Goal: Information Seeking & Learning: Learn about a topic

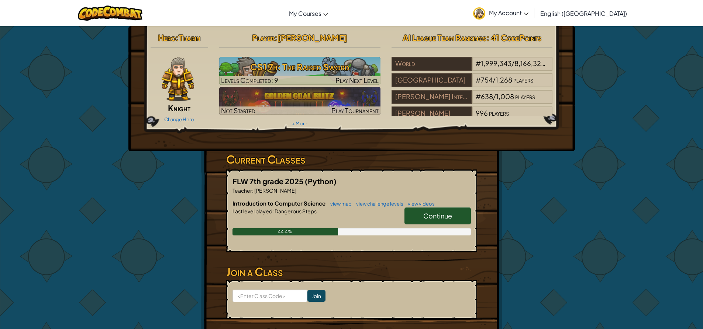
click at [430, 211] on link "Continue" at bounding box center [437, 216] width 66 height 17
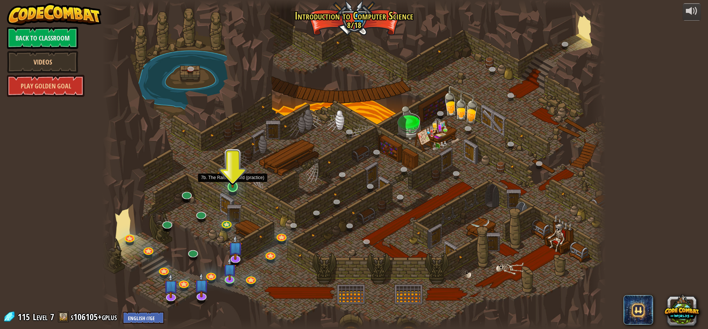
click at [231, 184] on img at bounding box center [232, 172] width 13 height 31
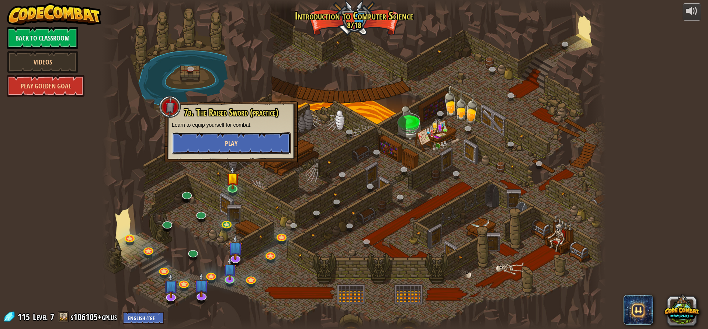
click at [232, 147] on span "Play" at bounding box center [231, 143] width 13 height 9
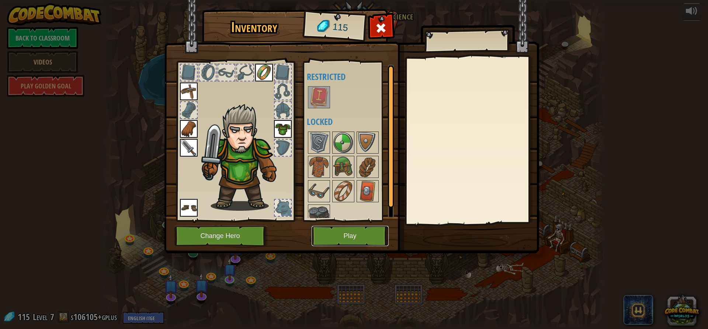
click at [360, 234] on button "Play" at bounding box center [350, 236] width 77 height 20
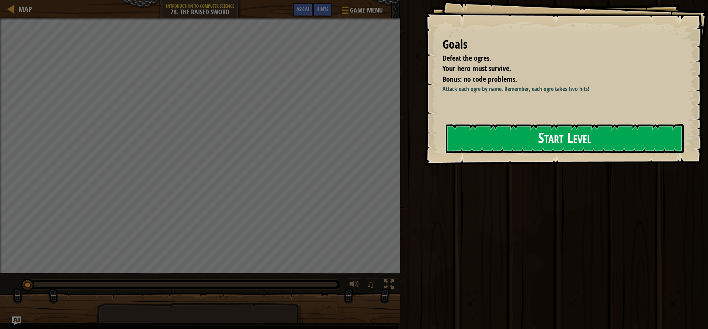
click at [534, 140] on button "Start Level" at bounding box center [565, 138] width 238 height 29
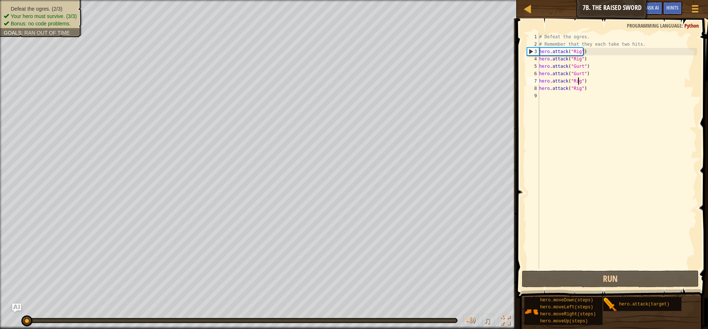
click at [579, 81] on div "# Defeat the ogres. # Remember that they each take two hits. hero . attack ( "R…" at bounding box center [617, 158] width 159 height 251
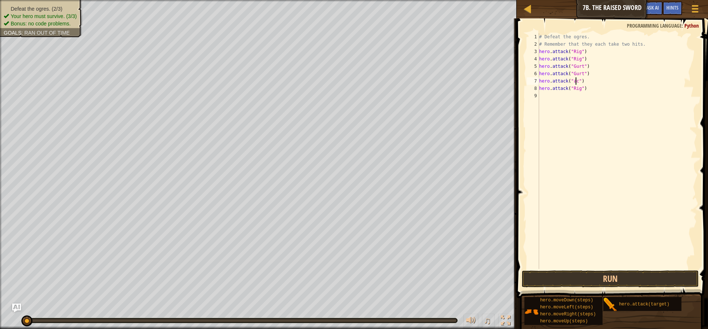
scroll to position [3, 3]
click at [577, 89] on div "# Defeat the ogres. # Remember that they each take two hits. hero . attack ( "R…" at bounding box center [617, 158] width 159 height 251
type textarea "hero.attack("ack")"
click at [541, 96] on div "# Defeat the ogres. # Remember that they each take two hits. hero . attack ( "R…" at bounding box center [617, 158] width 159 height 251
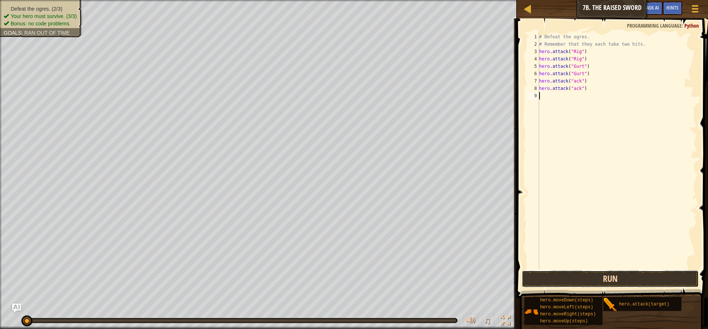
click at [598, 277] on button "Run" at bounding box center [610, 279] width 177 height 17
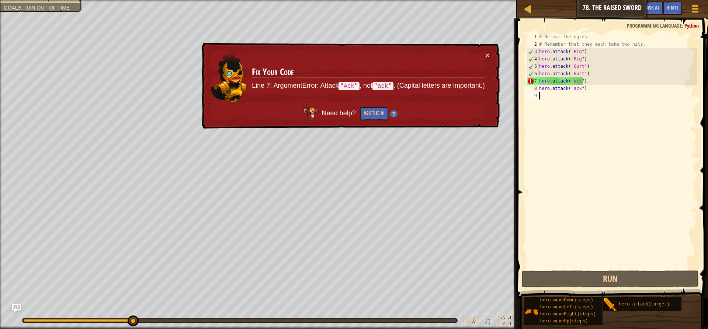
click at [574, 81] on div "# Defeat the ogres. # Remember that they each take two hits. hero . attack ( "R…" at bounding box center [617, 158] width 159 height 251
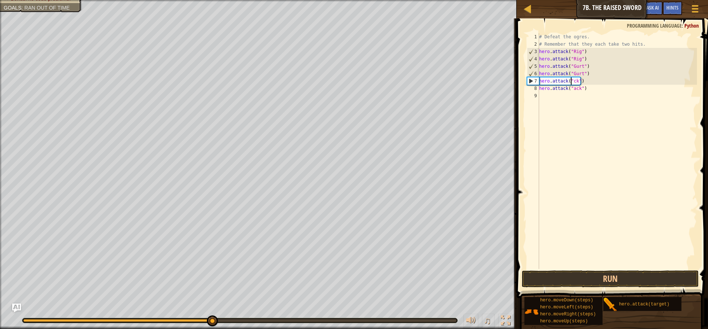
scroll to position [3, 3]
click at [571, 87] on div "# Defeat the ogres. # Remember that they each take two hits. hero . attack ( "R…" at bounding box center [617, 158] width 159 height 251
click at [574, 87] on div "# Defeat the ogres. # Remember that they each take two hits. hero . attack ( "R…" at bounding box center [617, 158] width 159 height 251
type textarea "hero.attack("Ack")"
click at [574, 276] on button "Run" at bounding box center [610, 279] width 177 height 17
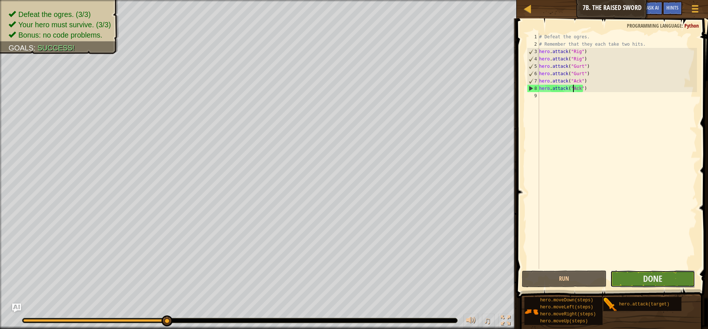
click at [678, 281] on button "Done" at bounding box center [653, 279] width 85 height 17
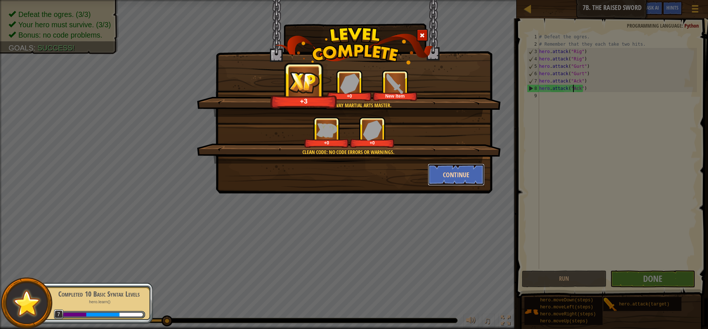
click at [434, 170] on button "Continue" at bounding box center [456, 175] width 57 height 22
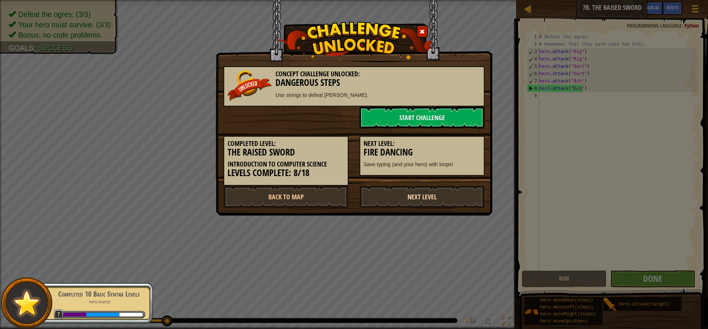
click at [428, 194] on link "Next Level" at bounding box center [422, 197] width 125 height 22
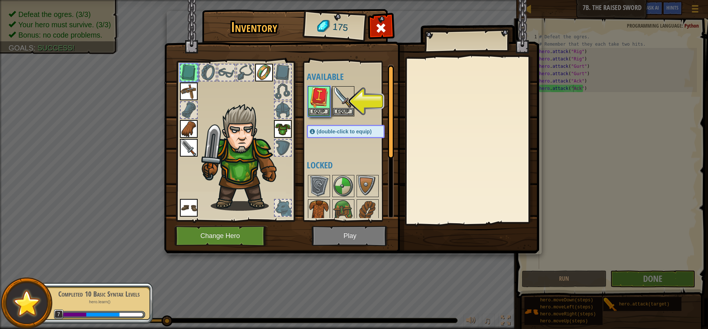
click at [311, 202] on img at bounding box center [319, 210] width 21 height 21
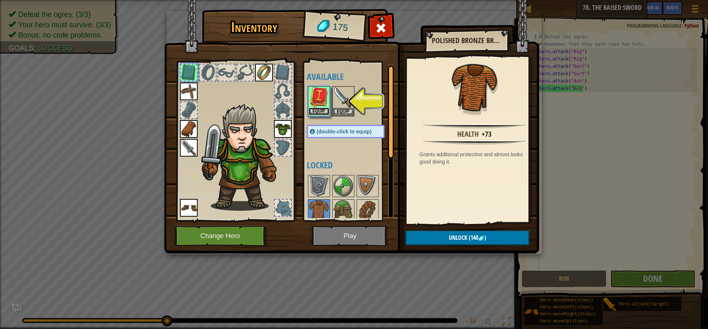
click at [315, 108] on button "Equip" at bounding box center [319, 112] width 21 height 8
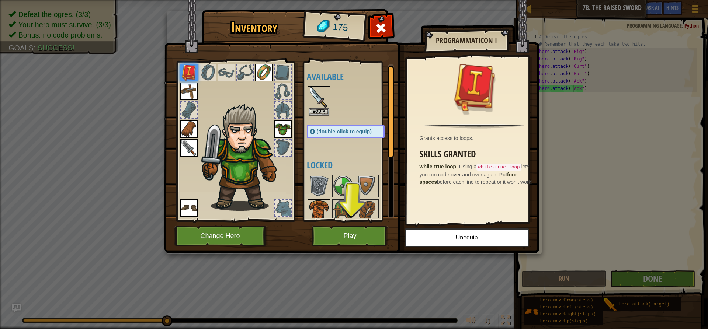
click at [323, 202] on img at bounding box center [319, 210] width 21 height 21
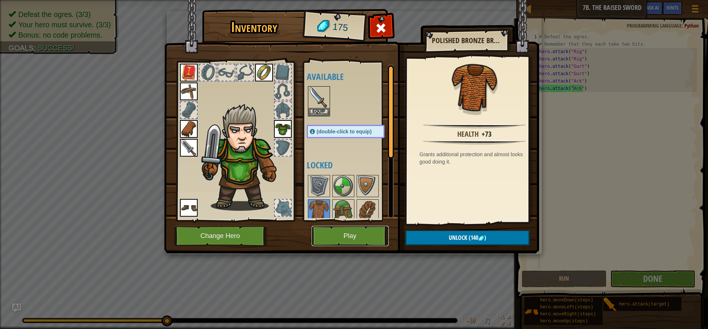
click at [357, 235] on button "Play" at bounding box center [350, 236] width 77 height 20
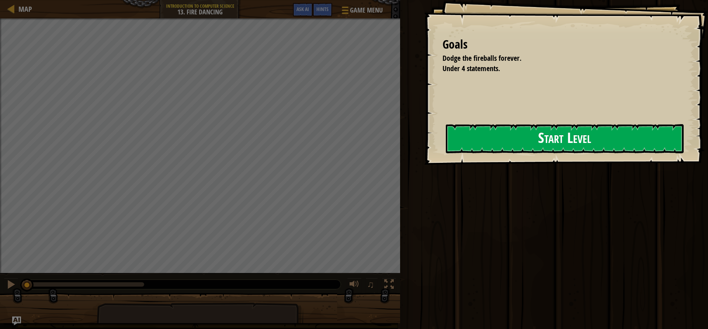
click at [481, 131] on button "Start Level" at bounding box center [565, 138] width 238 height 29
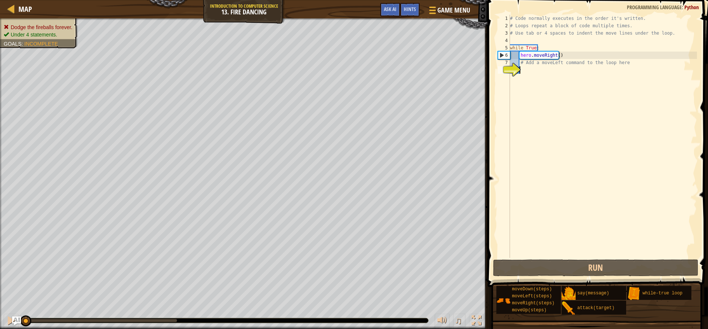
click at [633, 259] on span at bounding box center [599, 133] width 227 height 309
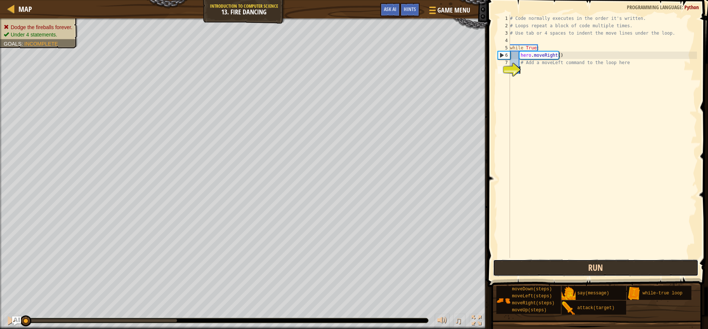
click at [633, 264] on button "Run" at bounding box center [595, 268] width 205 height 17
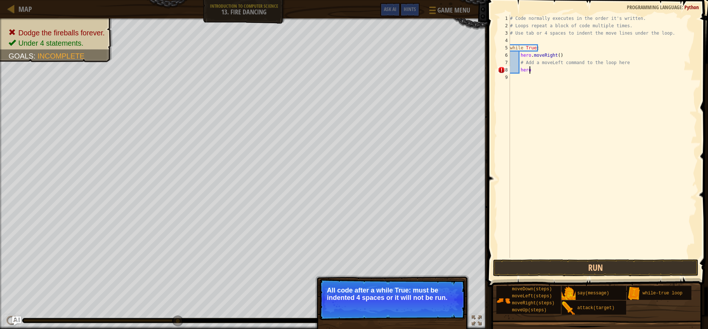
scroll to position [3, 1]
type textarea "herom"
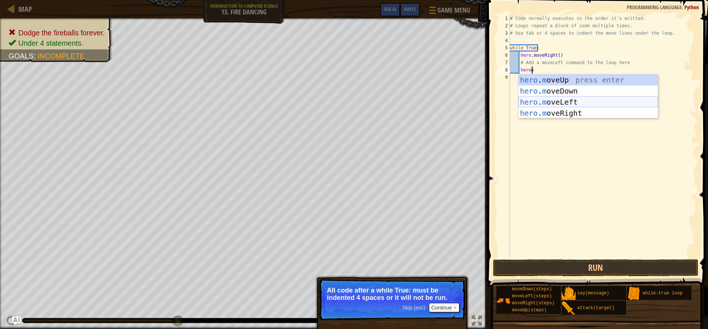
click at [574, 99] on div "hero . m oveUp press enter hero . m oveDown press enter hero . m oveLeft press …" at bounding box center [588, 108] width 139 height 66
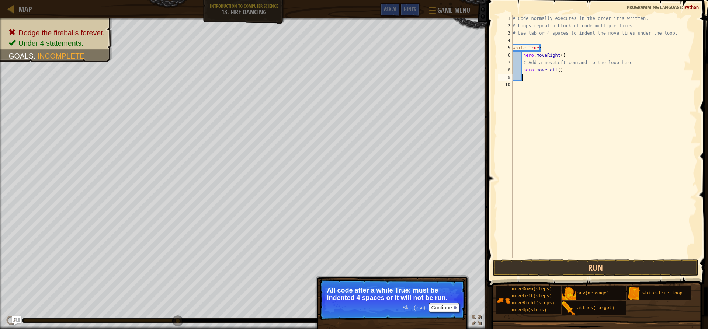
scroll to position [3, 0]
click at [553, 269] on button "Run" at bounding box center [595, 268] width 205 height 17
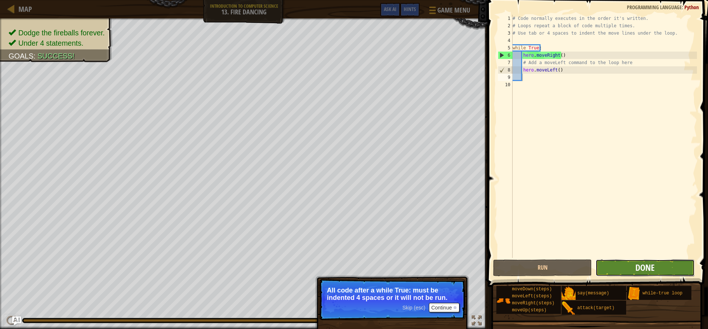
click at [652, 273] on span "Done" at bounding box center [645, 268] width 19 height 12
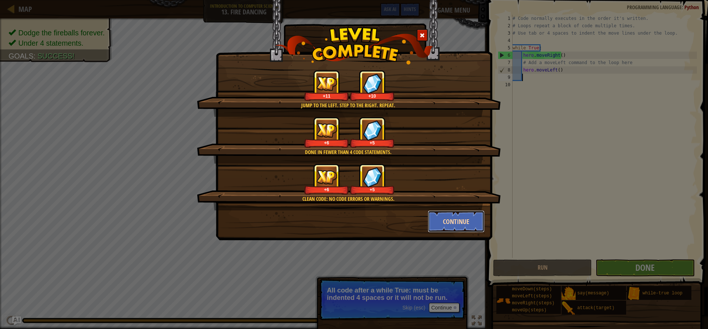
click at [450, 215] on button "Continue" at bounding box center [456, 222] width 57 height 22
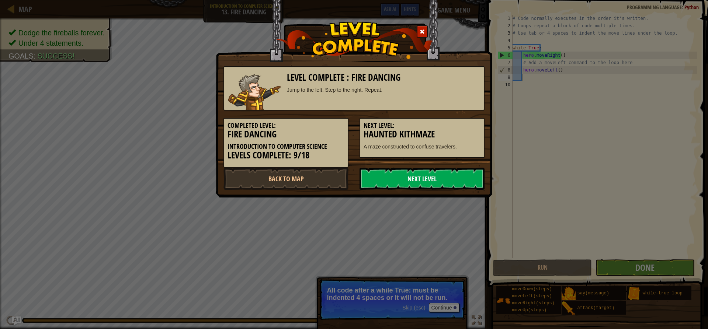
click at [394, 171] on link "Next Level" at bounding box center [422, 179] width 125 height 22
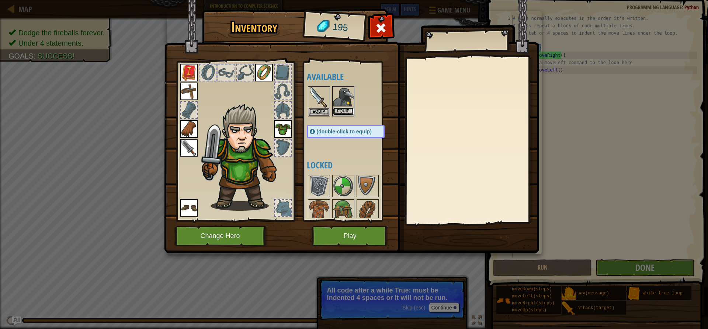
click at [347, 108] on button "Equip" at bounding box center [343, 112] width 21 height 8
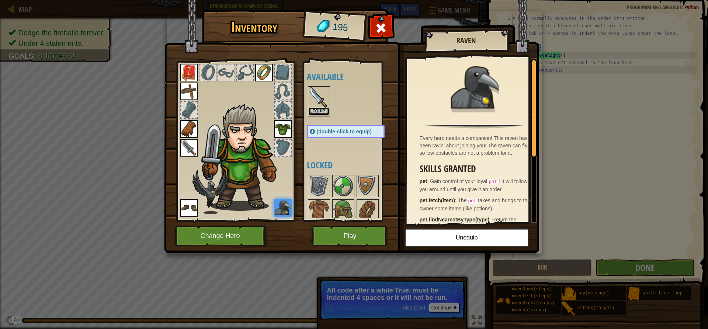
click at [323, 111] on button "Equip" at bounding box center [319, 112] width 21 height 8
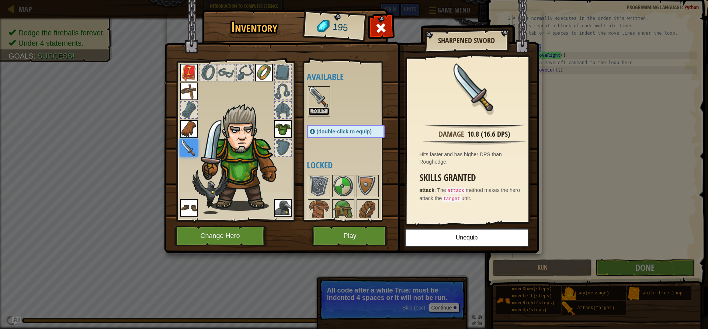
click at [309, 109] on button "Equip" at bounding box center [319, 112] width 21 height 8
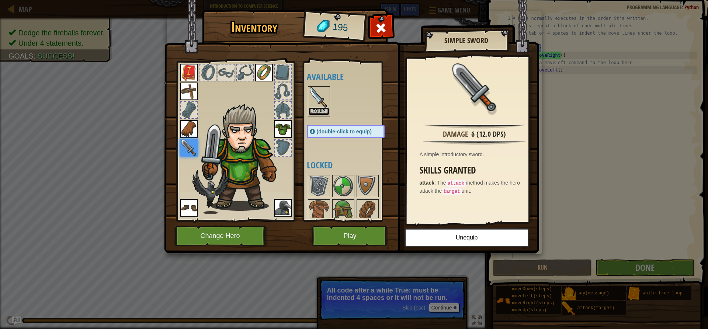
click at [326, 112] on button "Equip" at bounding box center [319, 112] width 21 height 8
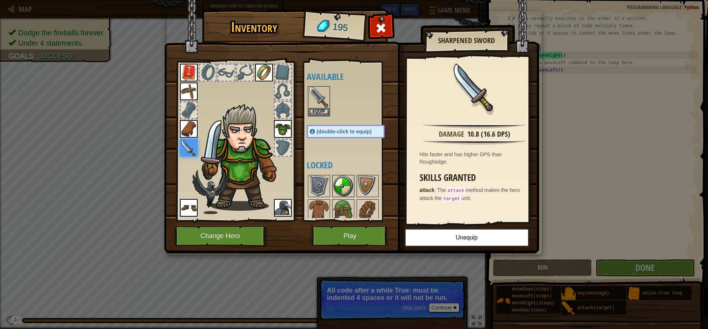
click at [343, 176] on img at bounding box center [343, 186] width 21 height 21
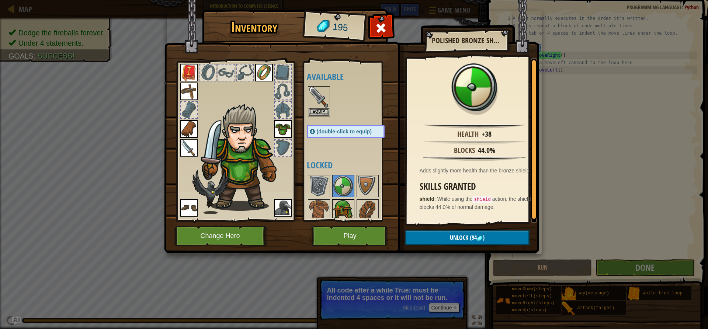
click at [333, 204] on img at bounding box center [343, 210] width 21 height 21
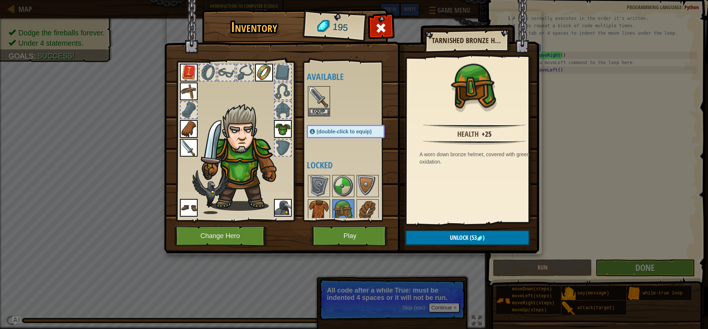
click at [318, 211] on img at bounding box center [319, 210] width 21 height 21
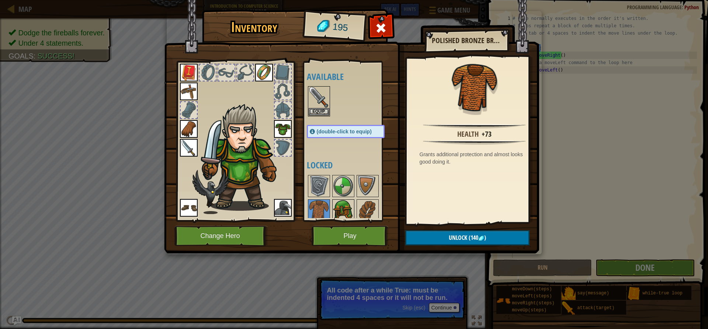
click at [349, 205] on img at bounding box center [343, 210] width 21 height 21
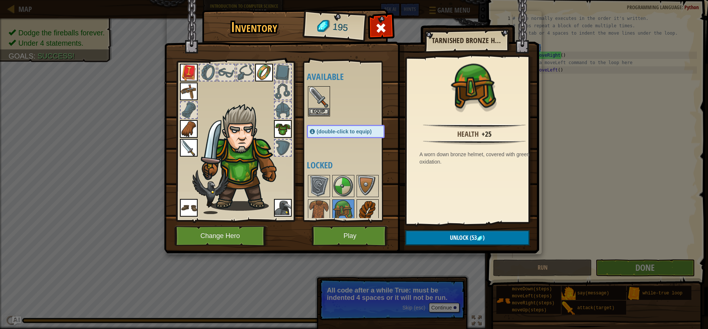
click at [368, 208] on img at bounding box center [367, 210] width 21 height 21
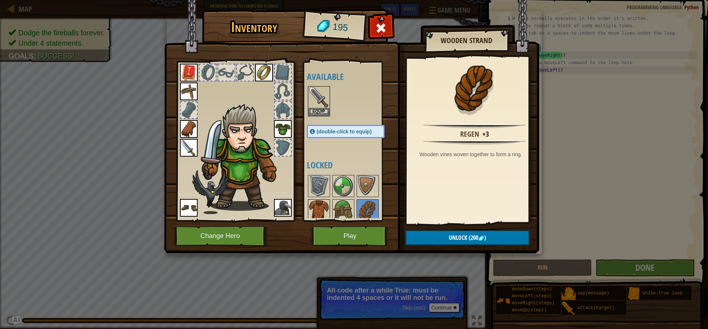
click at [329, 205] on img at bounding box center [319, 210] width 21 height 21
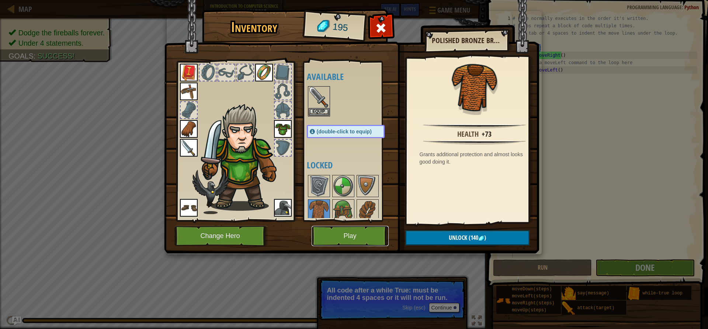
click at [324, 234] on button "Play" at bounding box center [350, 236] width 77 height 20
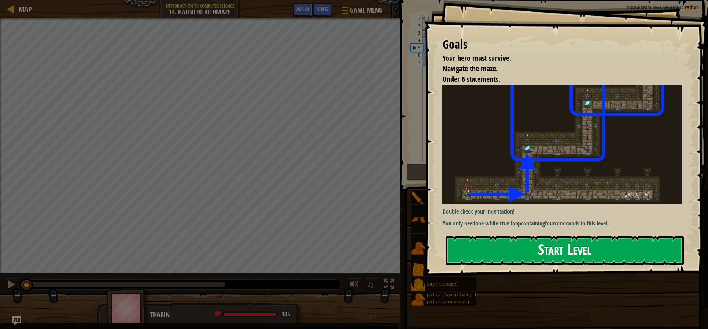
click at [483, 236] on button "Start Level" at bounding box center [565, 250] width 238 height 29
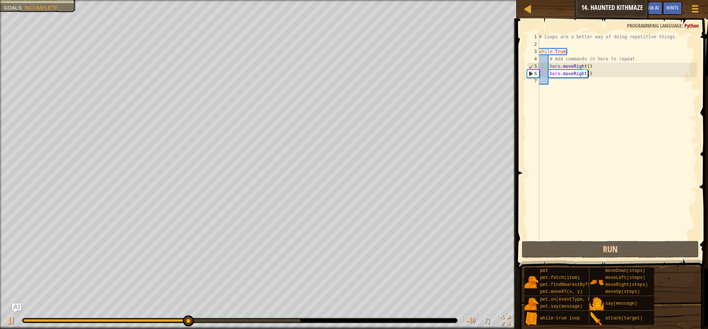
click at [588, 74] on div "# Loops are a better way of doing repetitive things. while True : # Add command…" at bounding box center [617, 143] width 159 height 221
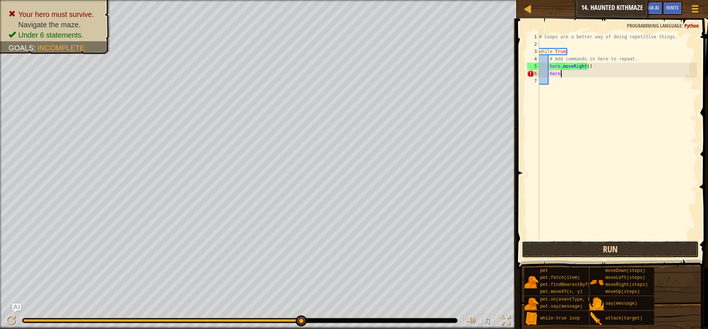
click at [563, 243] on button "Run" at bounding box center [610, 249] width 177 height 17
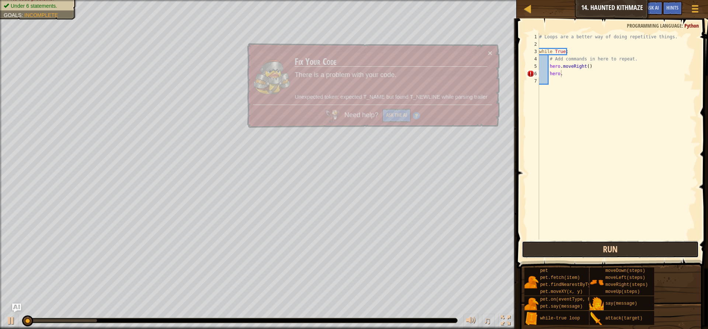
click at [563, 243] on button "Run" at bounding box center [610, 249] width 177 height 17
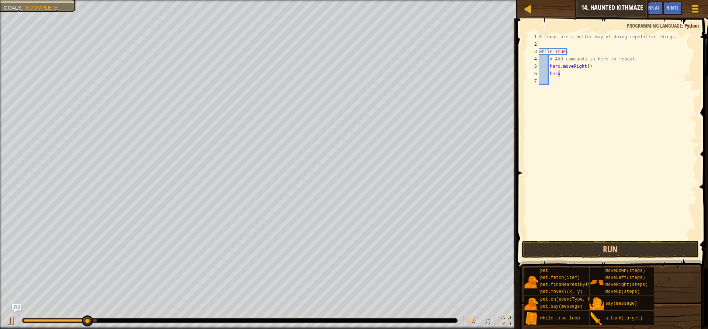
type textarea "herom"
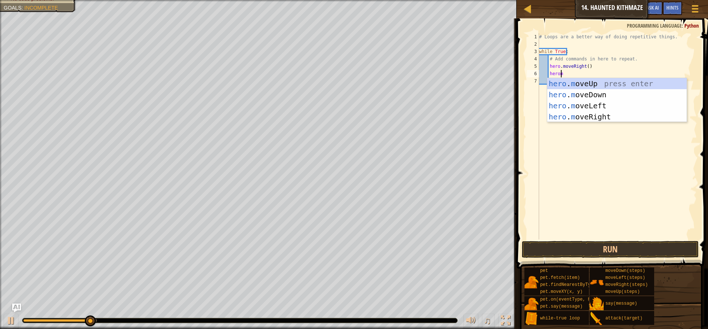
scroll to position [3, 1]
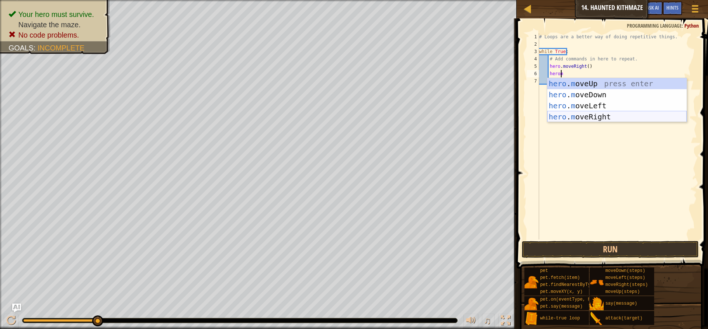
click at [568, 115] on div "hero . m oveUp press enter hero . m oveDown press enter hero . m oveLeft press …" at bounding box center [616, 111] width 139 height 66
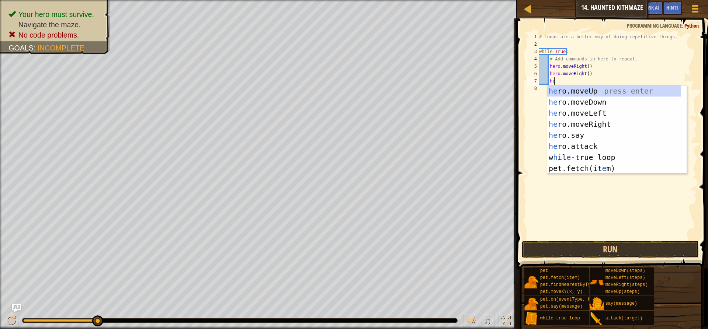
scroll to position [3, 1]
type textarea "her"
click at [566, 87] on div "her o.moveUp press enter her o.moveDown press enter her o.moveLeft press enter …" at bounding box center [616, 141] width 139 height 111
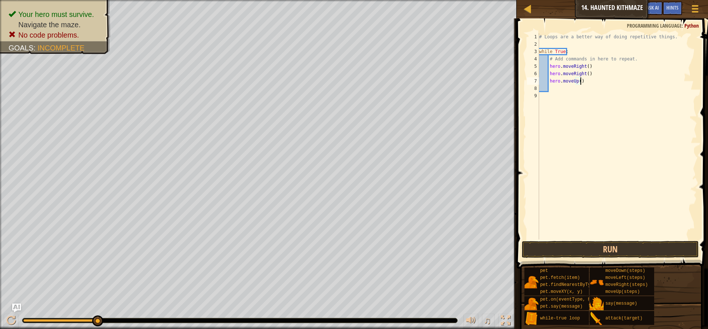
click at [579, 82] on div "# Loops are a better way of doing repetitive things. while True : # Add command…" at bounding box center [617, 143] width 159 height 221
type textarea "hero.moveUp(1"
click at [561, 91] on div "# Loops are a better way of doing repetitive things. while True : # Add command…" at bounding box center [617, 143] width 159 height 221
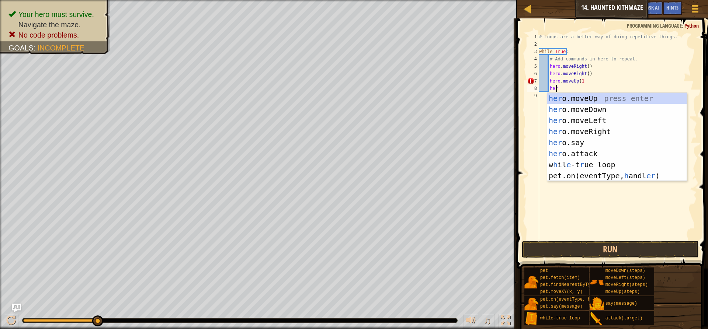
type textarea "hero"
click at [585, 125] on div "hero .moveUp press enter hero .moveDown press enter hero .moveLeft press enter …" at bounding box center [616, 143] width 139 height 100
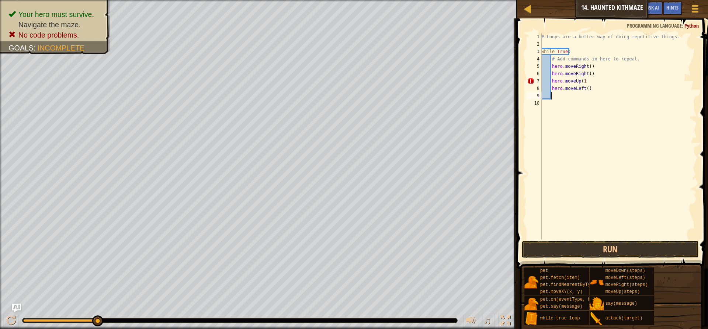
scroll to position [3, 0]
click at [583, 81] on div "# Loops are a better way of doing repetitive things. while True : # Add command…" at bounding box center [618, 143] width 157 height 221
click at [585, 90] on div "# Loops are a better way of doing repetitive things. while True : # Add command…" at bounding box center [618, 143] width 157 height 221
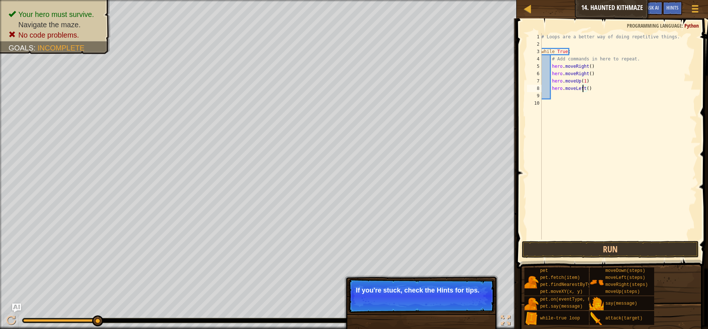
click at [583, 90] on div "# Loops are a better way of doing repetitive things. while True : # Add command…" at bounding box center [618, 143] width 157 height 221
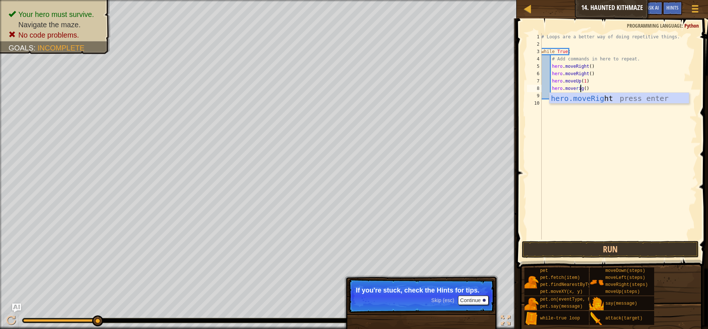
scroll to position [3, 3]
click at [582, 102] on div "hero.moveRight press enter" at bounding box center [619, 109] width 139 height 33
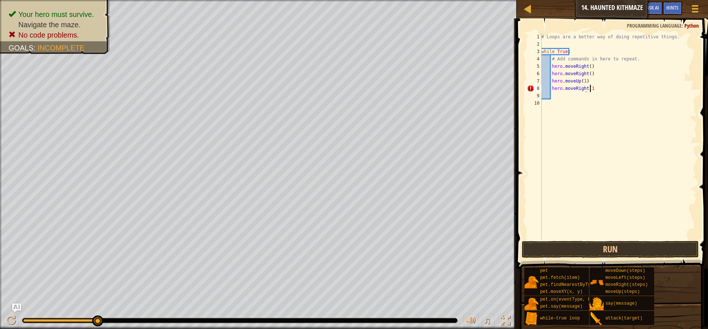
scroll to position [3, 4]
click at [608, 248] on button "Run" at bounding box center [610, 249] width 177 height 17
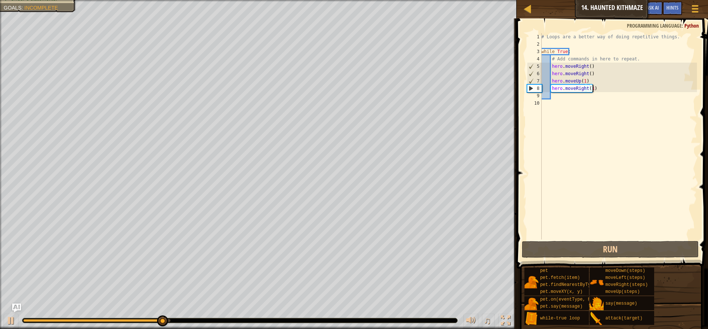
click at [583, 82] on div "# Loops are a better way of doing repetitive things. while True : # Add command…" at bounding box center [618, 143] width 157 height 221
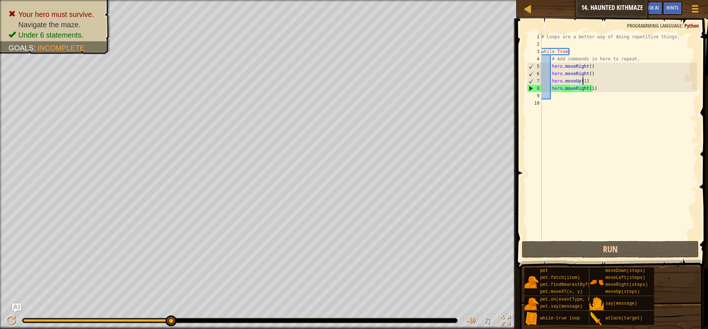
scroll to position [3, 3]
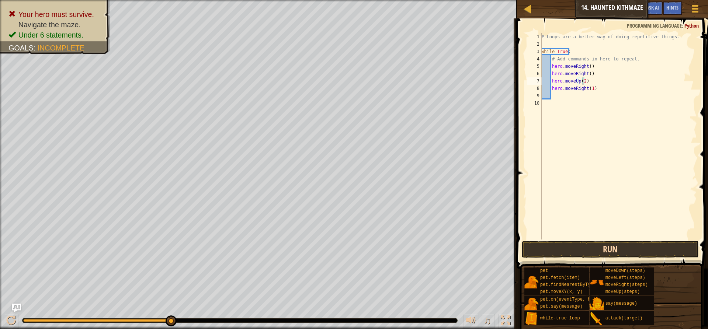
type textarea "hero.moveUp(2)"
click at [574, 248] on button "Run" at bounding box center [610, 249] width 177 height 17
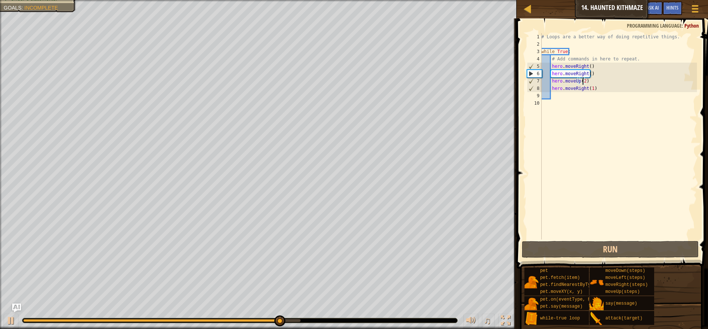
click at [601, 100] on div "# Loops are a better way of doing repetitive things. while True : # Add command…" at bounding box center [618, 143] width 157 height 221
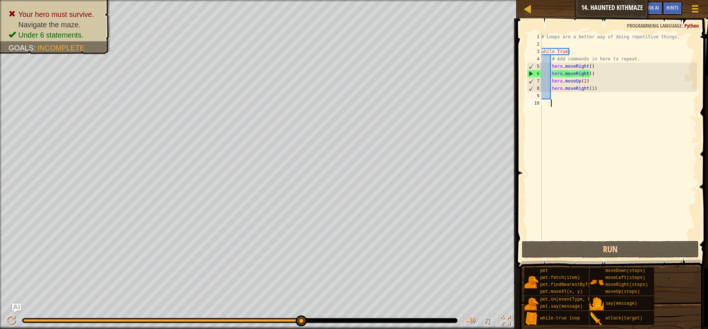
click at [556, 95] on div "# Loops are a better way of doing repetitive things. while True : # Add command…" at bounding box center [618, 143] width 157 height 221
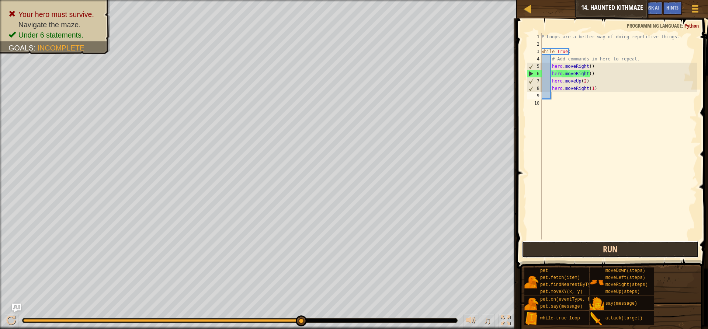
click at [609, 250] on button "Run" at bounding box center [610, 249] width 177 height 17
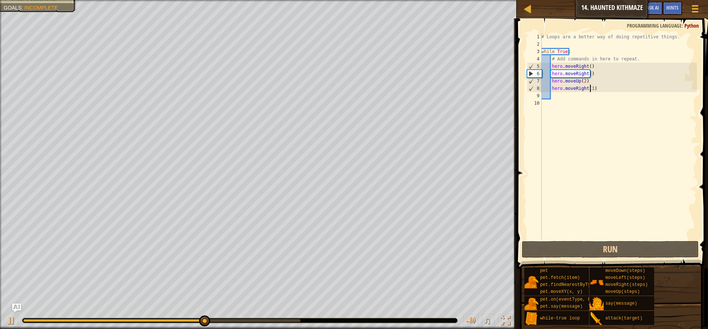
click at [591, 87] on div "# Loops are a better way of doing repetitive things. while True : # Add command…" at bounding box center [618, 143] width 157 height 221
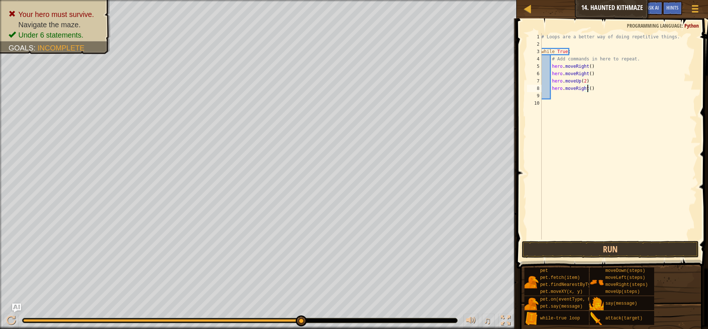
click at [592, 88] on div "# Loops are a better way of doing repetitive things. while True : # Add command…" at bounding box center [618, 143] width 157 height 221
type textarea "hero.moveRight()"
click at [602, 253] on button "Run" at bounding box center [610, 249] width 177 height 17
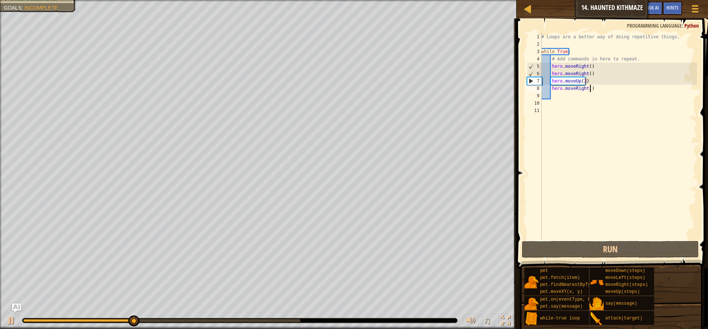
click at [592, 91] on div "# Loops are a better way of doing repetitive things. while True : # Add command…" at bounding box center [618, 143] width 157 height 221
type textarea "hero.moveRight()"
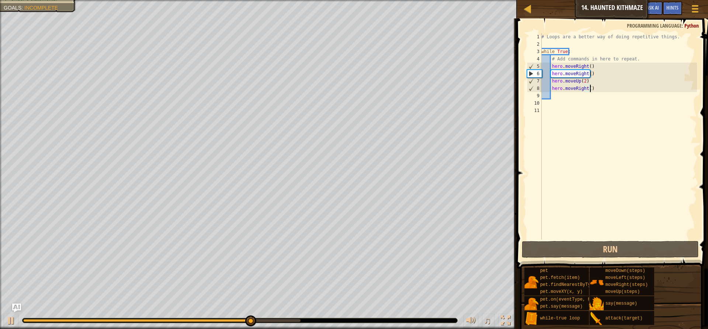
click at [556, 102] on div "# Loops are a better way of doing repetitive things. while True : # Add command…" at bounding box center [618, 143] width 157 height 221
click at [557, 96] on div "# Loops are a better way of doing repetitive things. while True : # Add command…" at bounding box center [618, 143] width 157 height 221
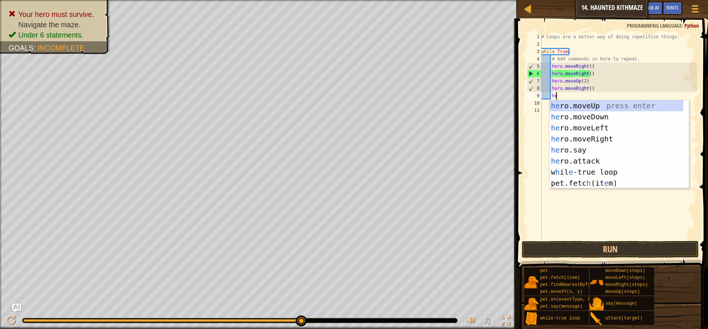
type textarea "hero"
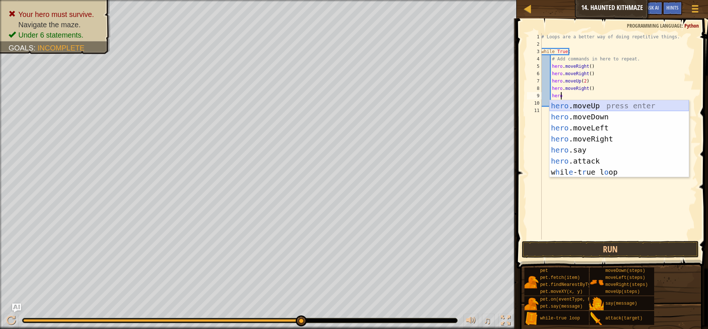
click at [557, 106] on div "hero .moveUp press enter hero .moveDown press enter hero .moveLeft press enter …" at bounding box center [619, 150] width 139 height 100
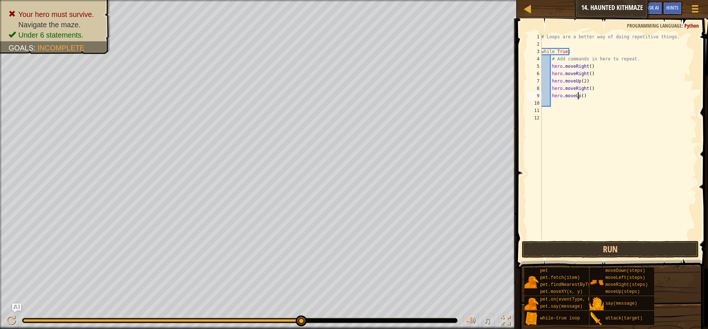
click at [579, 95] on div "# Loops are a better way of doing repetitive things. while True : # Add command…" at bounding box center [618, 143] width 157 height 221
click at [590, 255] on button "Run" at bounding box center [610, 249] width 177 height 17
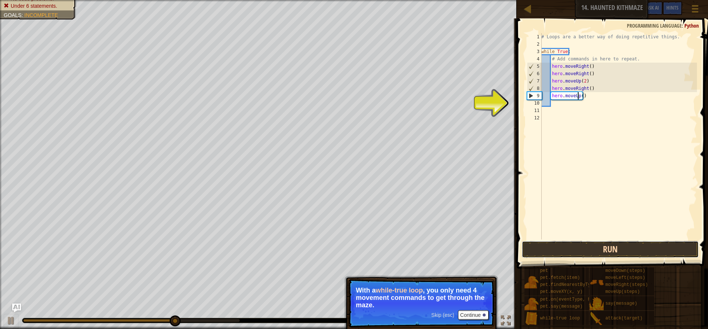
click at [583, 248] on button "Run" at bounding box center [610, 249] width 177 height 17
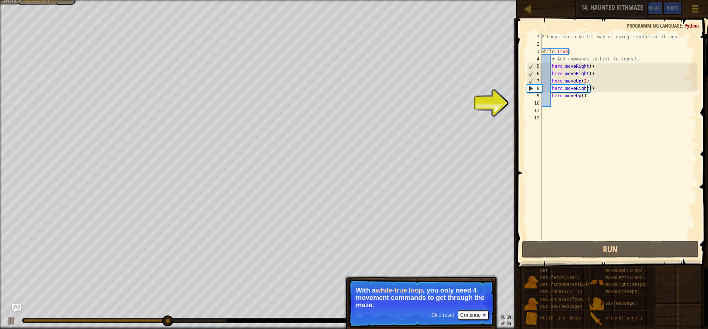
click at [587, 90] on div "# Loops are a better way of doing repetitive things. while True : # Add command…" at bounding box center [618, 143] width 157 height 221
type textarea "hero.moveRight(1)"
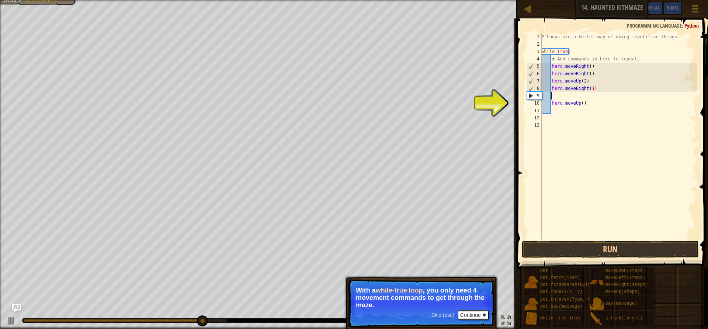
scroll to position [3, 0]
click at [555, 96] on div "# Loops are a better way of doing repetitive things. while True : # Add command…" at bounding box center [618, 143] width 157 height 221
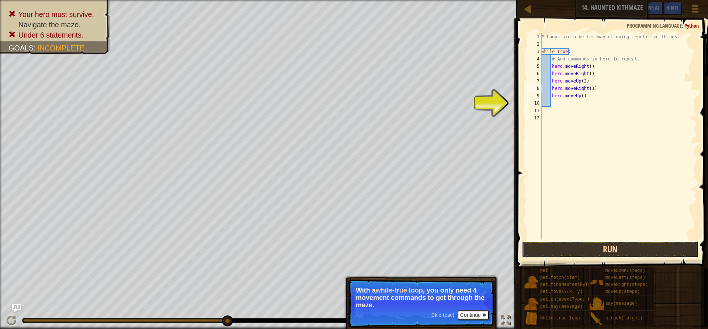
click at [590, 245] on button "Run" at bounding box center [610, 249] width 177 height 17
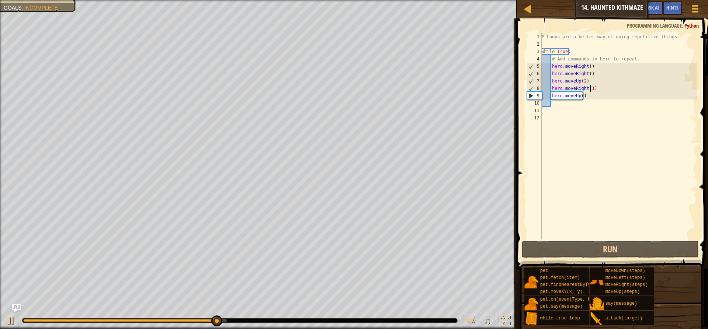
click at [591, 88] on div "# Loops are a better way of doing repetitive things. while True : # Add command…" at bounding box center [618, 143] width 157 height 221
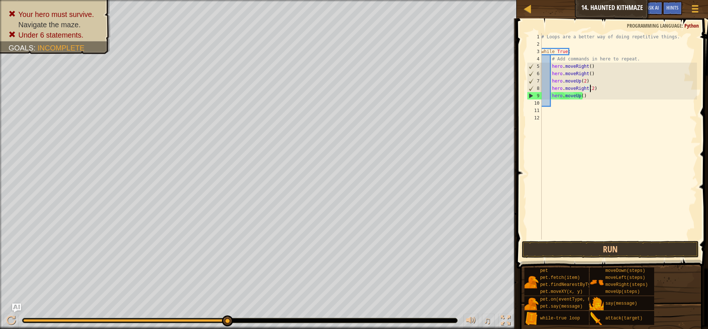
scroll to position [3, 4]
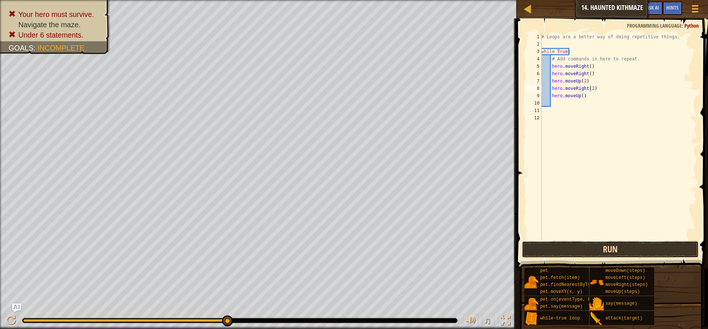
click at [575, 245] on button "Run" at bounding box center [610, 249] width 177 height 17
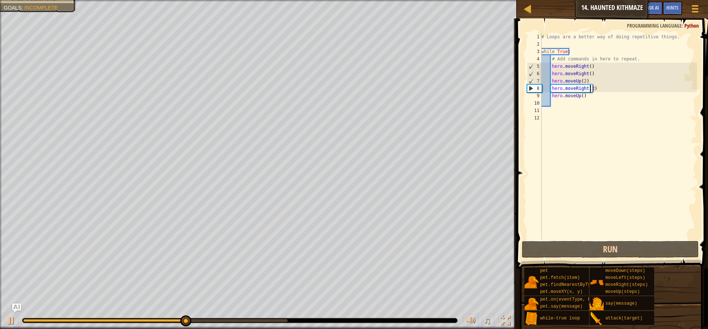
click at [580, 95] on div "# Loops are a better way of doing repetitive things. while True : # Add command…" at bounding box center [618, 143] width 157 height 221
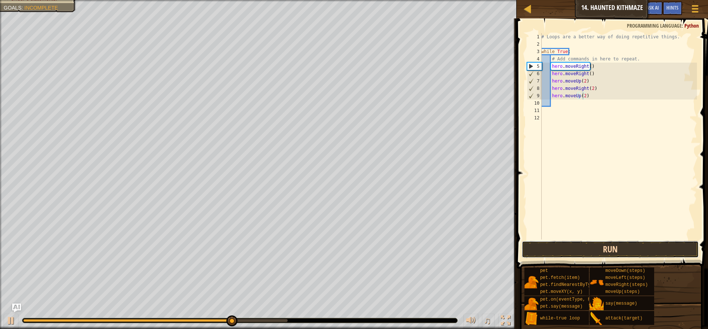
click at [609, 247] on button "Run" at bounding box center [610, 249] width 177 height 17
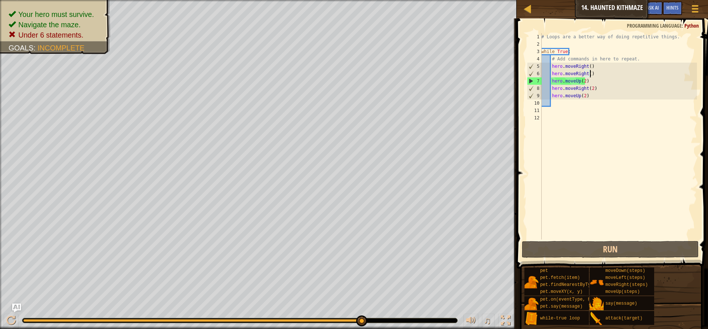
click at [594, 73] on div "# Loops are a better way of doing repetitive things. while True : # Add command…" at bounding box center [618, 143] width 157 height 221
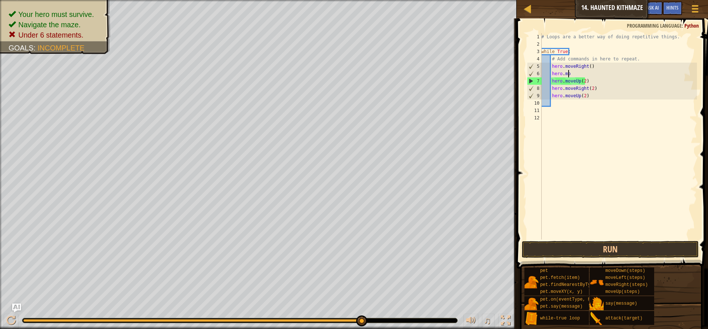
type textarea "h"
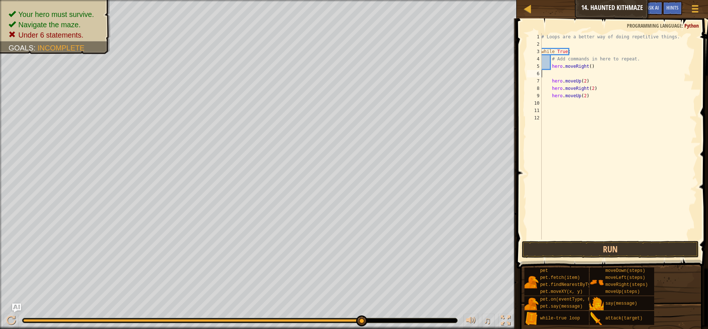
scroll to position [3, 0]
click at [588, 67] on div "# Loops are a better way of doing repetitive things. while True : # Add command…" at bounding box center [618, 143] width 157 height 221
type textarea "hero.moveRight(2)"
click at [595, 246] on button "Run" at bounding box center [610, 249] width 177 height 17
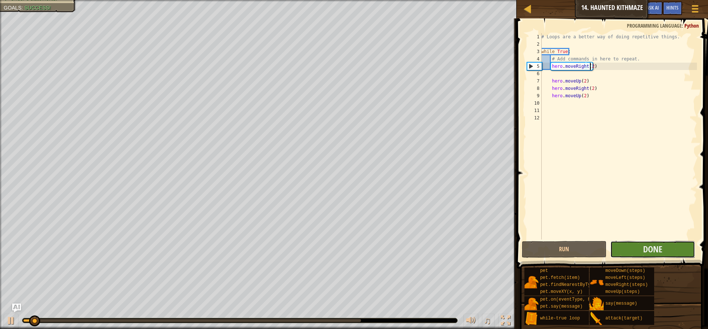
click at [622, 250] on button "Done" at bounding box center [653, 249] width 85 height 17
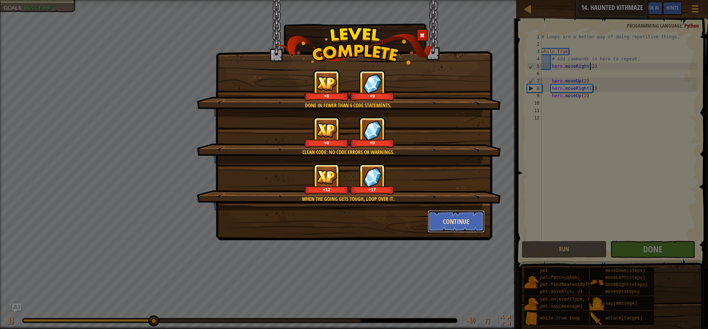
click at [433, 215] on button "Continue" at bounding box center [456, 222] width 57 height 22
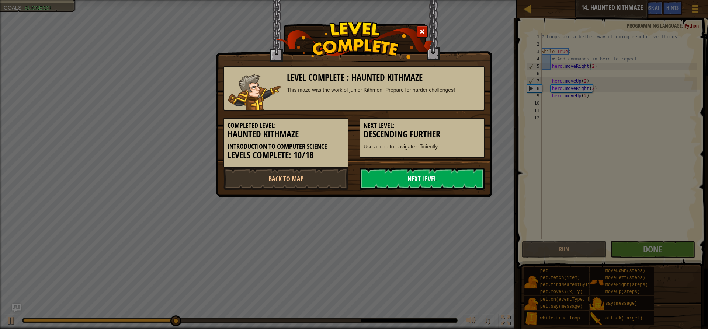
click at [428, 174] on link "Next Level" at bounding box center [422, 179] width 125 height 22
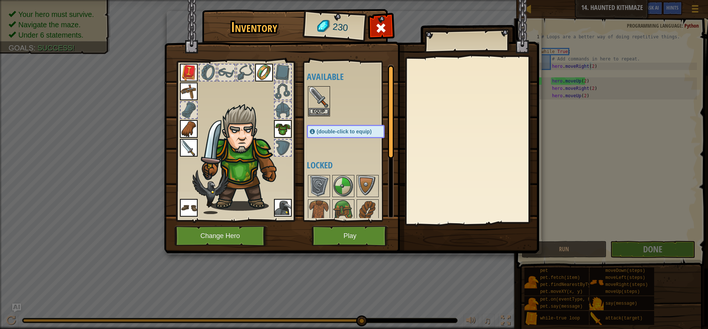
click at [275, 201] on img at bounding box center [283, 208] width 18 height 18
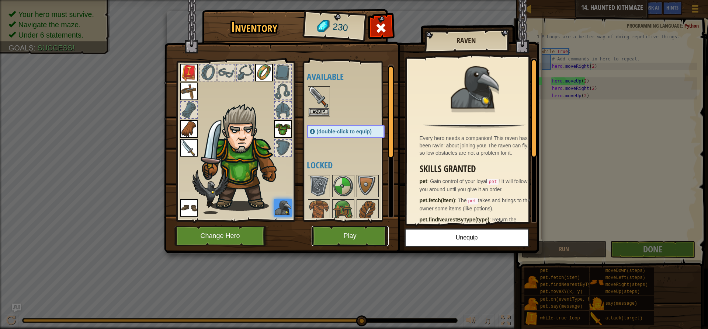
drag, startPoint x: 495, startPoint y: 187, endPoint x: 362, endPoint y: 235, distance: 141.3
click at [362, 235] on button "Play" at bounding box center [350, 236] width 77 height 20
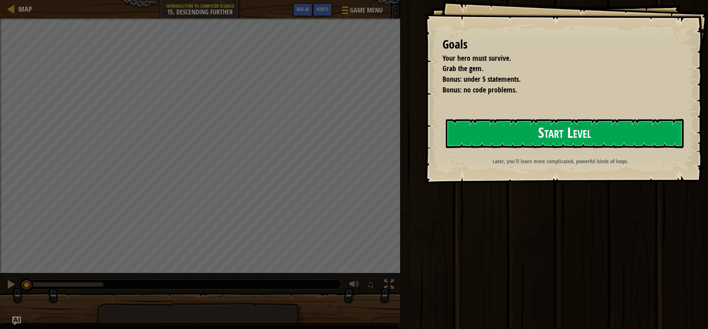
click at [590, 129] on button "Start Level" at bounding box center [565, 133] width 238 height 29
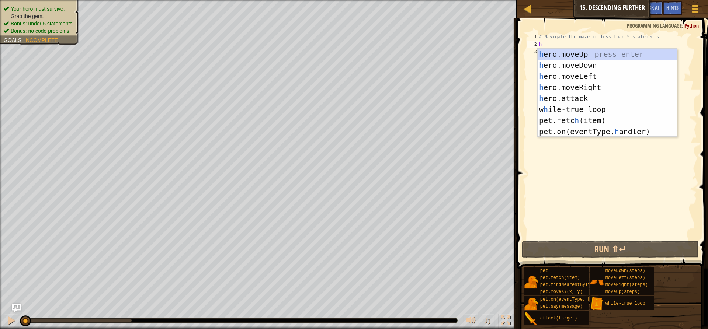
scroll to position [3, 0]
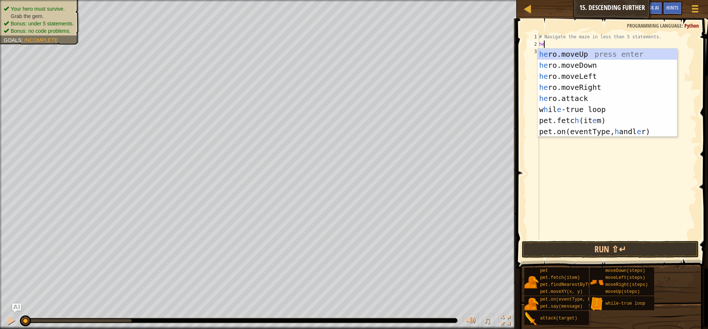
type textarea "hero"
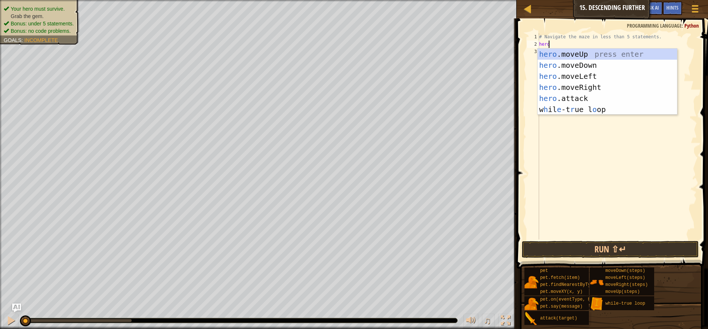
scroll to position [3, 0]
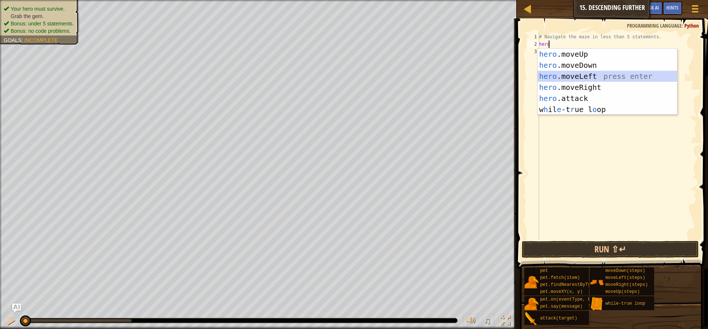
click at [585, 79] on div "hero .moveUp press enter hero .moveDown press enter hero .moveLeft press enter …" at bounding box center [607, 93] width 139 height 89
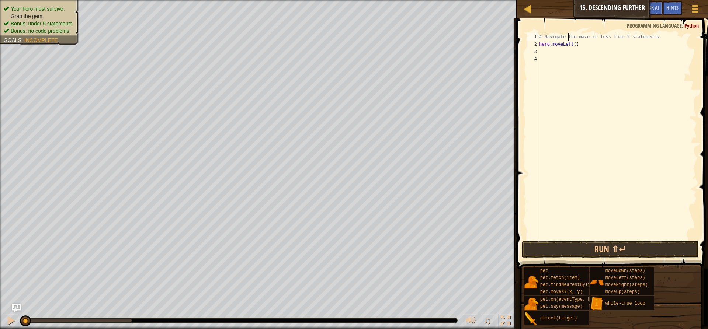
click at [570, 40] on div "# Navigate the maze in less than 5 statements. hero . moveLeft ( )" at bounding box center [617, 143] width 159 height 221
click at [571, 42] on div "# Navigate the maze in less than 5 statements. hero . moveLeft ( )" at bounding box center [617, 143] width 159 height 221
click at [580, 55] on div "hero.moveR ight press enter" at bounding box center [607, 65] width 139 height 33
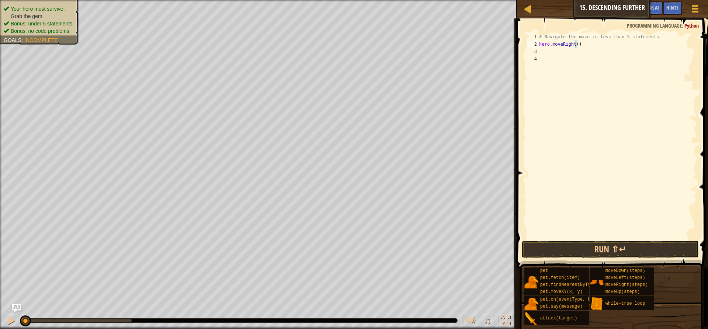
click at [576, 44] on div "# Navigate the maze in less than 5 statements. hero . moveRight ( )" at bounding box center [617, 143] width 159 height 221
click at [539, 48] on div "# Navigate the maze in less than 5 statements. hero . moveRight ( 2 )" at bounding box center [617, 143] width 159 height 221
type textarea "hero.moveRight(2)"
click at [540, 51] on div "# Navigate the maze in less than 5 statements. hero . moveRight ( 2 )" at bounding box center [617, 136] width 159 height 207
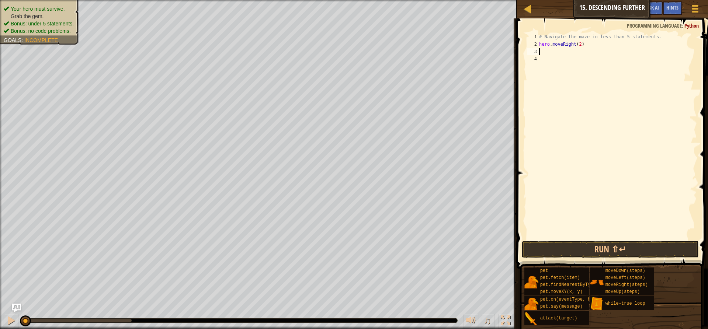
scroll to position [3, 0]
type textarea "d"
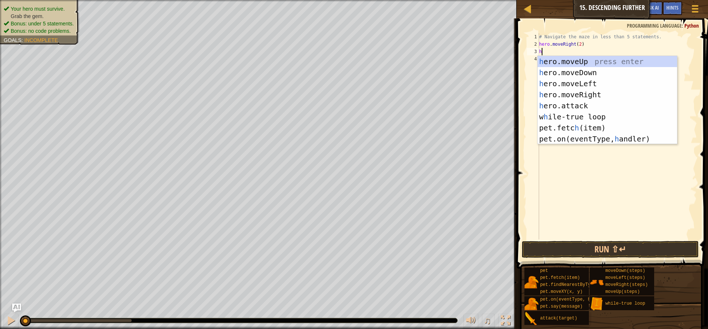
type textarea "her"
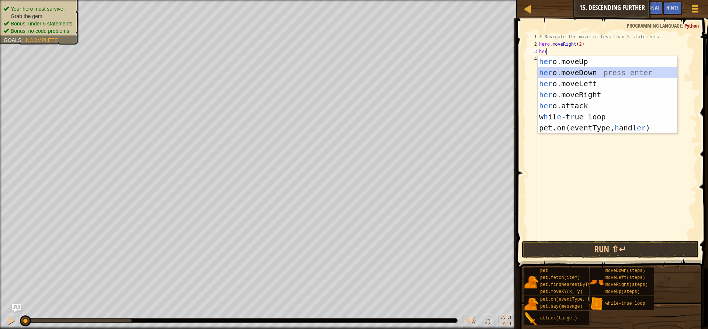
click at [587, 72] on div "her o.moveUp press enter her o.moveDown press enter her o.moveLeft press enter …" at bounding box center [607, 106] width 139 height 100
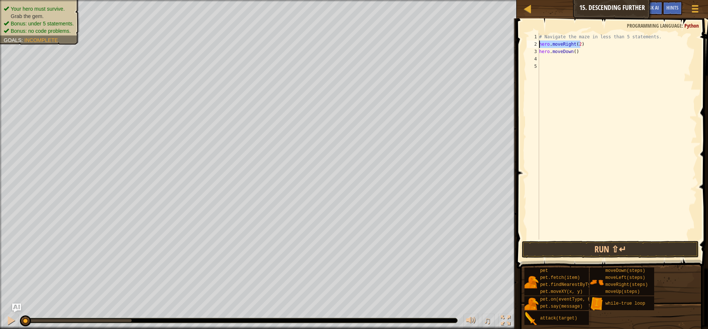
drag, startPoint x: 581, startPoint y: 43, endPoint x: 537, endPoint y: 42, distance: 44.3
click at [537, 42] on div "1 2 3 4 5 # Navigate the maze in less than 5 statements. hero . moveRight ( 2 )…" at bounding box center [612, 136] width 172 height 207
type textarea "hero.moveRight(2)"
click at [540, 56] on div "# Navigate the maze in less than 5 statements. hero . moveRight ( 2 ) hero . mo…" at bounding box center [617, 143] width 159 height 221
paste textarea "hero.moveRight(2)"
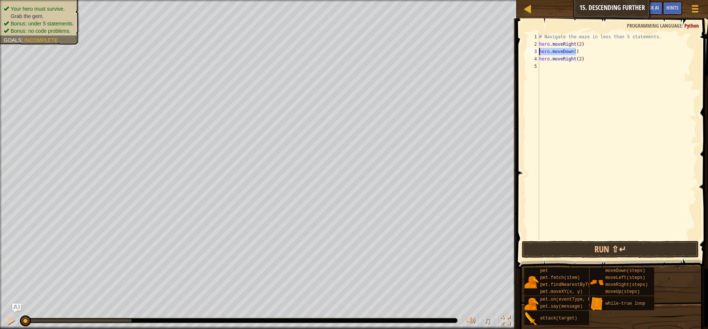
drag, startPoint x: 580, startPoint y: 53, endPoint x: 535, endPoint y: 50, distance: 45.8
click at [535, 50] on div "hero.moveRight(2) 1 2 3 4 5 # Navigate the maze in less than 5 statements. hero…" at bounding box center [612, 136] width 172 height 207
type textarea "hero.moveDown()"
click at [544, 65] on div "# Navigate the maze in less than 5 statements. hero . moveRight ( 2 ) hero . mo…" at bounding box center [617, 143] width 159 height 221
paste textarea "hero.moveDown()"
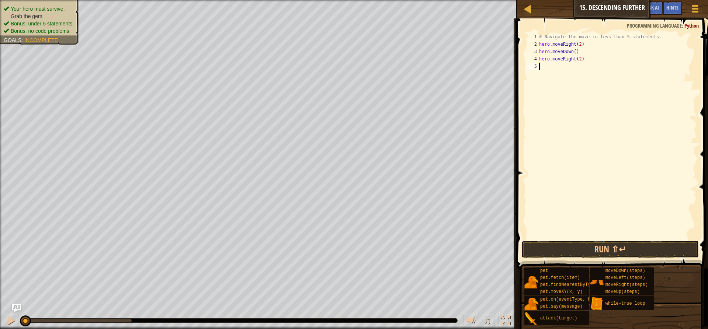
type textarea "hero.moveDown()"
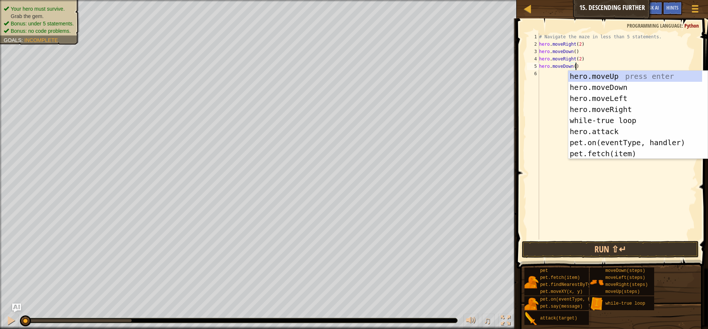
click at [550, 74] on div "# Navigate the maze in less than 5 statements. hero . moveRight ( 2 ) hero . mo…" at bounding box center [617, 143] width 159 height 221
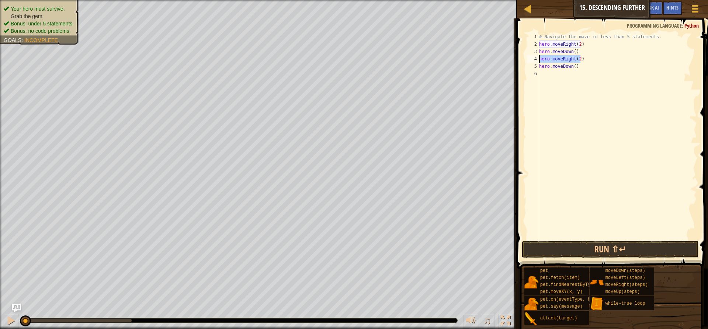
drag, startPoint x: 582, startPoint y: 58, endPoint x: 540, endPoint y: 58, distance: 41.7
click at [540, 58] on div "# Navigate the maze in less than 5 statements. hero . moveRight ( 2 ) hero . mo…" at bounding box center [617, 143] width 159 height 221
type textarea "hero.moveRight(2)"
click at [540, 72] on div "# Navigate the maze in less than 5 statements. hero . moveRight ( 2 ) hero . mo…" at bounding box center [617, 143] width 159 height 221
paste textarea "hero.moveRight(2)"
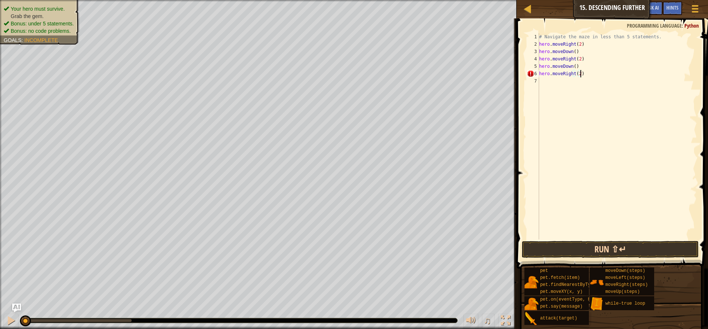
type textarea "hero.moveRight(2)"
click at [587, 244] on button "Run ⇧↵" at bounding box center [610, 249] width 177 height 17
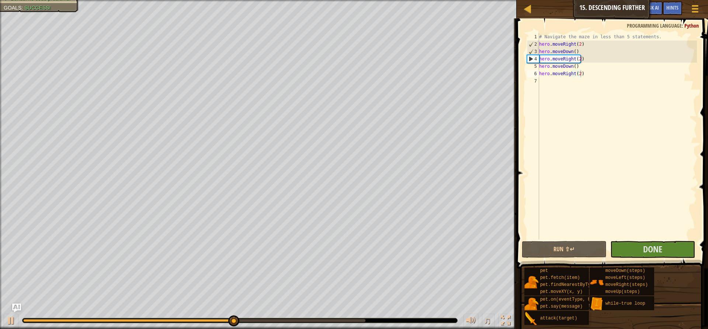
click at [476, 304] on div "Your hero must survive. Grab the gem. Bonus: under 5 statements. Bonus: no code…" at bounding box center [354, 164] width 708 height 329
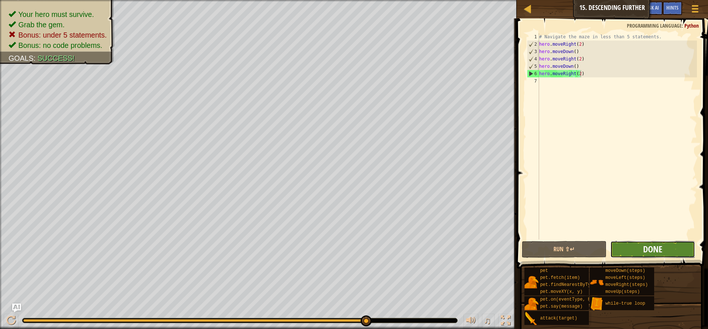
click at [654, 249] on span "Done" at bounding box center [652, 249] width 19 height 12
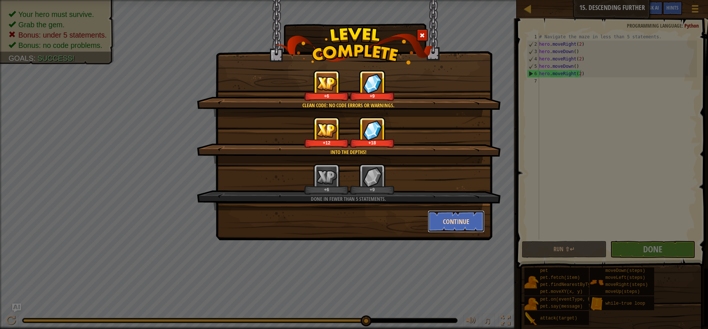
click at [476, 221] on button "Continue" at bounding box center [456, 222] width 57 height 22
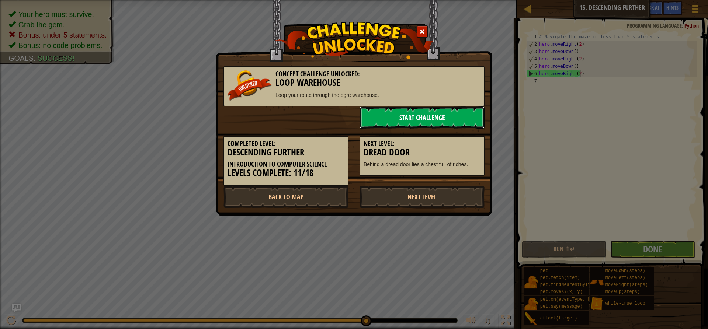
click at [428, 117] on link "Start Challenge" at bounding box center [422, 118] width 125 height 22
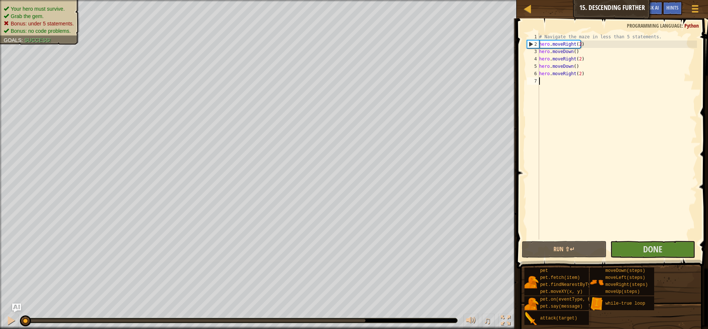
click at [654, 187] on div "# Navigate the maze in less than 5 statements. hero . moveRight ( 2 ) hero . mo…" at bounding box center [617, 143] width 159 height 221
click at [647, 197] on div "# Navigate the maze in less than 5 statements. hero . moveRight ( 2 ) hero . mo…" at bounding box center [617, 143] width 159 height 221
click at [646, 200] on div "# Navigate the maze in less than 5 statements. hero . moveRight ( 2 ) hero . mo…" at bounding box center [617, 143] width 159 height 221
click at [637, 252] on button "Done" at bounding box center [653, 249] width 85 height 17
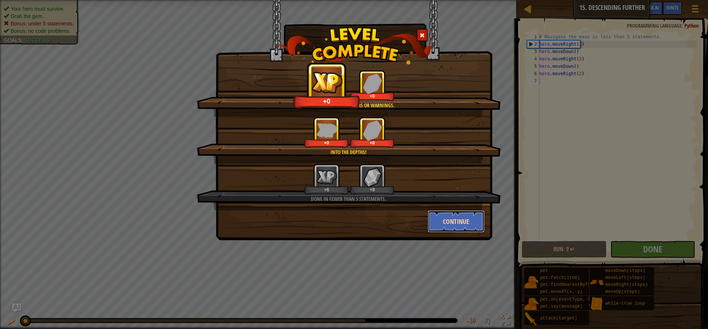
click at [444, 219] on button "Continue" at bounding box center [456, 222] width 57 height 22
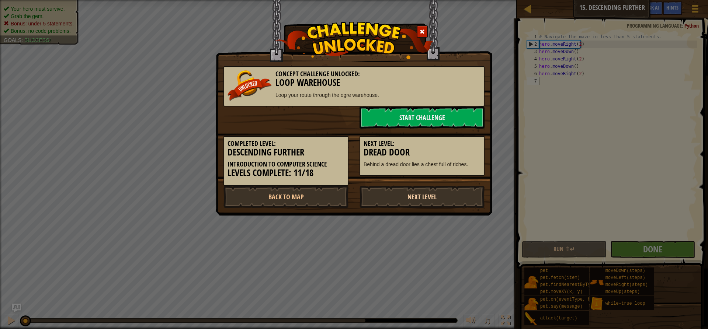
click at [393, 191] on link "Next Level" at bounding box center [422, 197] width 125 height 22
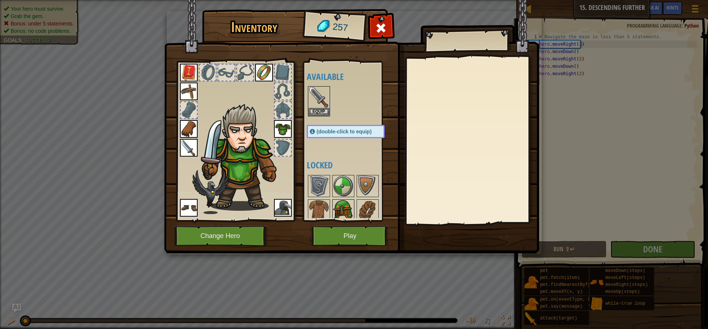
click at [338, 206] on img at bounding box center [343, 210] width 21 height 21
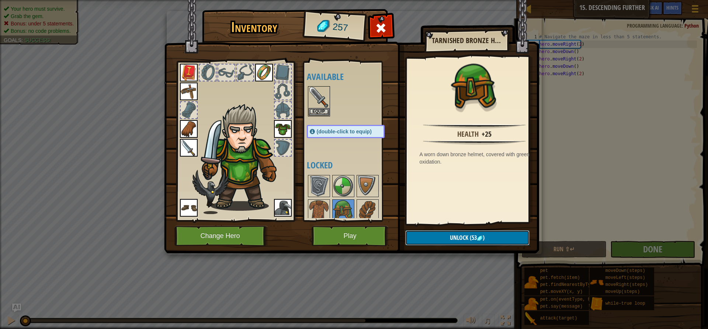
click at [454, 236] on span "Unlock" at bounding box center [459, 238] width 18 height 8
click at [453, 235] on button "Confirm" at bounding box center [467, 238] width 124 height 15
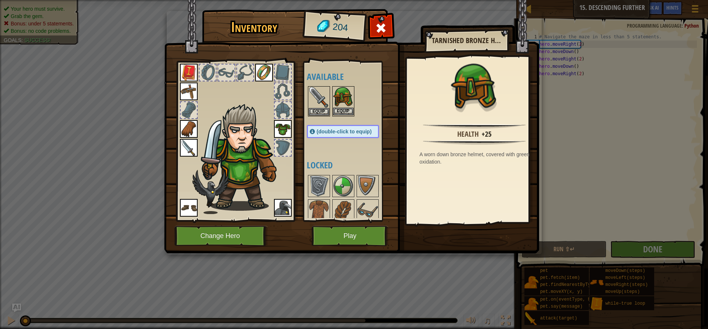
click at [343, 106] on img at bounding box center [343, 97] width 21 height 21
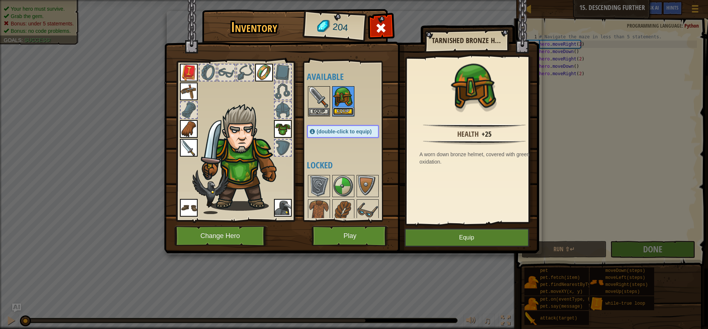
click at [341, 113] on button "Equip" at bounding box center [343, 112] width 21 height 8
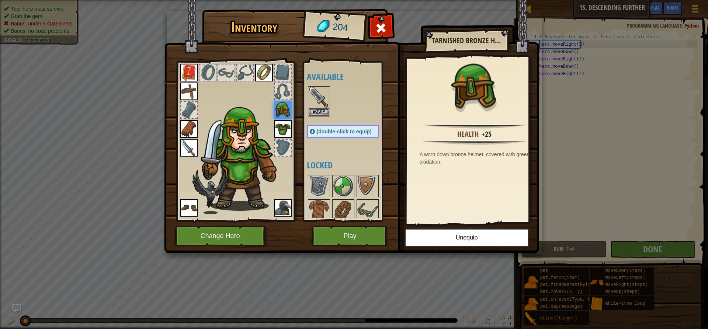
drag, startPoint x: 345, startPoint y: 148, endPoint x: 340, endPoint y: 105, distance: 43.4
click at [343, 105] on div "Available Equip Equip Equip Equip Equip Equip Equip Equip Equip Equip (double-c…" at bounding box center [350, 142] width 87 height 154
click at [369, 208] on img at bounding box center [367, 210] width 21 height 21
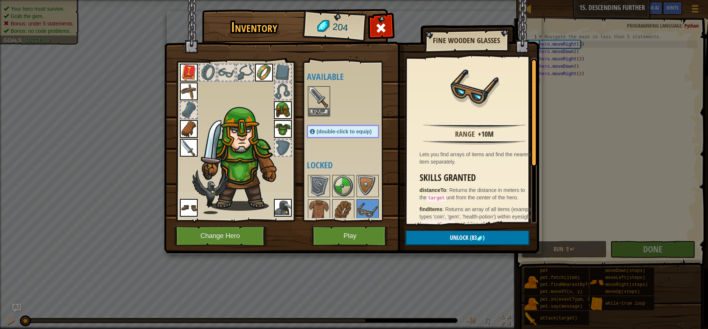
click at [307, 172] on div "Available Equip Equip Equip Equip Equip Equip Equip Equip Equip Equip (double-c…" at bounding box center [350, 142] width 87 height 154
click at [328, 178] on img at bounding box center [319, 186] width 21 height 21
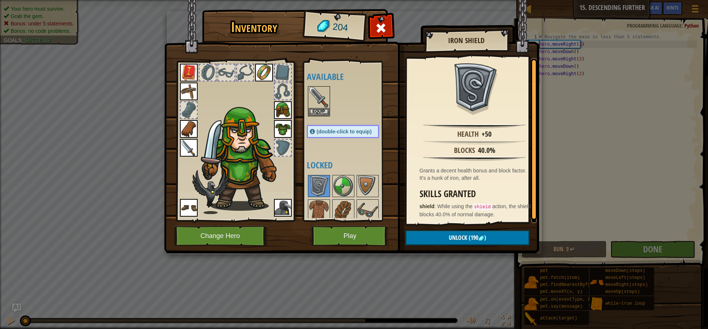
click at [185, 97] on img at bounding box center [189, 92] width 18 height 18
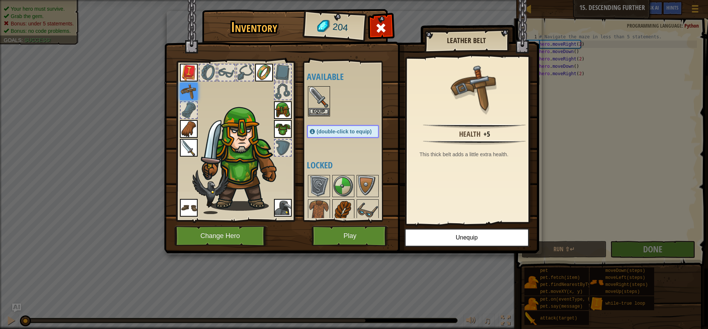
click at [345, 207] on img at bounding box center [343, 210] width 21 height 21
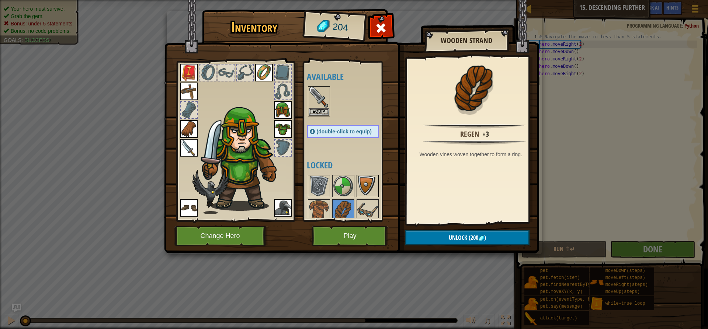
click at [363, 182] on img at bounding box center [367, 186] width 21 height 21
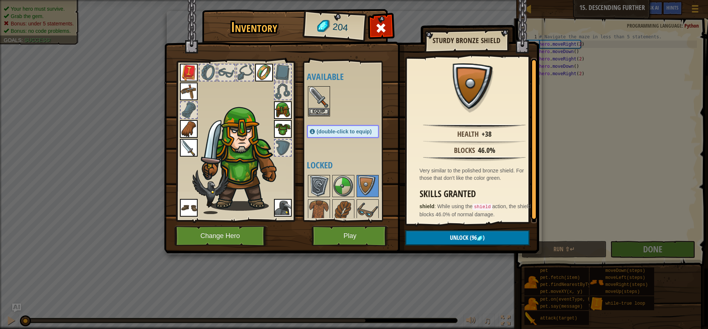
click at [329, 176] on img at bounding box center [319, 186] width 21 height 21
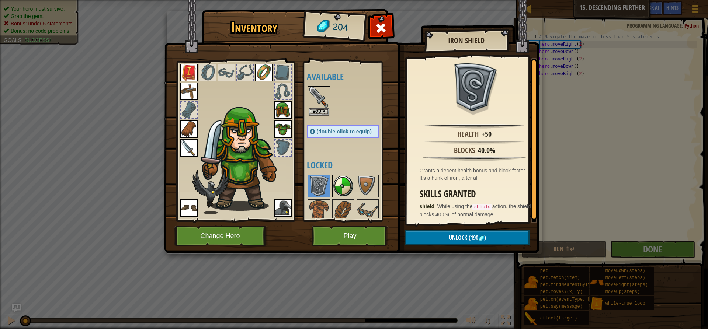
click at [339, 178] on img at bounding box center [343, 186] width 21 height 21
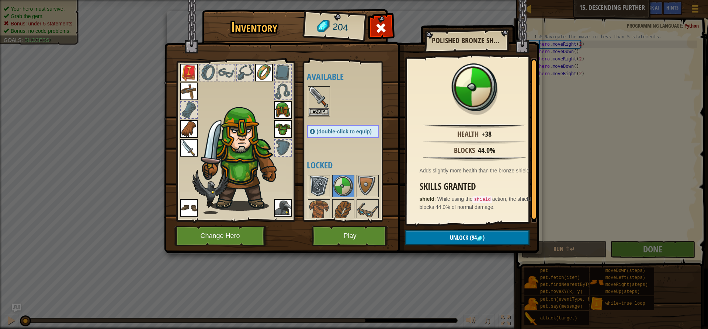
click at [321, 183] on img at bounding box center [319, 186] width 21 height 21
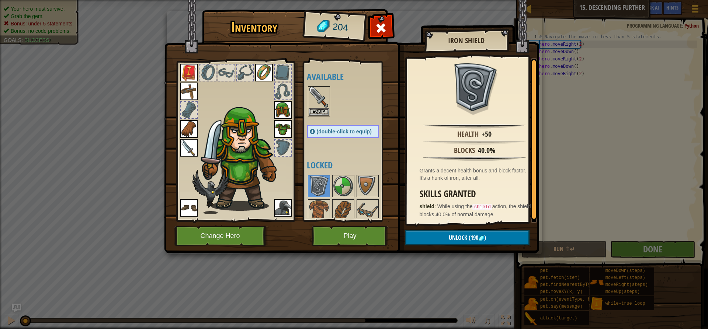
click at [183, 202] on img at bounding box center [189, 208] width 18 height 18
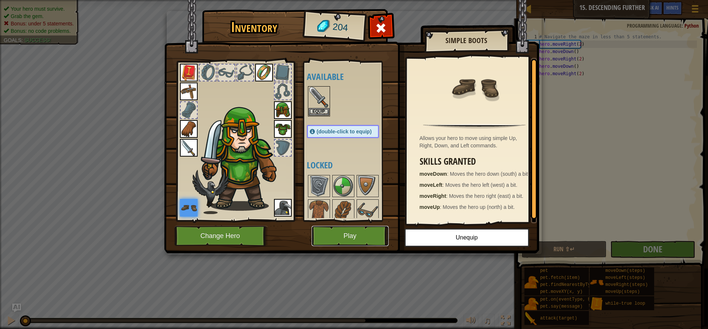
click at [320, 234] on button "Play" at bounding box center [350, 236] width 77 height 20
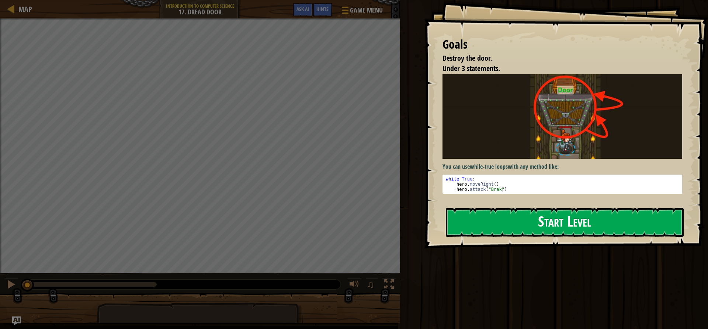
click at [629, 216] on button "Start Level" at bounding box center [565, 222] width 238 height 29
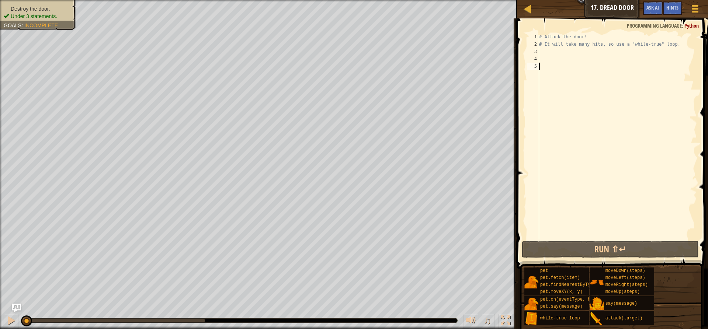
click at [540, 48] on div "# Attack the door! # It will take many hits, so use a "while-true" loop." at bounding box center [617, 143] width 159 height 221
type textarea "# It will take many hits, so use a "while-true" loop."
click at [543, 53] on div "# Attack the door! # It will take many hits, so use a "while-true" loop." at bounding box center [617, 143] width 159 height 221
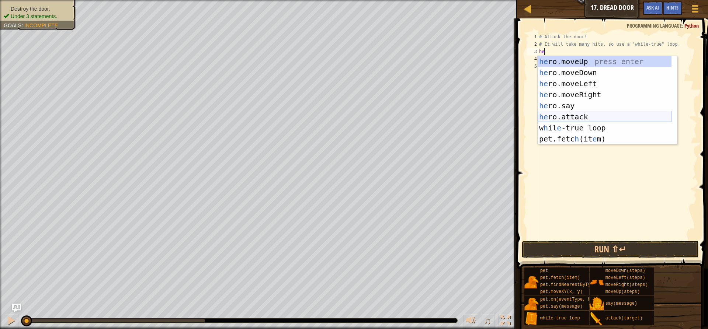
click at [563, 113] on div "he ro.moveUp press enter he ro.moveDown press enter he ro.moveLeft press enter …" at bounding box center [605, 111] width 134 height 111
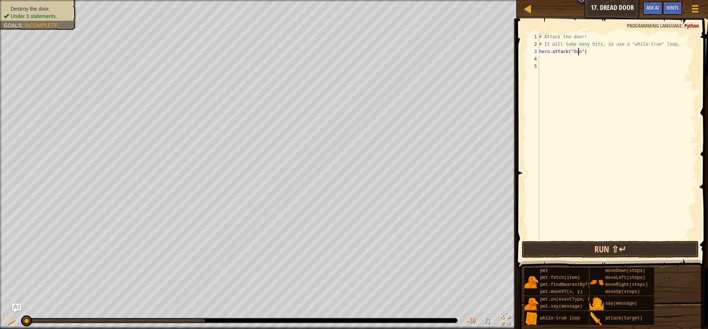
scroll to position [3, 3]
type textarea "hero.attack("Door")"
click at [550, 256] on button "Run ⇧↵" at bounding box center [610, 249] width 177 height 17
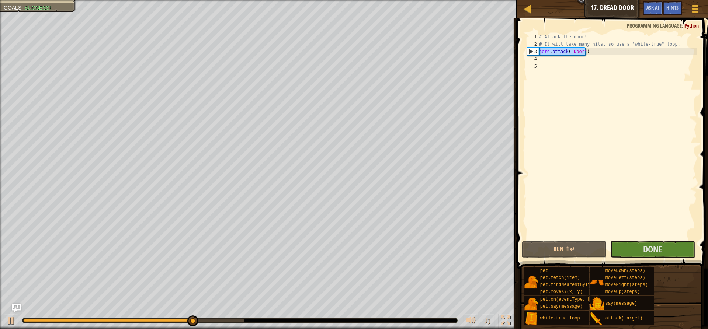
drag, startPoint x: 588, startPoint y: 51, endPoint x: 539, endPoint y: 49, distance: 48.7
click at [539, 49] on div "# Attack the door! # It will take many hits, so use a "while-true" loop. hero .…" at bounding box center [617, 143] width 159 height 221
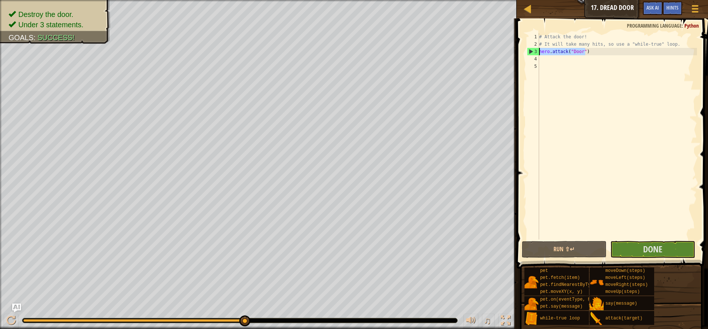
click at [550, 59] on div "# Attack the door! # It will take many hits, so use a "while-true" loop. hero .…" at bounding box center [617, 143] width 159 height 221
paste textarea "hero.attack("Door")"
type textarea "hero.attack("Door")"
click at [546, 63] on div "# Attack the door! # It will take many hits, so use a "while-true" loop. hero .…" at bounding box center [617, 143] width 159 height 221
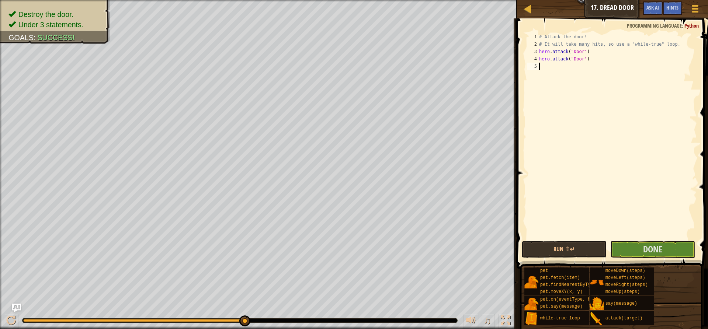
paste textarea "hero.attack("Door")"
type textarea "hero.attack("Door")"
click at [544, 76] on div "# Attack the door! # It will take many hits, so use a "while-true" loop. hero .…" at bounding box center [617, 143] width 159 height 221
paste textarea "hero.attack("Door")"
type textarea "hero.attack("Door")"
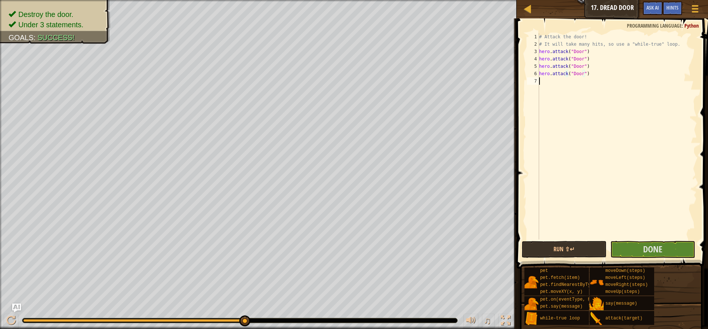
click at [543, 80] on div "# Attack the door! # It will take many hits, so use a "while-true" loop. hero .…" at bounding box center [617, 143] width 159 height 221
paste textarea "hero.attack("Door")"
type textarea "hero.attack("Door")"
click at [543, 85] on div "# Attack the door! # It will take many hits, so use a "while-true" loop. hero .…" at bounding box center [617, 143] width 159 height 221
paste textarea "hero.attack("Door")"
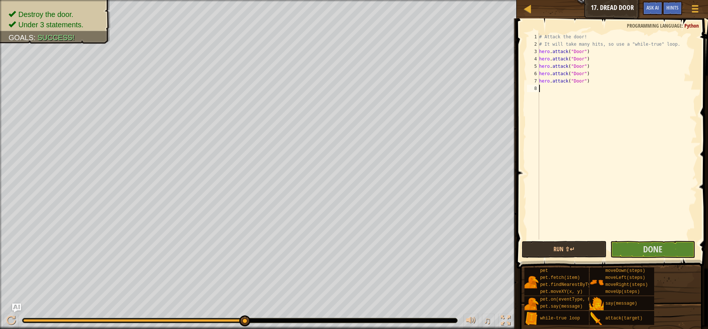
type textarea "hero.attack("Door")"
click at [616, 248] on button "Done" at bounding box center [653, 249] width 85 height 17
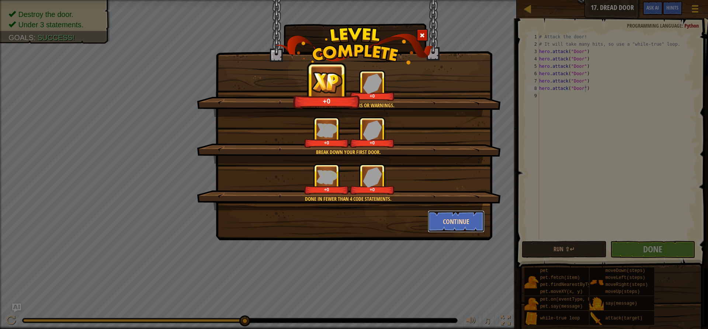
click at [474, 224] on button "Continue" at bounding box center [456, 222] width 57 height 22
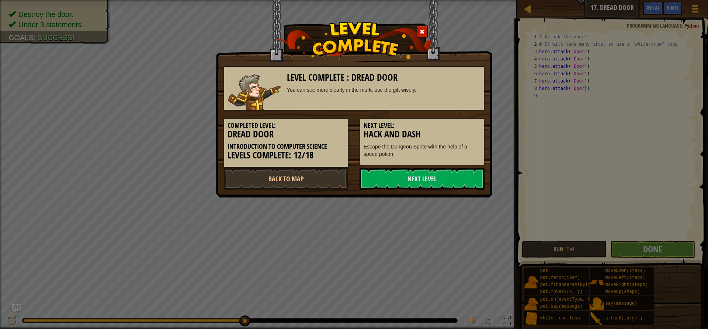
click at [440, 163] on div "Next Level: Hack and Dash Escape the Dungeon Sprite with the help of a speed po…" at bounding box center [422, 142] width 125 height 48
click at [439, 169] on link "Next Level" at bounding box center [422, 179] width 125 height 22
click at [429, 174] on link "Next Level" at bounding box center [422, 179] width 125 height 22
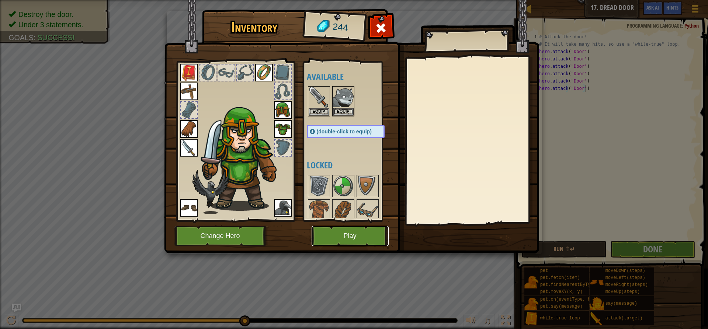
click at [343, 240] on button "Play" at bounding box center [350, 236] width 77 height 20
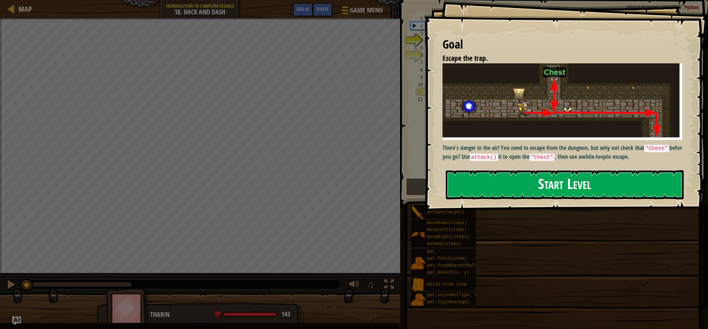
click at [529, 182] on button "Start Level" at bounding box center [565, 184] width 238 height 29
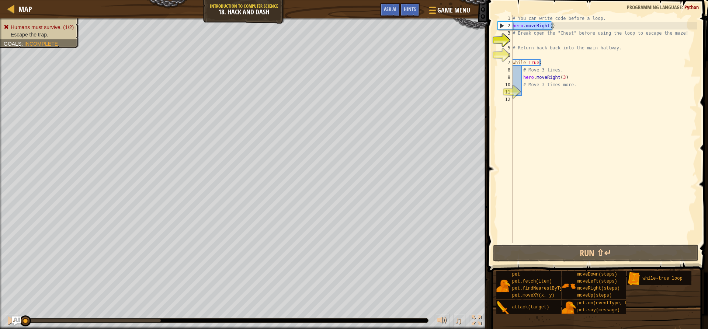
drag, startPoint x: 554, startPoint y: 28, endPoint x: 502, endPoint y: 28, distance: 51.7
click at [502, 28] on div "1 2 3 4 5 6 7 8 9 10 11 12 # You can write code before a loop. hero . moveRight…" at bounding box center [597, 129] width 201 height 229
type textarea "hero.moveRight()"
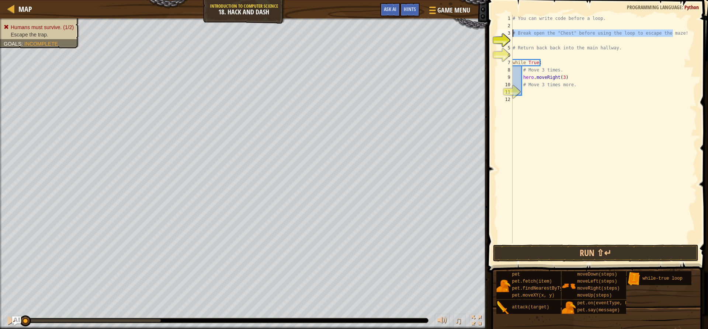
drag, startPoint x: 678, startPoint y: 31, endPoint x: 507, endPoint y: 34, distance: 170.8
click at [507, 34] on div "1 2 3 4 5 6 7 8 9 10 11 12 # You can write code before a loop. # Break open the…" at bounding box center [597, 129] width 201 height 229
type textarea "# Break open the "Chest" before using the loop to escape the maze!"
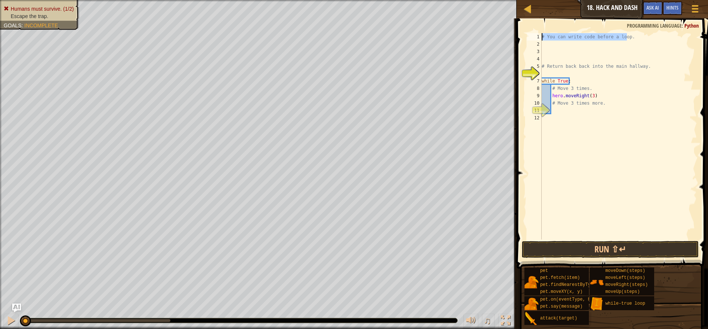
click at [505, 37] on div "Map Introduction to Computer Science 18. Hack and Dash Game Menu Done Hints Ask…" at bounding box center [354, 164] width 708 height 329
type textarea "# You can write code before a loop."
drag, startPoint x: 641, startPoint y: 65, endPoint x: 519, endPoint y: 65, distance: 122.1
click at [519, 65] on div "1 2 3 4 5 6 7 8 9 10 11 12 # Return back back into the [GEOGRAPHIC_DATA]. while…" at bounding box center [612, 158] width 194 height 272
type textarea "# Return back back into the main hallway."
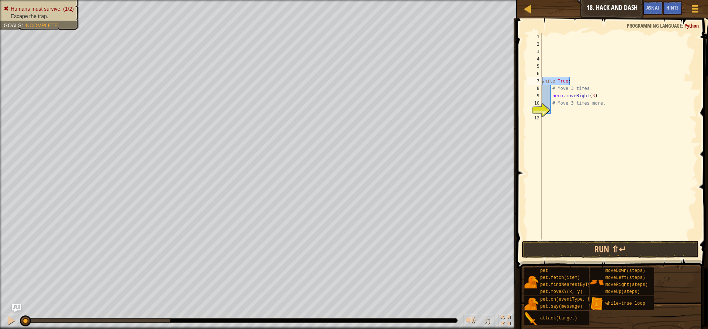
drag, startPoint x: 569, startPoint y: 82, endPoint x: 527, endPoint y: 80, distance: 42.1
click at [527, 80] on div "1 2 3 4 5 6 7 8 9 10 11 12 while True : # Move 3 times. hero . moveRight ( 3 ) …" at bounding box center [612, 136] width 172 height 207
type textarea "while True:"
click at [423, 84] on div "Map Introduction to Computer Science 18. Hack and Dash Game Menu Done Hints Ask…" at bounding box center [354, 164] width 708 height 329
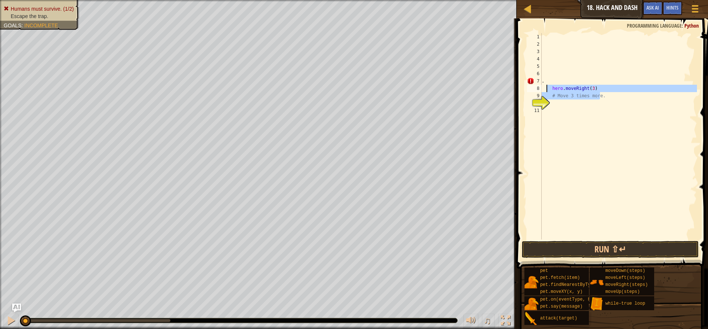
drag, startPoint x: 611, startPoint y: 98, endPoint x: 546, endPoint y: 91, distance: 66.0
click at [546, 91] on div ". hero . moveRight ( 3 ) # Move 3 times more." at bounding box center [618, 143] width 157 height 221
type textarea "hero.moveRight(3) # Move 3 times more."
click at [547, 80] on div "." at bounding box center [618, 143] width 157 height 221
type textarea "."
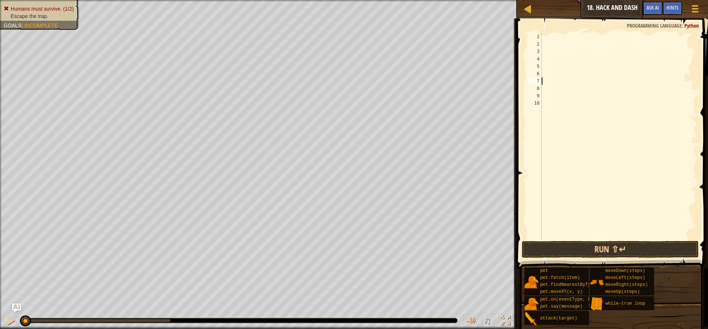
click at [548, 32] on span at bounding box center [613, 133] width 197 height 272
drag, startPoint x: 539, startPoint y: 38, endPoint x: 546, endPoint y: 36, distance: 7.2
click at [541, 38] on div "1" at bounding box center [534, 36] width 15 height 7
click at [546, 36] on div at bounding box center [618, 143] width 157 height 221
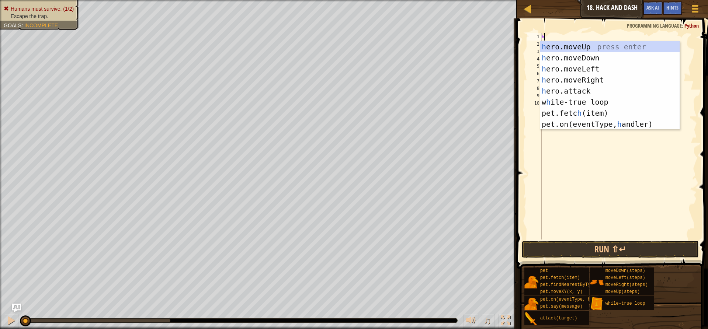
scroll to position [3, 0]
type textarea "hero"
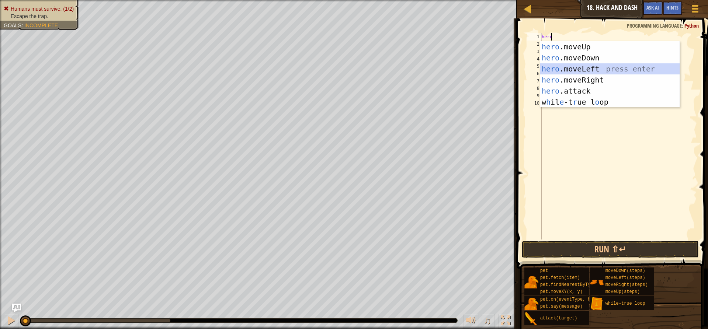
click at [584, 68] on div "hero .moveUp press enter hero .moveDown press enter hero .moveLeft press enter …" at bounding box center [609, 85] width 139 height 89
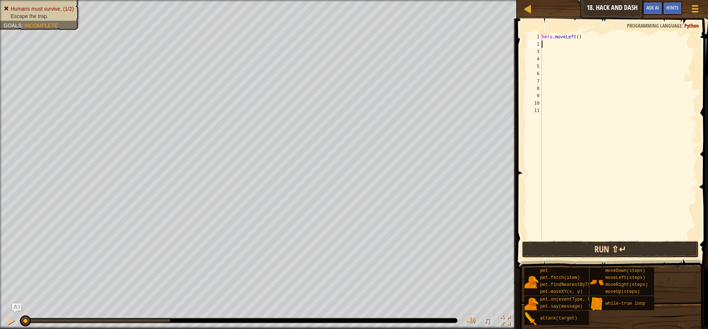
click at [596, 248] on button "Run ⇧↵" at bounding box center [610, 249] width 177 height 17
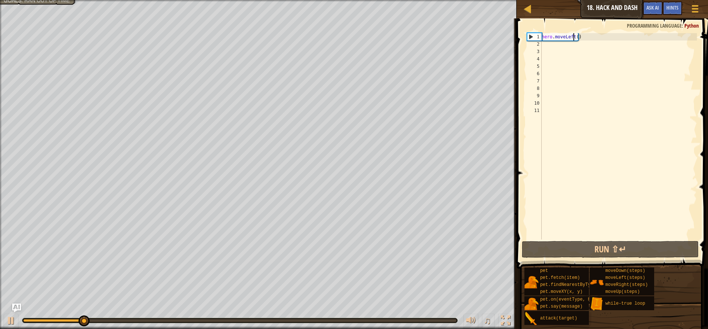
click at [574, 35] on div "hero . moveLeft ( )" at bounding box center [618, 143] width 157 height 221
click at [576, 36] on div "hero . moveLeft ( )" at bounding box center [618, 143] width 157 height 221
click at [590, 251] on button "Run ⇧↵" at bounding box center [610, 249] width 177 height 17
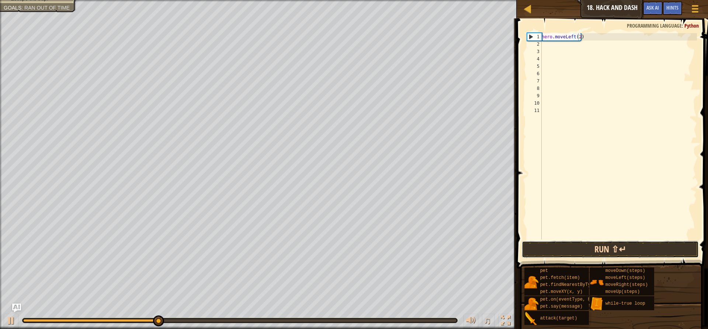
click at [583, 249] on button "Run ⇧↵" at bounding box center [610, 249] width 177 height 17
drag, startPoint x: 573, startPoint y: 36, endPoint x: 563, endPoint y: 38, distance: 10.3
click at [563, 38] on div "hero . moveLeft ( 1 )" at bounding box center [618, 143] width 157 height 221
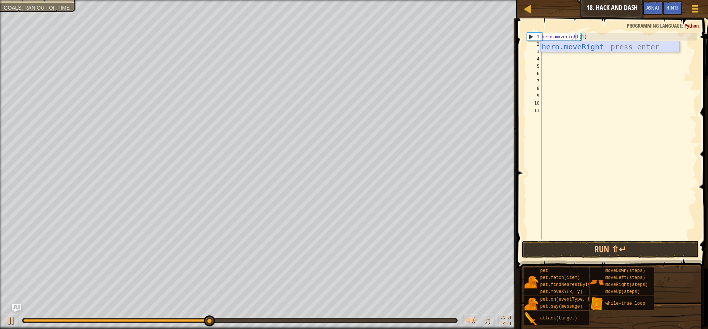
click at [567, 46] on div "hero.moveRight press enter" at bounding box center [609, 57] width 139 height 33
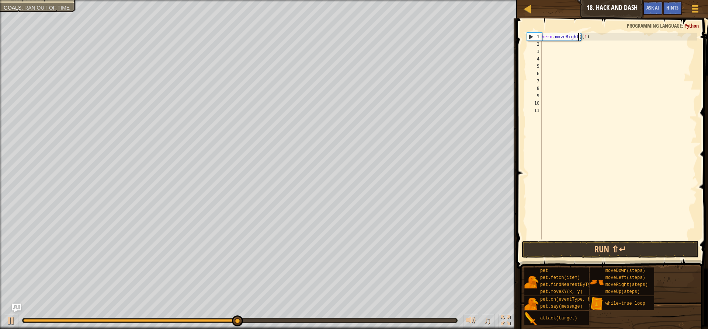
type textarea "hero.moveRight(1)"
click at [589, 51] on div "hero . moveRight ( 1 )" at bounding box center [618, 143] width 157 height 221
click at [590, 39] on div "hero . moveRight ( 1 )" at bounding box center [618, 143] width 157 height 221
type textarea "hero.moveRight(1)"
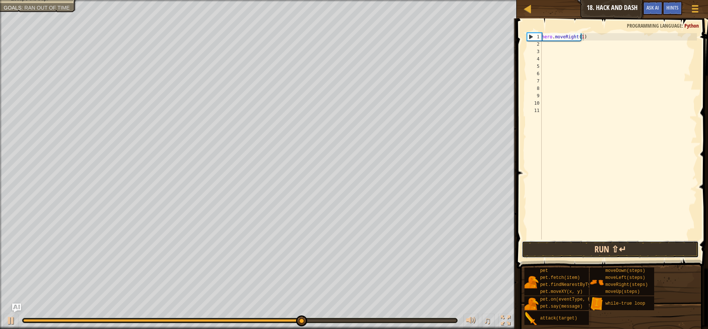
click at [607, 253] on button "Run ⇧↵" at bounding box center [610, 249] width 177 height 17
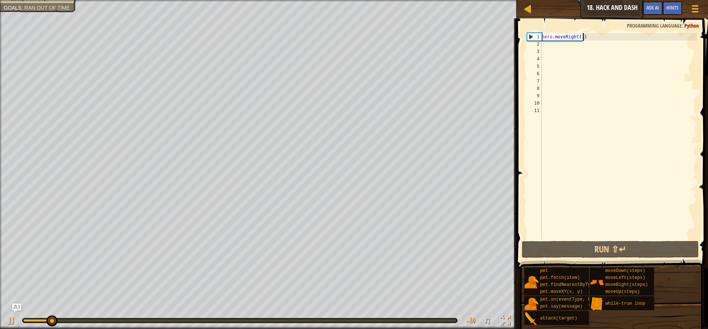
click at [544, 44] on div "hero . moveRight ( 1 )" at bounding box center [618, 143] width 157 height 221
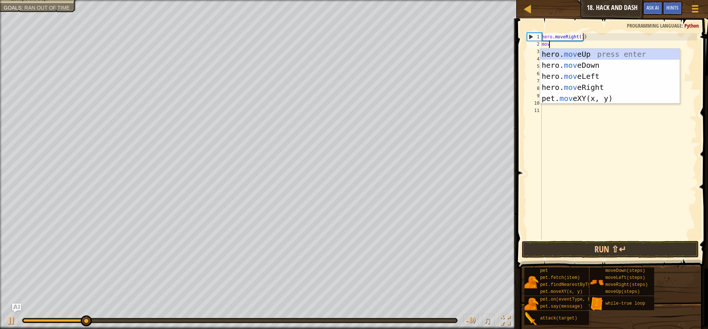
type textarea "move"
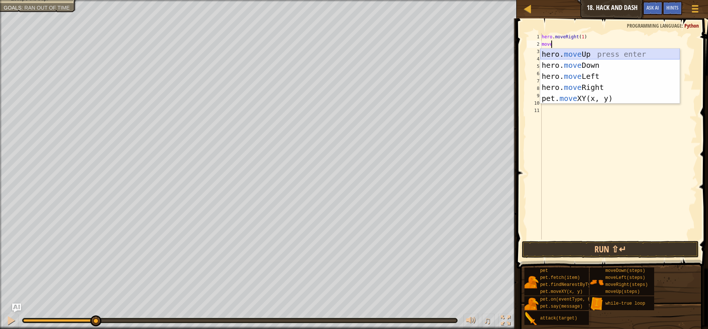
click at [576, 50] on div "hero. move Up press enter hero. move Down press enter hero. move Left press ent…" at bounding box center [609, 87] width 139 height 77
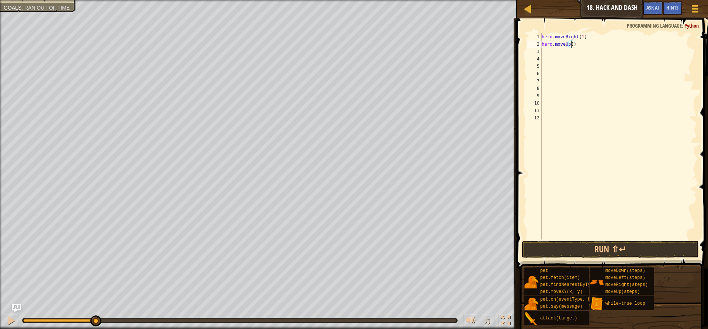
click at [571, 43] on div "hero . moveRight ( 1 ) hero . moveUp ( )" at bounding box center [618, 143] width 157 height 221
type textarea "hero.moveUp(1)"
click at [588, 252] on button "Run ⇧↵" at bounding box center [610, 249] width 177 height 17
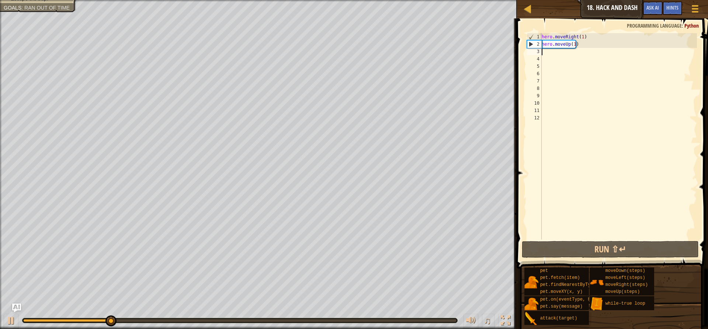
click at [555, 53] on div "hero . moveRight ( 1 ) hero . moveUp ( 1 )" at bounding box center [618, 143] width 157 height 221
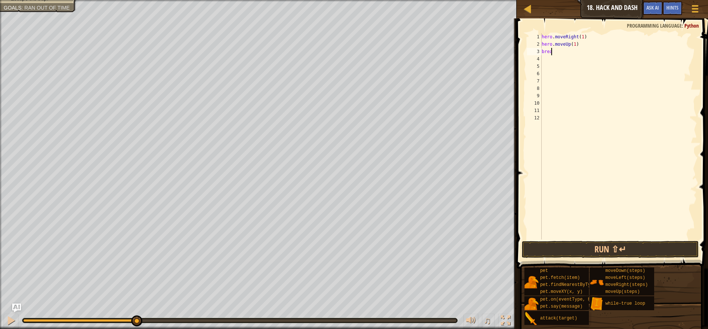
scroll to position [3, 0]
type textarea "b"
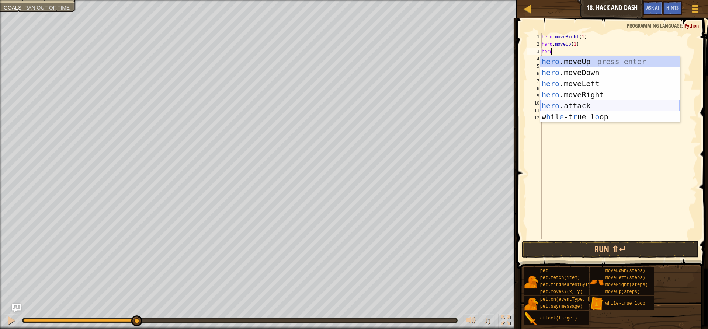
click at [578, 103] on div "hero .moveUp press enter hero .moveDown press enter hero .moveLeft press enter …" at bounding box center [609, 100] width 139 height 89
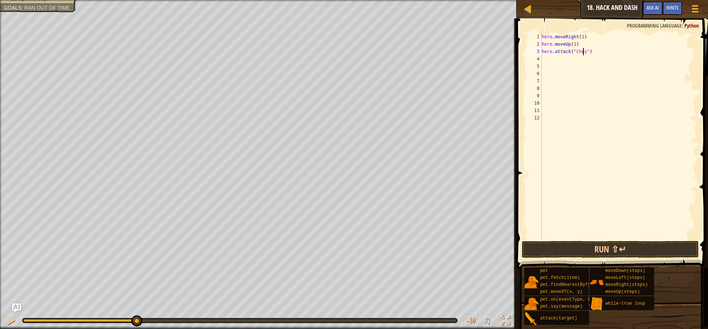
scroll to position [3, 3]
type textarea "hero.attack("Chest")"
click at [555, 59] on div "hero . moveRight ( 1 ) hero . moveUp ( 1 ) hero . attack ( "Chest" )" at bounding box center [618, 143] width 157 height 221
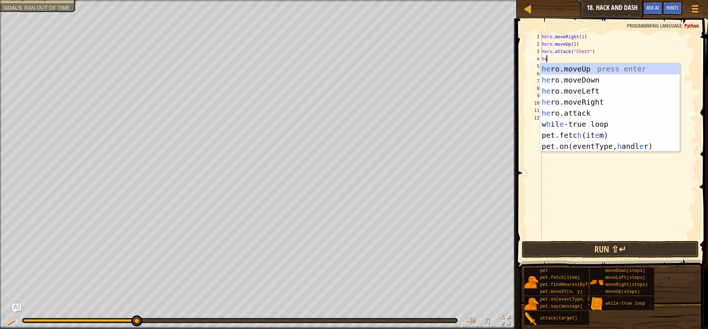
type textarea "her"
click at [565, 76] on div "her o.moveUp press enter her o.moveDown press enter her o.moveLeft press enter …" at bounding box center [609, 113] width 139 height 100
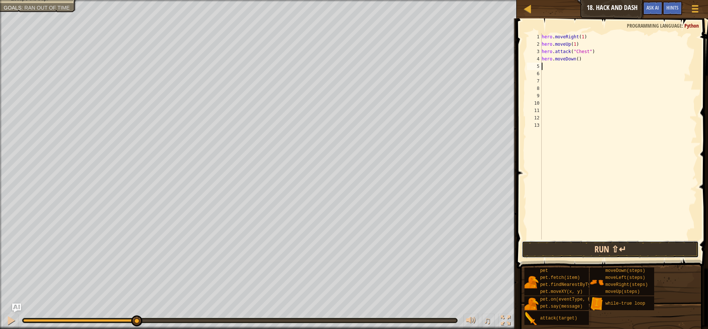
click at [604, 245] on button "Run ⇧↵" at bounding box center [610, 249] width 177 height 17
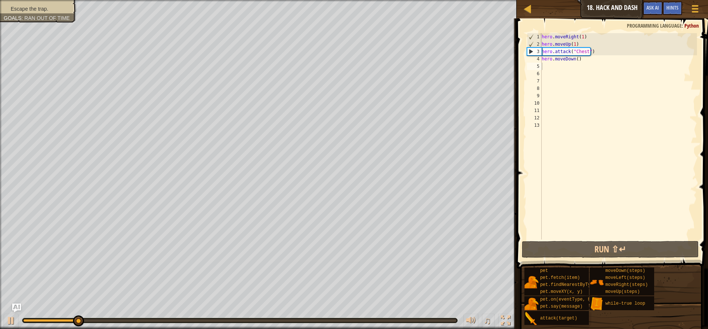
click at [53, 8] on li "Escape the trap." at bounding box center [37, 8] width 67 height 7
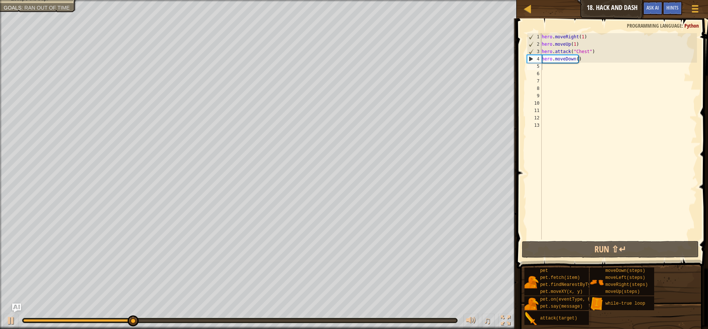
click at [548, 67] on div "hero . moveRight ( 1 ) hero . moveUp ( 1 ) hero . attack ( "Chest" ) hero . mov…" at bounding box center [618, 143] width 157 height 221
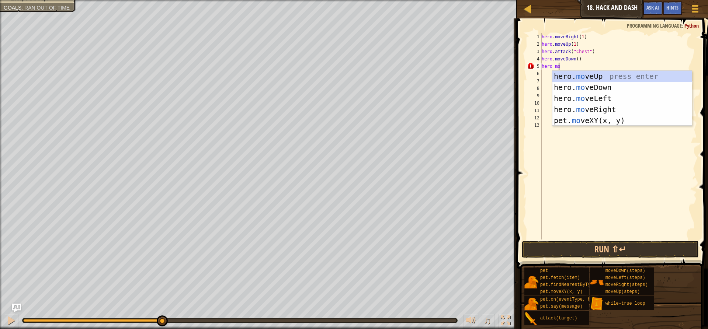
type textarea "hero mov"
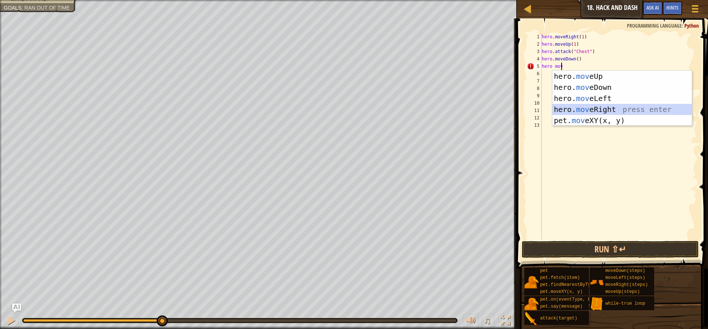
click at [600, 110] on div "hero. mov eUp press enter hero. mov eDown press enter hero. mov eLeft press ent…" at bounding box center [622, 109] width 139 height 77
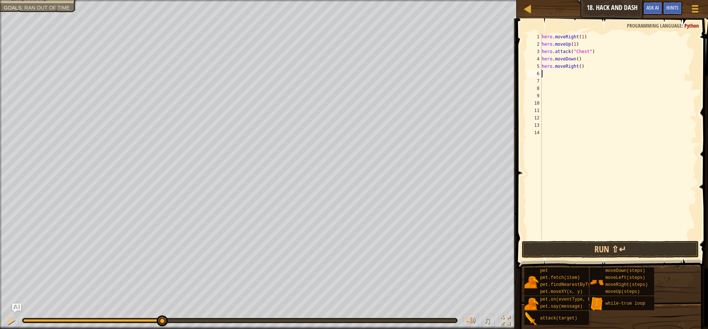
scroll to position [3, 0]
click at [578, 65] on div "hero . moveRight ( 1 ) hero . moveUp ( 1 ) hero . attack ( "Chest" ) hero . mov…" at bounding box center [618, 143] width 157 height 221
type textarea "hero.moveRight(3)"
click at [568, 245] on button "Run ⇧↵" at bounding box center [610, 249] width 177 height 17
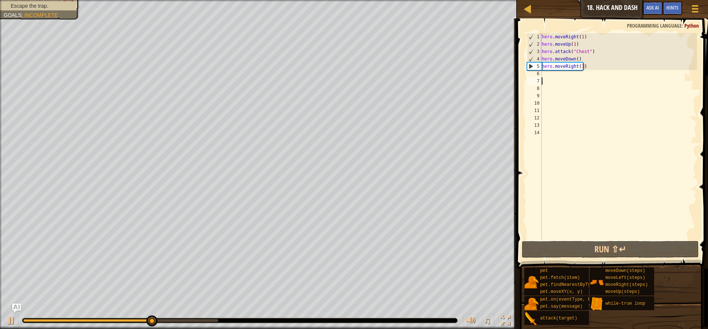
click at [567, 82] on div "hero . moveRight ( 1 ) hero . moveUp ( 1 ) hero . attack ( "Chest" ) hero . mov…" at bounding box center [618, 143] width 157 height 221
click at [567, 79] on div "hero . moveRight ( 1 ) hero . moveUp ( 1 ) hero . attack ( "Chest" ) hero . mov…" at bounding box center [618, 143] width 157 height 221
click at [566, 75] on div "hero . moveRight ( 1 ) hero . moveUp ( 1 ) hero . attack ( "Chest" ) hero . mov…" at bounding box center [618, 143] width 157 height 221
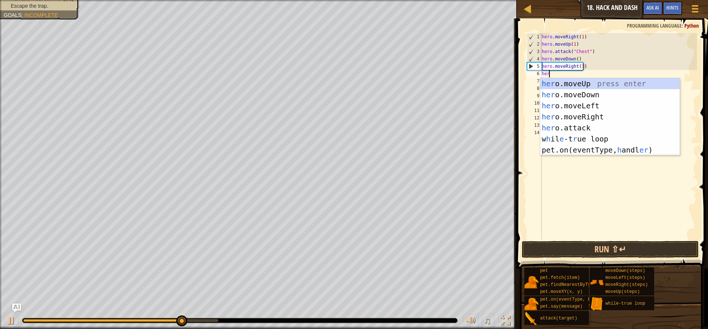
scroll to position [3, 0]
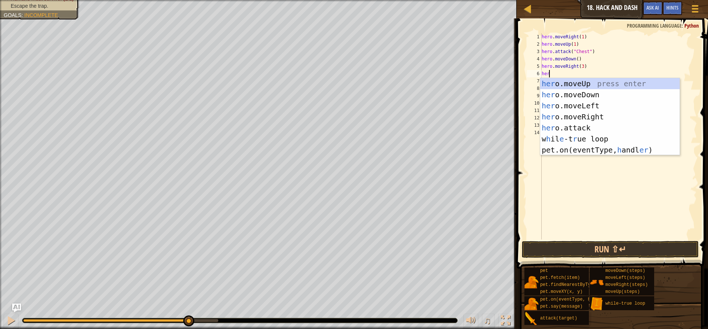
type textarea "hero"
click at [567, 93] on div "hero .moveUp press enter hero .moveDown press enter hero .moveLeft press enter …" at bounding box center [609, 122] width 139 height 89
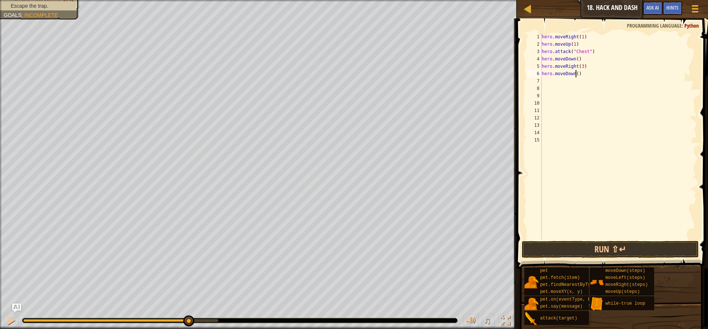
click at [575, 74] on div "hero . moveRight ( 1 ) hero . moveUp ( 1 ) hero . attack ( "Chest" ) hero . mov…" at bounding box center [618, 143] width 157 height 221
type textarea "hero.moveDown(3)"
click at [577, 248] on button "Run ⇧↵" at bounding box center [610, 249] width 177 height 17
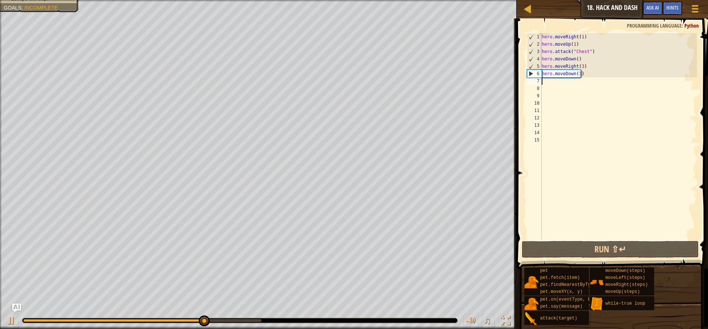
click at [547, 84] on div "hero . moveRight ( 1 ) hero . moveUp ( 1 ) hero . attack ( "Chest" ) hero . mov…" at bounding box center [618, 143] width 157 height 221
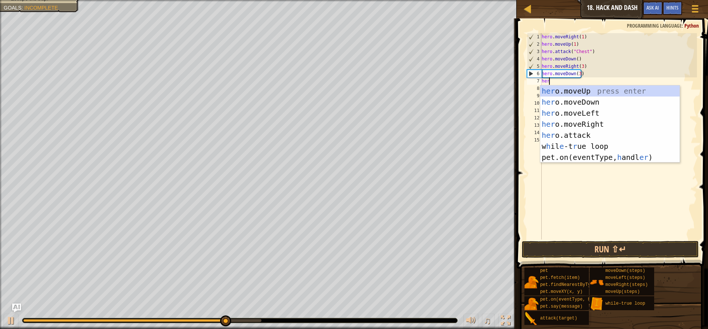
type textarea "hero"
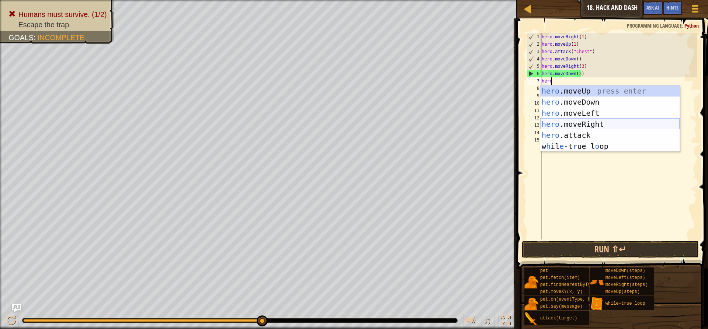
click at [596, 120] on div "hero .moveUp press enter hero .moveDown press enter hero .moveLeft press enter …" at bounding box center [609, 130] width 139 height 89
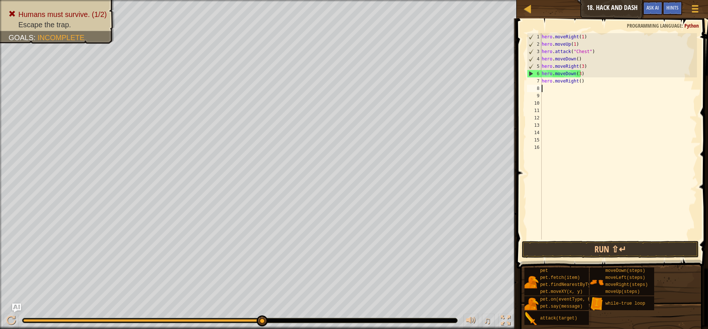
scroll to position [3, 0]
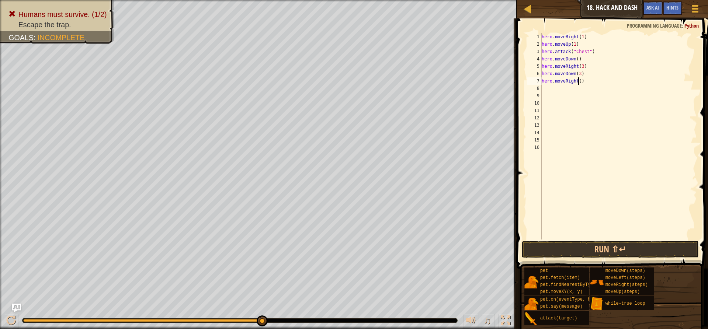
click at [578, 82] on div "hero . moveRight ( 1 ) hero . moveUp ( 1 ) hero . attack ( "Chest" ) hero . mov…" at bounding box center [618, 143] width 157 height 221
type textarea "hero.moveRight(3)"
click at [569, 91] on div "hero . moveRight ( 1 ) hero . moveUp ( 1 ) hero . attack ( "Chest" ) hero . mov…" at bounding box center [618, 143] width 157 height 221
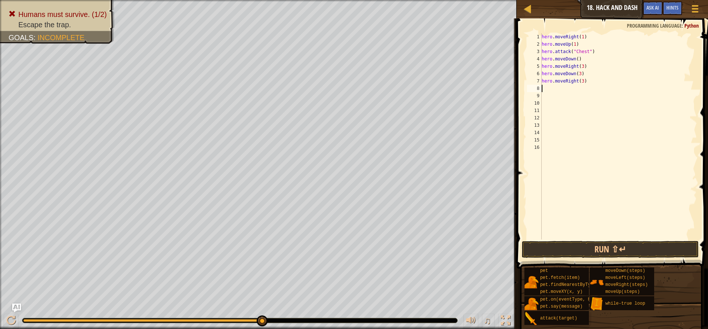
type textarea "h"
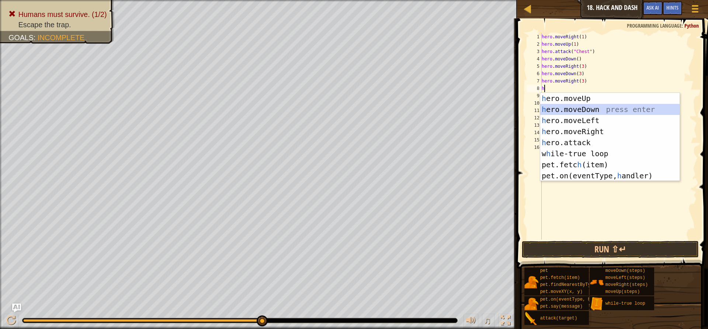
click at [587, 107] on div "h ero.moveUp press enter h ero.moveDown press enter h ero.moveLeft press enter …" at bounding box center [609, 148] width 139 height 111
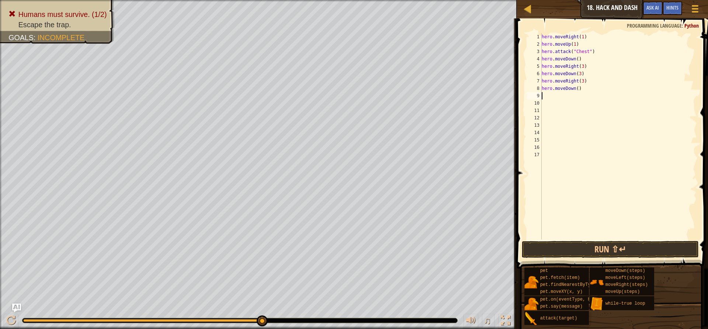
click at [575, 90] on div "hero . moveRight ( 1 ) hero . moveUp ( 1 ) hero . attack ( "Chest" ) hero . mov…" at bounding box center [618, 143] width 157 height 221
type textarea "hero.moveDown(4)"
click at [601, 243] on button "Run ⇧↵" at bounding box center [610, 249] width 177 height 17
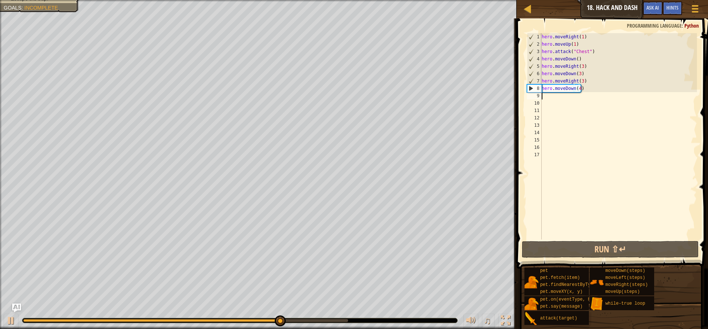
click at [552, 99] on div "hero . moveRight ( 1 ) hero . moveUp ( 1 ) hero . attack ( "Chest" ) hero . mov…" at bounding box center [618, 143] width 157 height 221
click at [579, 90] on div "hero . moveRight ( 1 ) hero . moveUp ( 1 ) hero . attack ( "Chest" ) hero . mov…" at bounding box center [618, 143] width 157 height 221
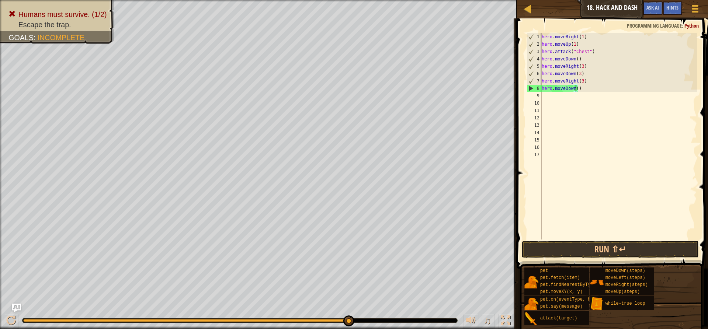
scroll to position [3, 3]
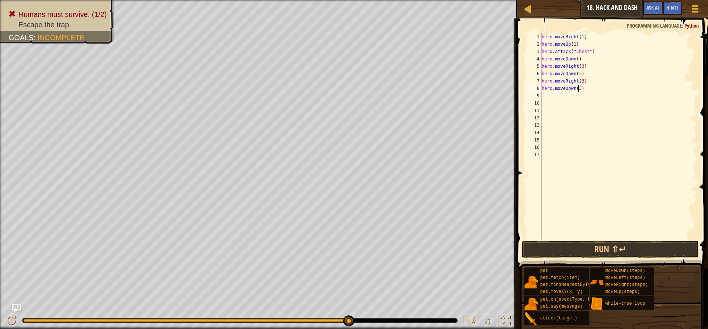
click at [544, 93] on div "hero . moveRight ( 1 ) hero . moveUp ( 1 ) hero . attack ( "Chest" ) hero . mov…" at bounding box center [618, 143] width 157 height 221
type textarea "hh"
click at [579, 102] on div "h ero.moveRig h t press enter" at bounding box center [609, 109] width 139 height 33
click at [579, 89] on div "hero . moveRight ( 1 ) hero . moveUp ( 1 ) hero . attack ( "Chest" ) hero . mov…" at bounding box center [618, 143] width 157 height 221
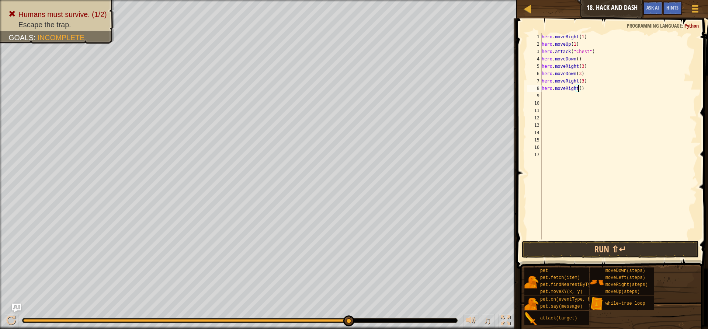
type textarea "hero.moveRight(3)"
click at [557, 99] on div "hero . moveRight ( 1 ) hero . moveUp ( 1 ) hero . attack ( "Chest" ) hero . mov…" at bounding box center [618, 143] width 157 height 221
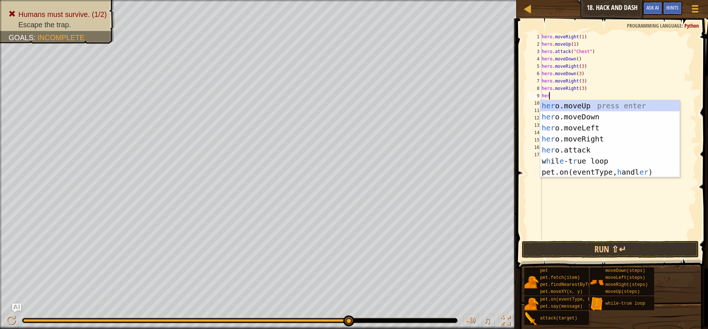
type textarea "hero"
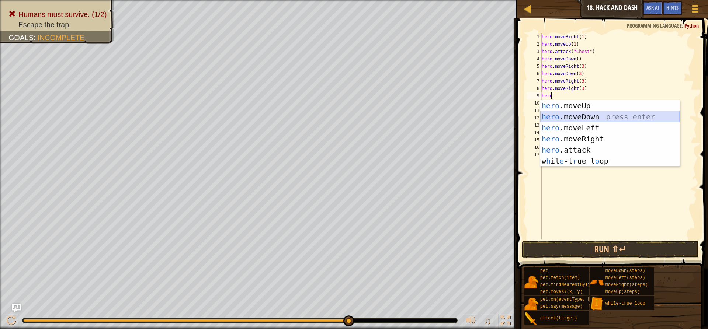
click at [604, 117] on div "hero .moveUp press enter hero .moveDown press enter hero .moveLeft press enter …" at bounding box center [609, 144] width 139 height 89
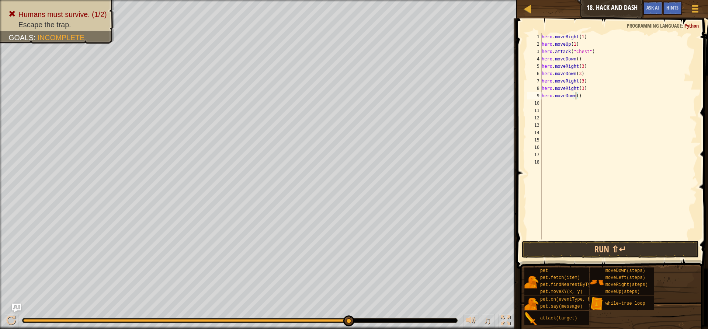
click at [576, 96] on div "hero . moveRight ( 1 ) hero . moveUp ( 1 ) hero . attack ( "Chest" ) hero . mov…" at bounding box center [618, 143] width 157 height 221
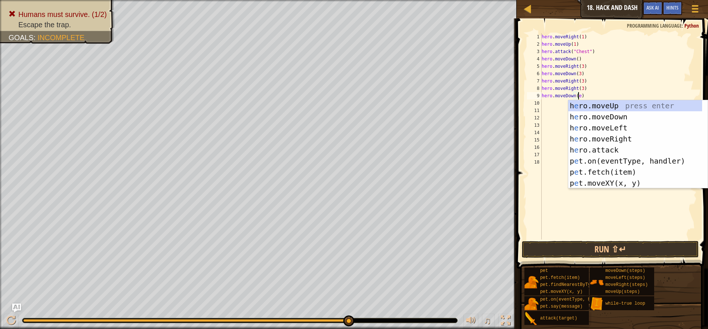
scroll to position [3, 3]
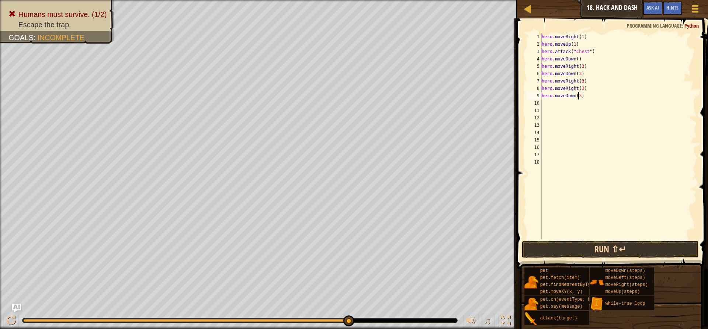
type textarea "hero.moveDown(3)"
click at [570, 243] on button "Run ⇧↵" at bounding box center [610, 249] width 177 height 17
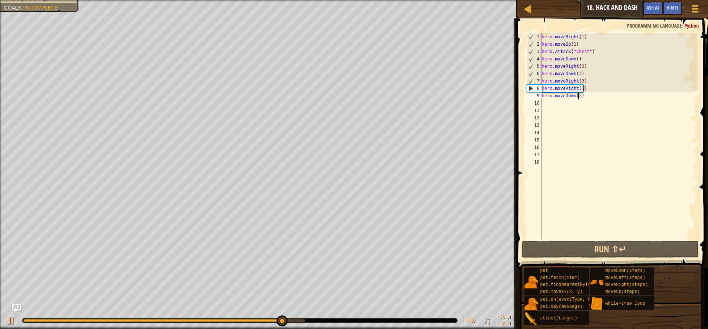
click at [559, 103] on div "hero . moveRight ( 1 ) hero . moveUp ( 1 ) hero . attack ( "Chest" ) hero . mov…" at bounding box center [618, 143] width 157 height 221
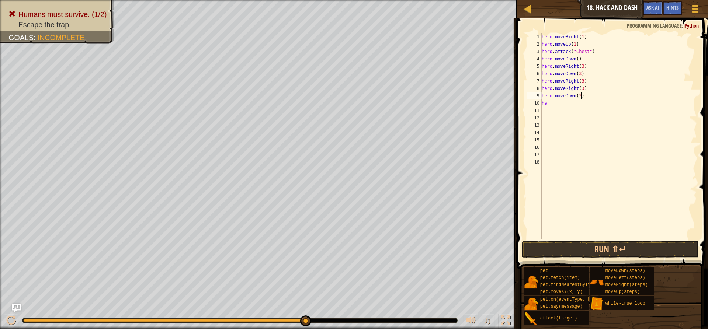
click at [580, 97] on div "hero . moveRight ( 1 ) hero . moveUp ( 1 ) hero . attack ( "Chest" ) hero . mov…" at bounding box center [618, 143] width 157 height 221
click at [578, 97] on div "hero . moveRight ( 1 ) hero . moveUp ( 1 ) hero . attack ( "Chest" ) hero . mov…" at bounding box center [618, 143] width 157 height 221
click at [547, 103] on div "hero . moveRight ( 1 ) hero . moveUp ( 1 ) hero . attack ( "Chest" ) hero . mov…" at bounding box center [618, 143] width 157 height 221
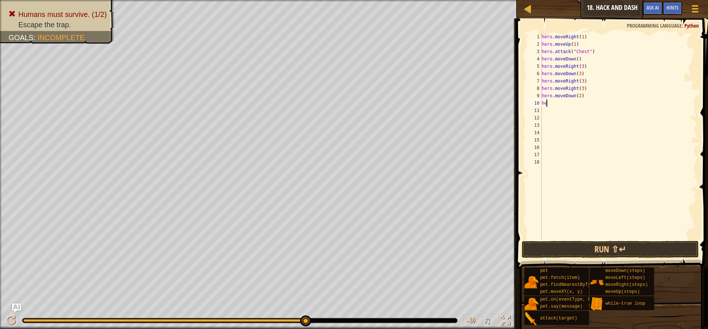
type textarea "h"
click at [571, 243] on button "Run ⇧↵" at bounding box center [610, 249] width 177 height 17
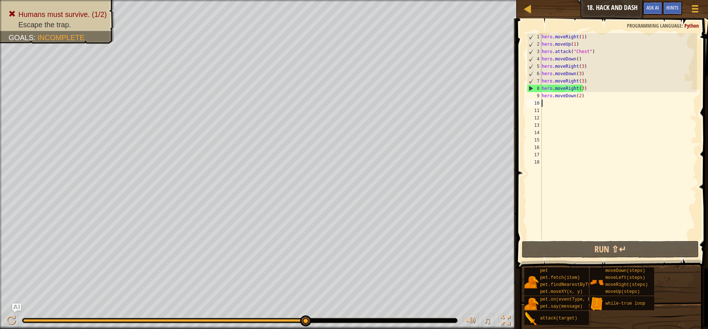
click at [569, 104] on div "hero . moveRight ( 1 ) hero . moveUp ( 1 ) hero . attack ( "Chest" ) hero . mov…" at bounding box center [618, 143] width 157 height 221
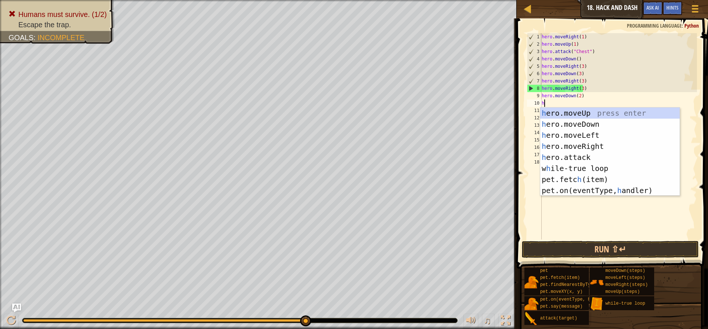
type textarea "he"
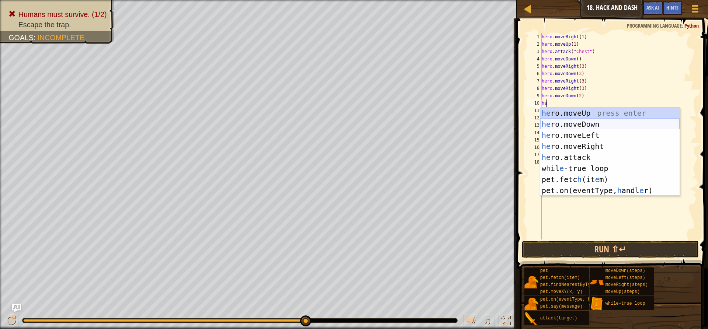
click at [573, 121] on div "he ro.moveUp press enter he ro.moveDown press enter he ro.moveLeft press enter …" at bounding box center [609, 163] width 139 height 111
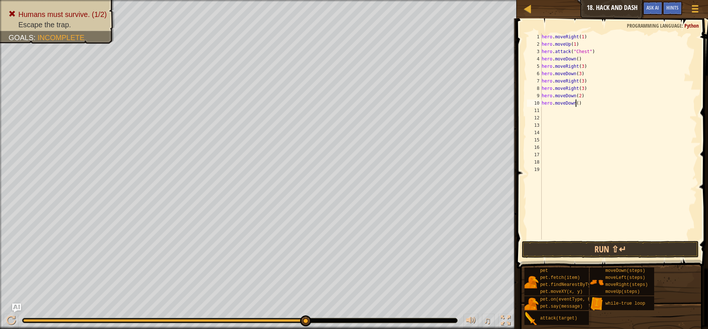
click at [577, 104] on div "hero . moveRight ( 1 ) hero . moveUp ( 1 ) hero . attack ( "Chest" ) hero . mov…" at bounding box center [618, 143] width 157 height 221
click at [580, 244] on button "Run ⇧↵" at bounding box center [610, 249] width 177 height 17
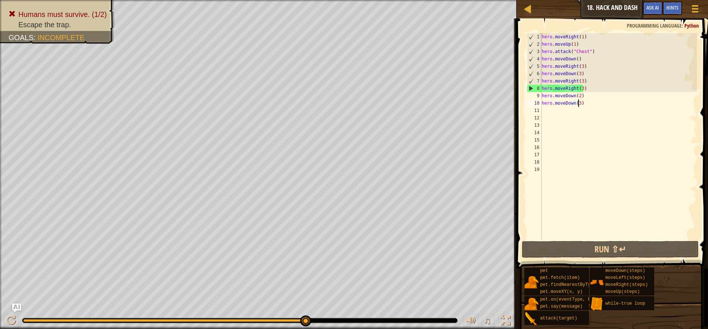
click at [581, 90] on div "hero . moveRight ( 1 ) hero . moveUp ( 1 ) hero . attack ( "Chest" ) hero . mov…" at bounding box center [618, 143] width 157 height 221
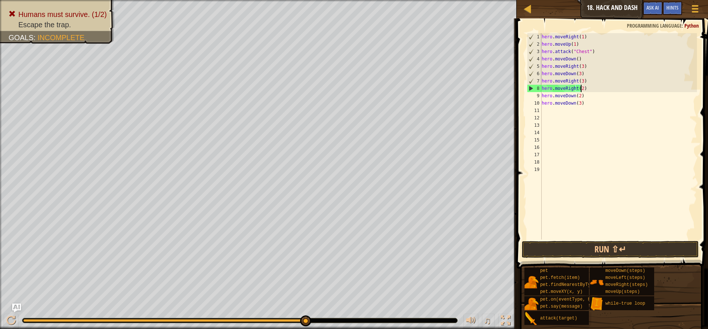
scroll to position [3, 3]
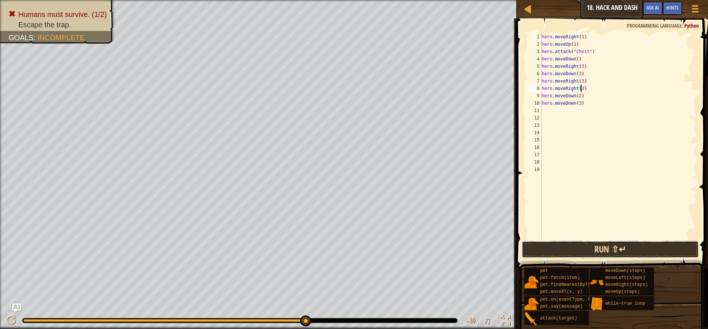
click at [569, 249] on button "Run ⇧↵" at bounding box center [610, 249] width 177 height 17
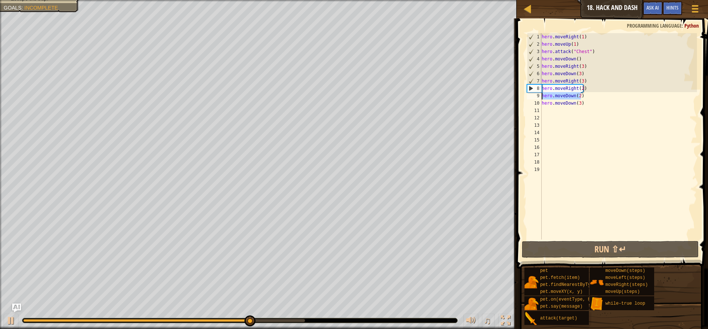
drag, startPoint x: 580, startPoint y: 96, endPoint x: 540, endPoint y: 97, distance: 39.9
click at [540, 97] on div "hero.moveRight(2) 1 2 3 4 5 6 7 8 9 10 11 12 13 14 15 16 17 18 19 hero . moveRi…" at bounding box center [612, 136] width 172 height 207
type textarea "hero.moveDown(2)"
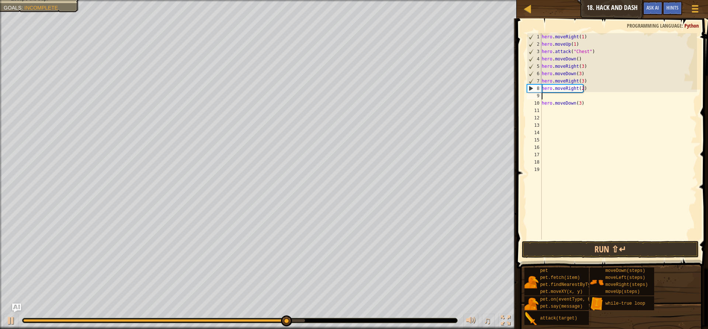
scroll to position [3, 0]
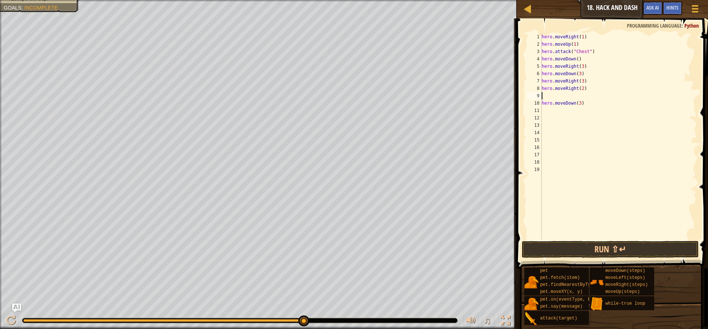
click at [580, 82] on div "hero . moveRight ( 1 ) hero . moveUp ( 1 ) hero . attack ( "Chest" ) hero . mov…" at bounding box center [618, 143] width 157 height 221
click at [581, 84] on div "hero . moveRight ( 1 ) hero . moveUp ( 1 ) hero . attack ( "Chest" ) hero . mov…" at bounding box center [618, 143] width 157 height 221
type textarea "hero.moveRight(2)"
drag, startPoint x: 584, startPoint y: 88, endPoint x: 537, endPoint y: 91, distance: 46.9
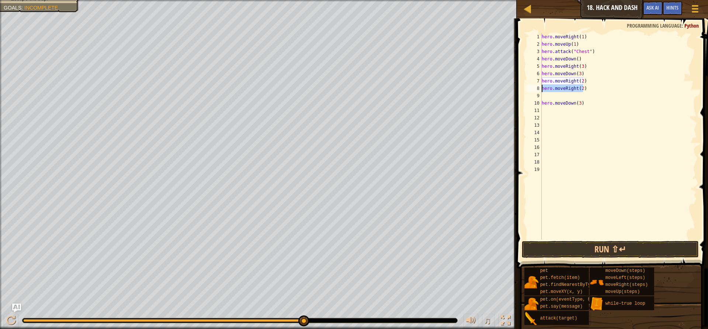
click at [537, 91] on div "hero.moveRight(2) 1 2 3 4 5 6 7 8 9 10 11 12 13 14 15 16 17 18 19 hero . moveRi…" at bounding box center [612, 136] width 172 height 207
click at [549, 94] on div "hero . moveRight ( 1 ) hero . moveUp ( 1 ) hero . attack ( "Chest" ) hero . mov…" at bounding box center [618, 143] width 157 height 221
type textarea "hero.moveDown(3)"
click at [548, 89] on div "hero . moveRight ( 1 ) hero . moveUp ( 1 ) hero . attack ( "Chest" ) hero . mov…" at bounding box center [618, 143] width 157 height 221
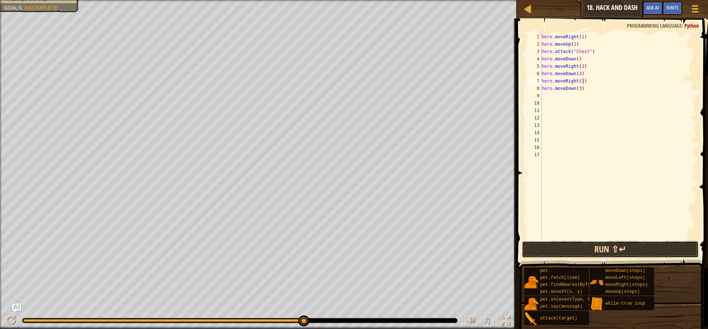
click at [576, 247] on button "Run ⇧↵" at bounding box center [610, 249] width 177 height 17
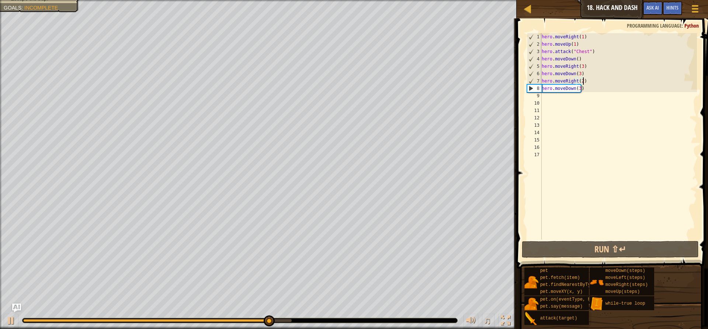
click at [580, 82] on div "hero . moveRight ( 1 ) hero . moveUp ( 1 ) hero . attack ( "Chest" ) hero . mov…" at bounding box center [618, 143] width 157 height 221
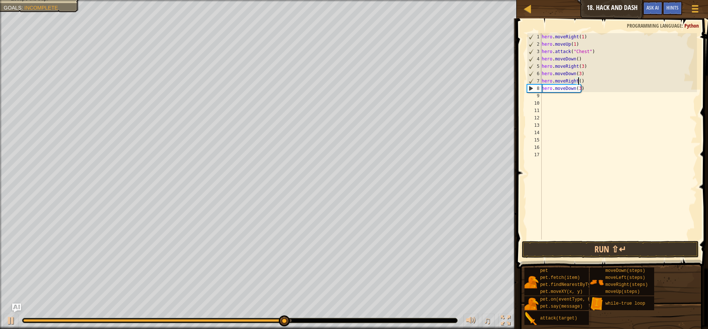
type textarea "hero.moveRight(3)"
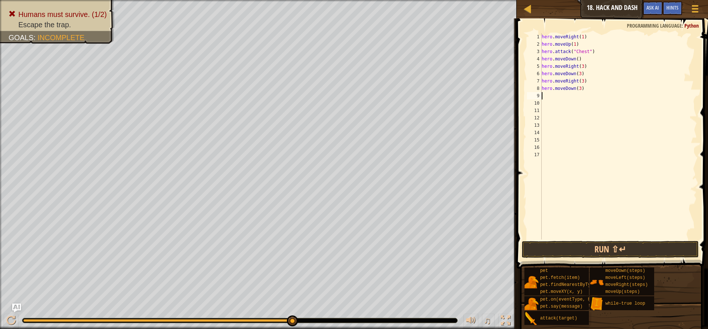
click at [548, 98] on div "hero . moveRight ( 1 ) hero . moveUp ( 1 ) hero . attack ( "Chest" ) hero . mov…" at bounding box center [618, 143] width 157 height 221
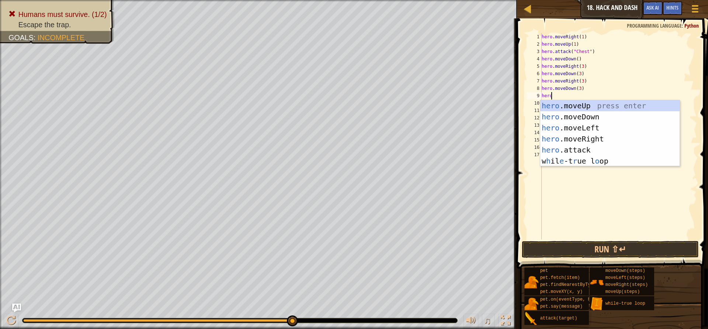
scroll to position [3, 0]
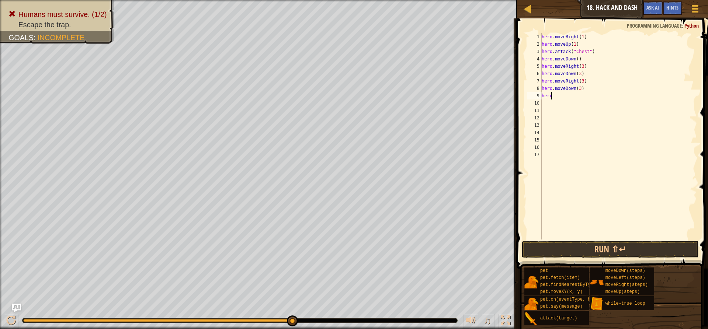
type textarea "herom"
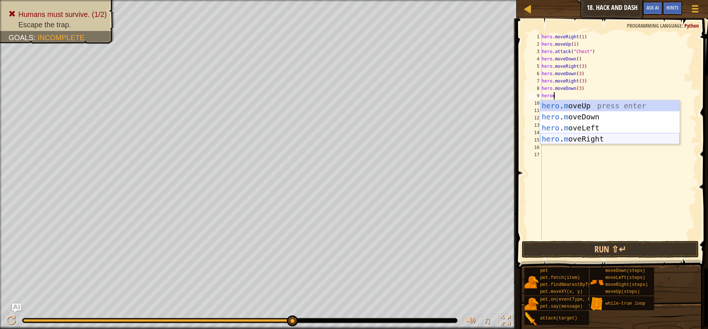
click at [577, 137] on div "hero . m oveUp press enter hero . m oveDown press enter hero . m oveLeft press …" at bounding box center [609, 133] width 139 height 66
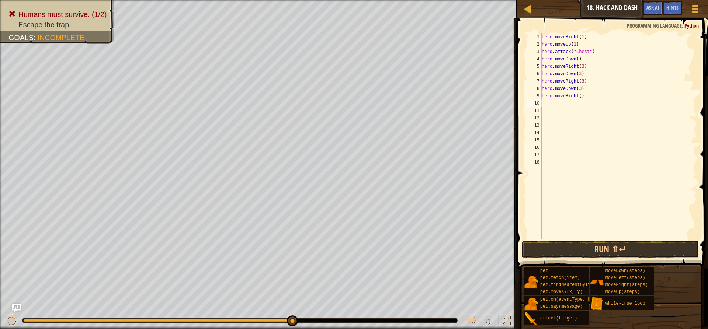
scroll to position [3, 0]
click at [577, 96] on div "hero . moveRight ( 1 ) hero . moveUp ( 1 ) hero . attack ( "Chest" ) hero . mov…" at bounding box center [618, 143] width 157 height 221
type textarea "hero.moveRight(3)"
click at [589, 242] on button "Run ⇧↵" at bounding box center [610, 249] width 177 height 17
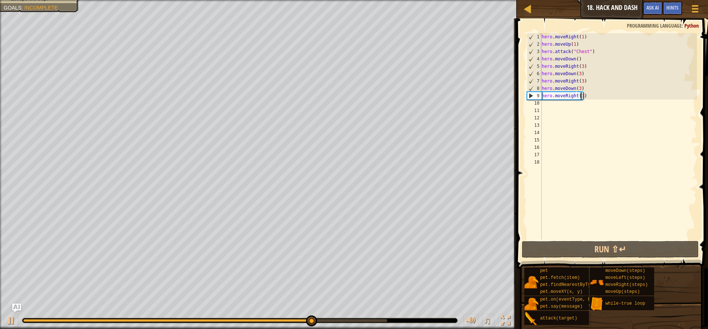
click at [547, 105] on div "hero . moveRight ( 1 ) hero . moveUp ( 1 ) hero . attack ( "Chest" ) hero . mov…" at bounding box center [618, 143] width 157 height 221
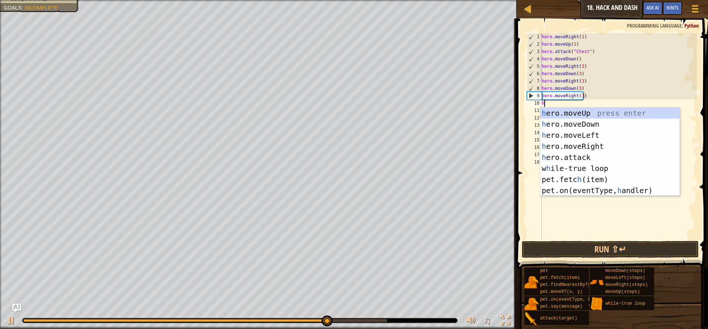
type textarea "her"
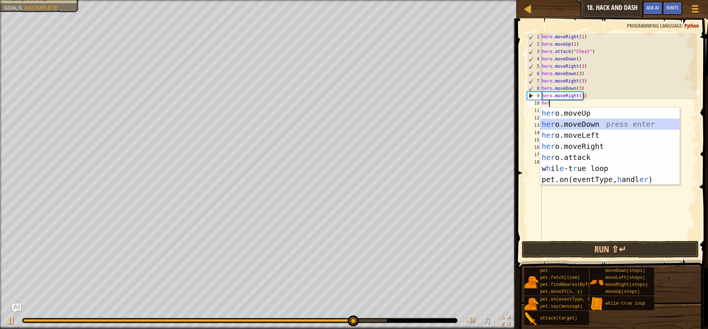
click at [599, 121] on div "her o.moveUp press enter her o.moveDown press enter her o.moveLeft press enter …" at bounding box center [609, 158] width 139 height 100
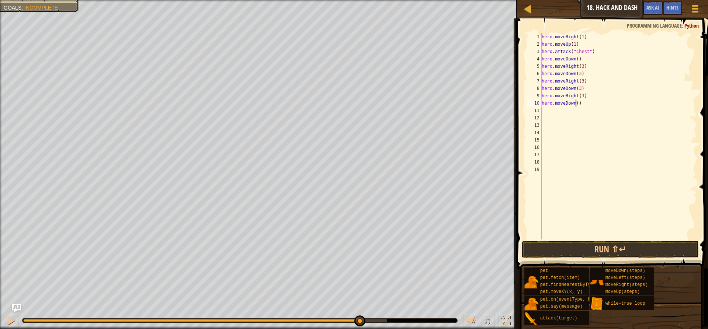
click at [576, 104] on div "hero . moveRight ( 1 ) hero . moveUp ( 1 ) hero . attack ( "Chest" ) hero . mov…" at bounding box center [618, 143] width 157 height 221
type textarea "hero.moveDown(3)"
click at [629, 246] on button "Run ⇧↵" at bounding box center [610, 249] width 177 height 17
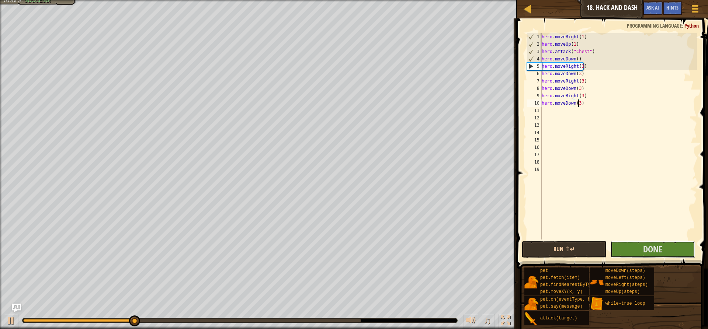
click at [629, 246] on button "Done" at bounding box center [653, 249] width 85 height 17
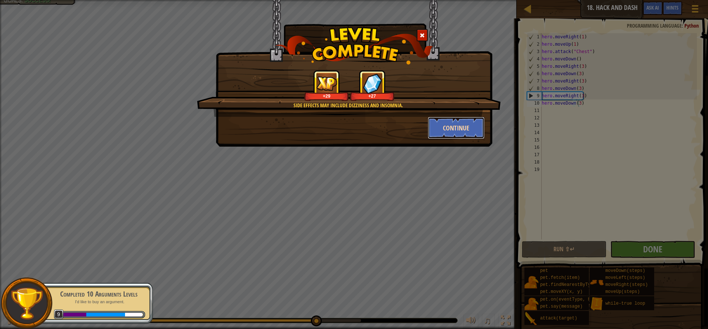
click at [461, 128] on button "Continue" at bounding box center [456, 128] width 57 height 22
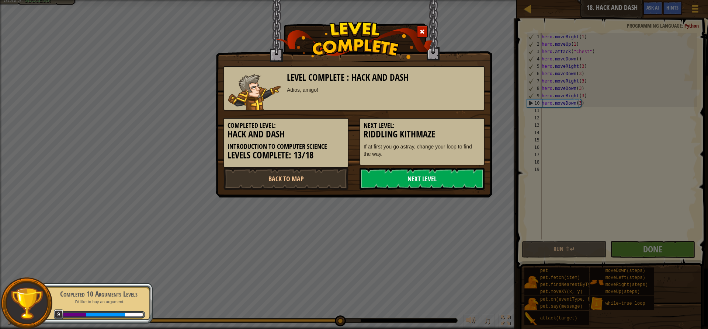
click at [418, 181] on link "Next Level" at bounding box center [422, 179] width 125 height 22
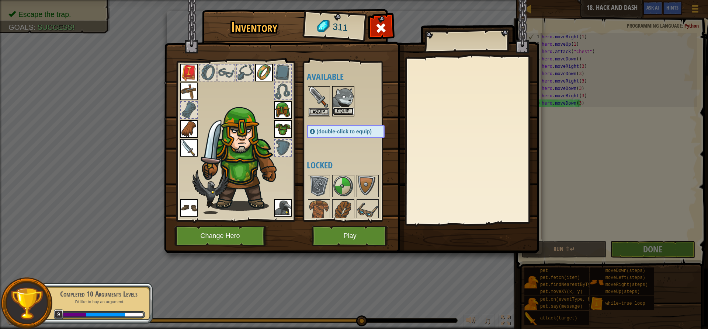
click at [347, 108] on button "Equip" at bounding box center [343, 112] width 21 height 8
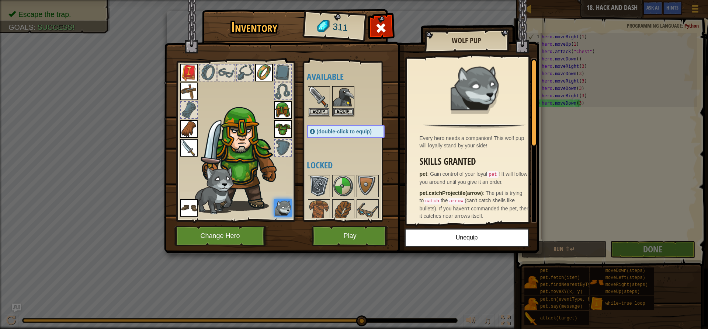
click at [322, 180] on img at bounding box center [319, 186] width 21 height 21
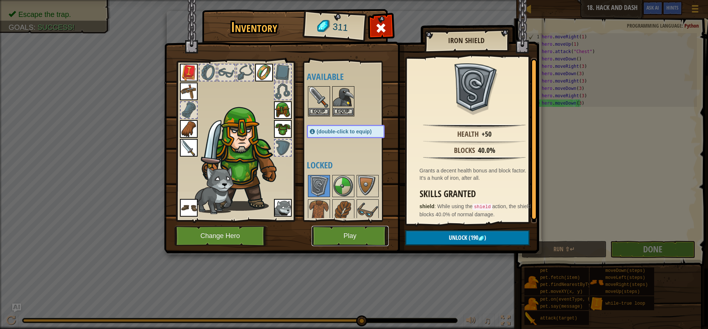
click at [355, 232] on button "Play" at bounding box center [350, 236] width 77 height 20
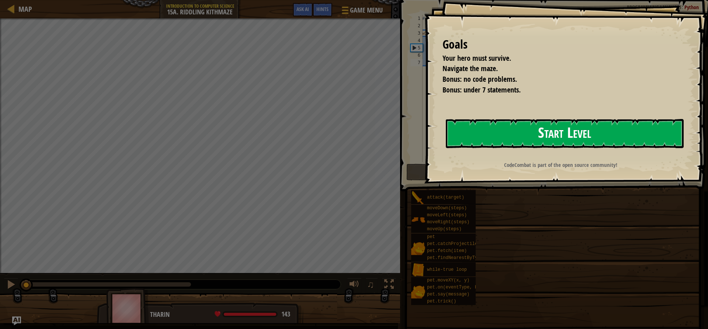
click at [654, 128] on button "Start Level" at bounding box center [565, 133] width 238 height 29
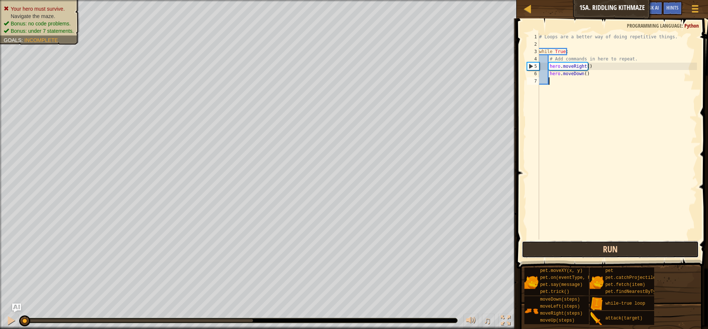
click at [628, 250] on button "Run" at bounding box center [610, 249] width 177 height 17
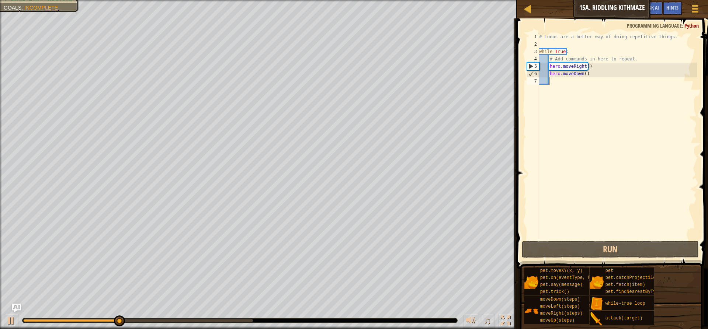
click at [586, 75] on div "# Loops are a better way of doing repetitive things. while True : # Add command…" at bounding box center [617, 143] width 159 height 221
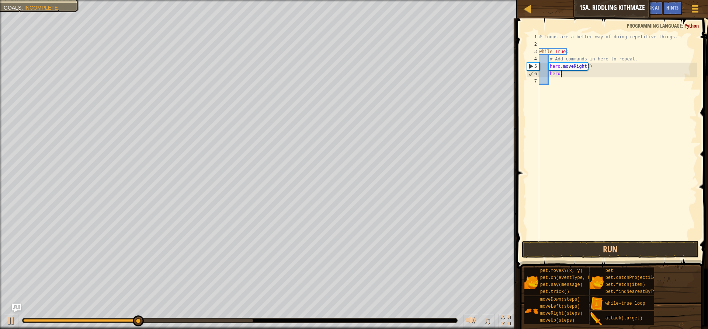
type textarea "h"
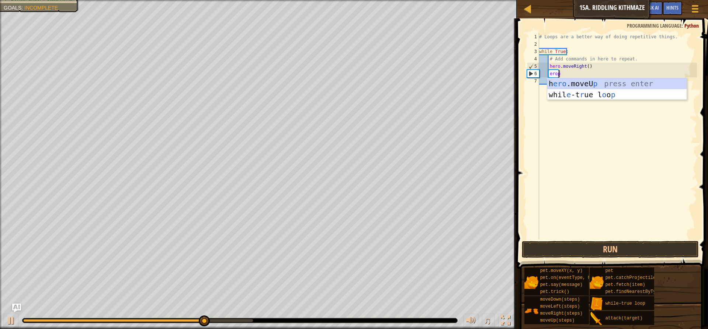
scroll to position [3, 1]
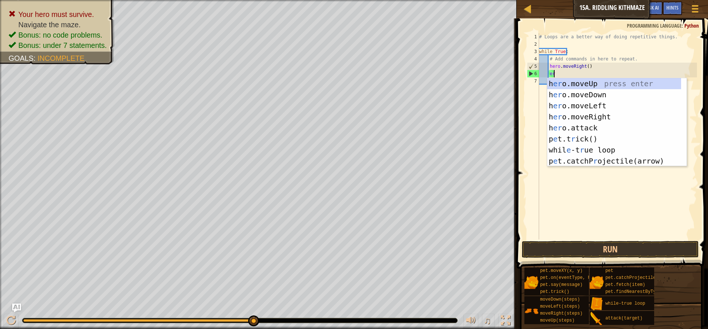
type textarea "e"
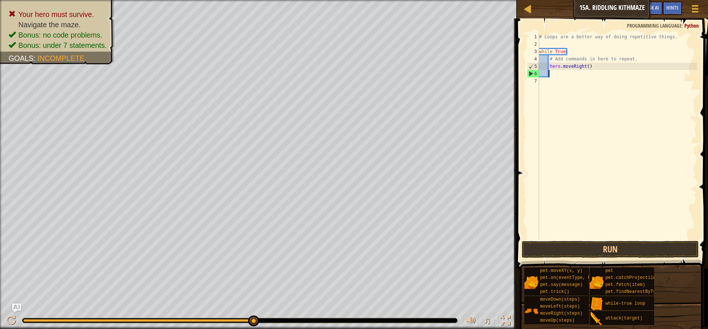
scroll to position [3, 0]
click at [511, 51] on div "Map Introduction to Computer Science 15a. Riddling Kithmaze Game Menu Done Hint…" at bounding box center [354, 164] width 708 height 329
type textarea "while True:"
click at [543, 74] on div "# Loops are a better way of doing repetitive things. # Add commands in here to …" at bounding box center [617, 143] width 159 height 221
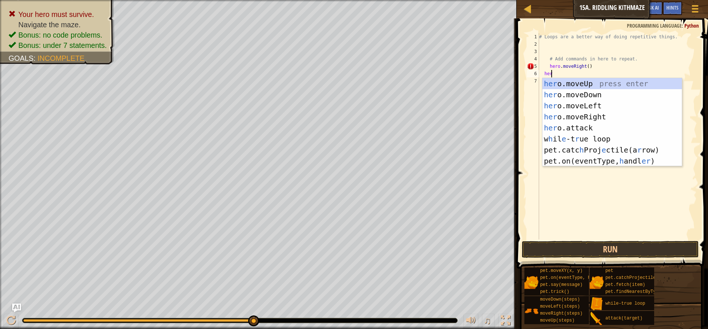
type textarea "hero"
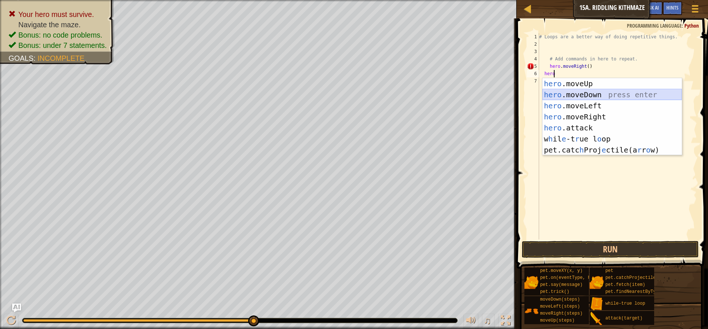
click at [602, 95] on div "hero .moveUp press enter hero .moveDown press enter hero .moveLeft press enter …" at bounding box center [612, 128] width 139 height 100
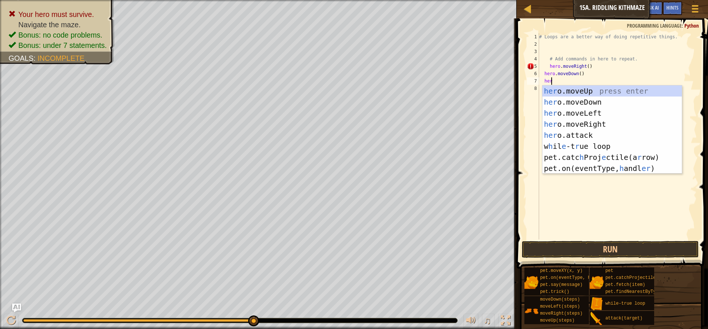
type textarea "hero"
click at [592, 118] on div "hero .moveUp press enter hero .moveDown press enter hero .moveLeft press enter …" at bounding box center [612, 136] width 139 height 100
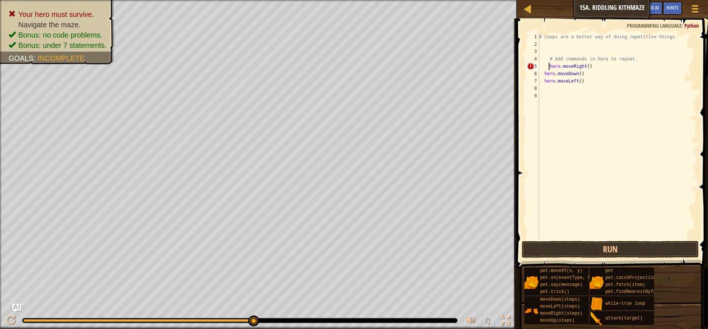
click at [549, 67] on div "# Loops are a better way of doing repetitive things. # Add commands in here to …" at bounding box center [617, 143] width 159 height 221
drag, startPoint x: 546, startPoint y: 69, endPoint x: 535, endPoint y: 69, distance: 11.8
click at [535, 69] on div "hero.moveRight() 1 2 3 4 5 6 7 8 9 # Loops are a better way of doing repetitive…" at bounding box center [612, 136] width 172 height 207
drag, startPoint x: 543, startPoint y: 74, endPoint x: 536, endPoint y: 74, distance: 7.8
click at [536, 74] on div "hero.moveRight() 1 2 3 4 5 6 7 8 9 # Loops are a better way of doing repetitive…" at bounding box center [612, 136] width 172 height 207
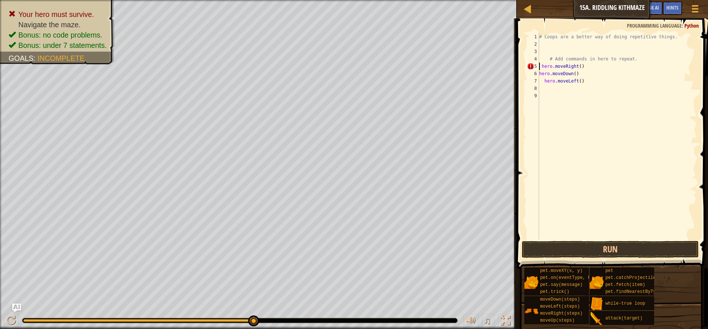
click at [540, 64] on div "# Loops are a better way of doing repetitive things. # Add commands in here to …" at bounding box center [617, 143] width 159 height 221
click at [542, 65] on div "# Loops are a better way of doing repetitive things. # Add commands in here to …" at bounding box center [617, 143] width 159 height 221
click at [544, 81] on div "# Loops are a better way of doing repetitive things. # Add commands in here to …" at bounding box center [617, 143] width 159 height 221
click at [574, 67] on div "# Loops are a better way of doing repetitive things. # Add commands in here to …" at bounding box center [617, 143] width 159 height 221
click at [573, 83] on div "# Loops are a better way of doing repetitive things. # Add commands in here to …" at bounding box center [617, 143] width 159 height 221
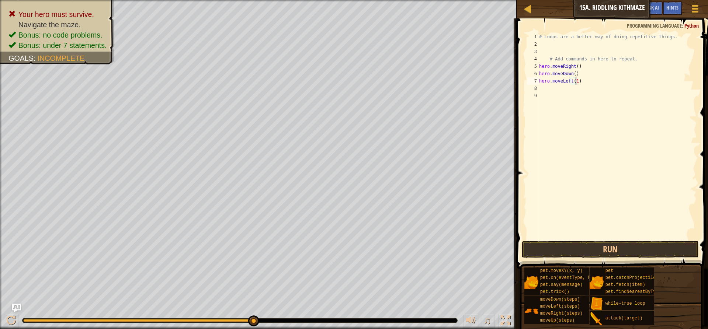
scroll to position [3, 3]
drag, startPoint x: 621, startPoint y: 245, endPoint x: 625, endPoint y: 242, distance: 4.5
click at [621, 245] on button "Run" at bounding box center [610, 249] width 177 height 17
drag, startPoint x: 570, startPoint y: 81, endPoint x: 562, endPoint y: 82, distance: 7.8
click at [562, 82] on div "# Loops are a better way of doing repetitive things. # Add commands in here to …" at bounding box center [617, 143] width 159 height 221
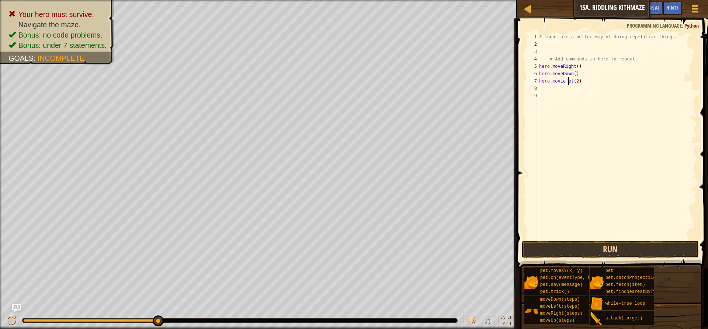
click at [569, 82] on div "# Loops are a better way of doing repetitive things. # Add commands in here to …" at bounding box center [617, 143] width 159 height 221
click at [572, 82] on div "# Loops are a better way of doing repetitive things. # Add commands in here to …" at bounding box center [617, 143] width 159 height 221
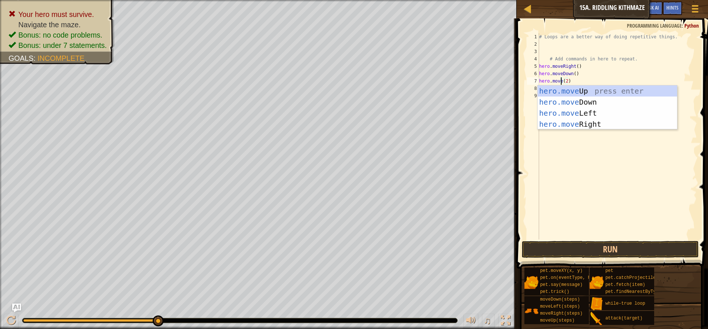
scroll to position [3, 2]
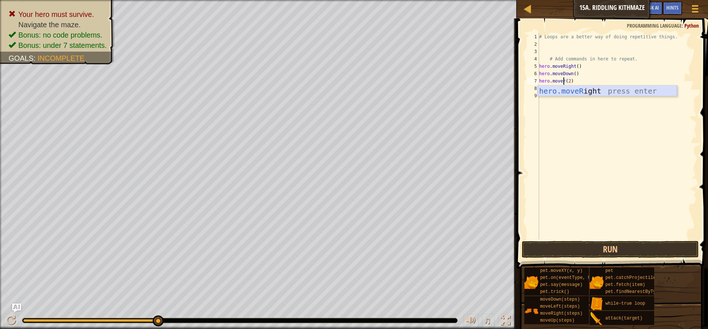
click at [574, 90] on div "hero.moveR ight press enter" at bounding box center [607, 102] width 139 height 33
type textarea "hero.moveRight(2)"
click at [569, 250] on button "Run" at bounding box center [610, 249] width 177 height 17
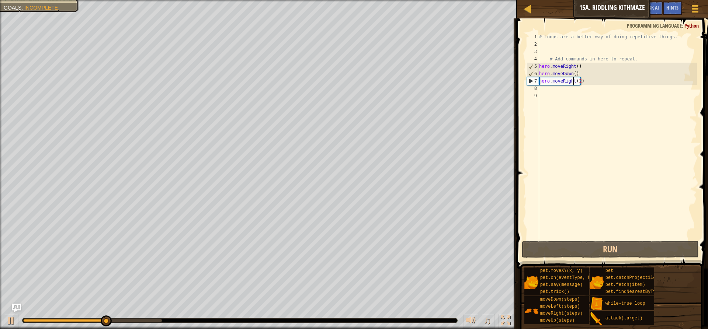
click at [559, 89] on div "# Loops are a better way of doing repetitive things. # Add commands in here to …" at bounding box center [617, 143] width 159 height 221
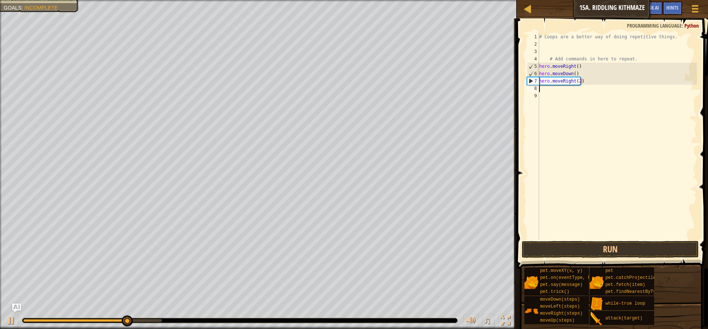
scroll to position [3, 0]
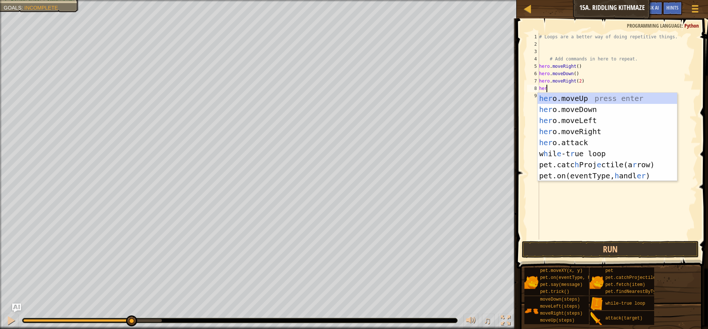
type textarea "hero"
click at [571, 100] on div "hero .moveUp press enter hero .moveDown press enter hero .moveLeft press enter …" at bounding box center [607, 143] width 139 height 100
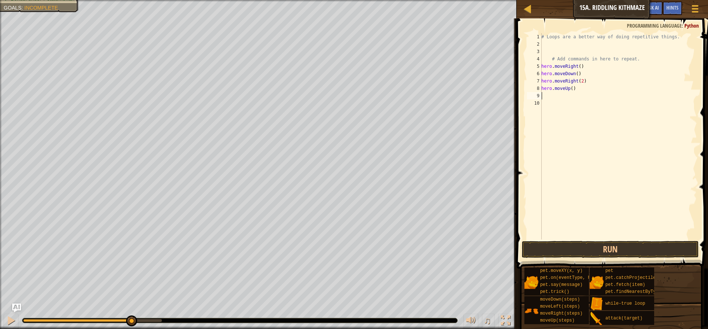
scroll to position [3, 0]
click at [563, 97] on div "# Loops are a better way of doing repetitive things. # Add commands in here to …" at bounding box center [618, 143] width 157 height 221
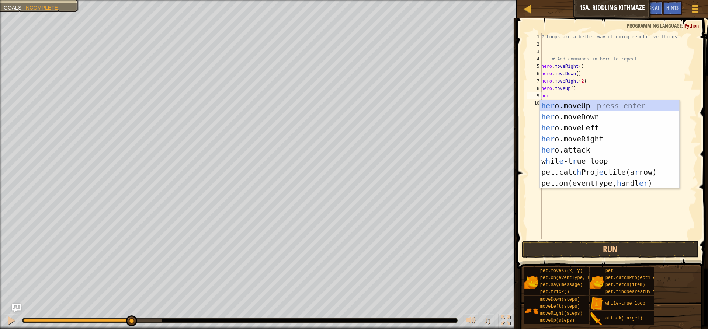
type textarea "hero"
click at [584, 138] on div "hero .moveUp press enter hero .moveDown press enter hero .moveLeft press enter …" at bounding box center [609, 150] width 139 height 100
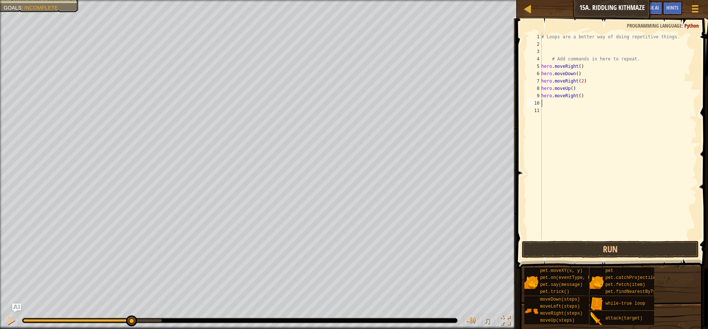
scroll to position [3, 0]
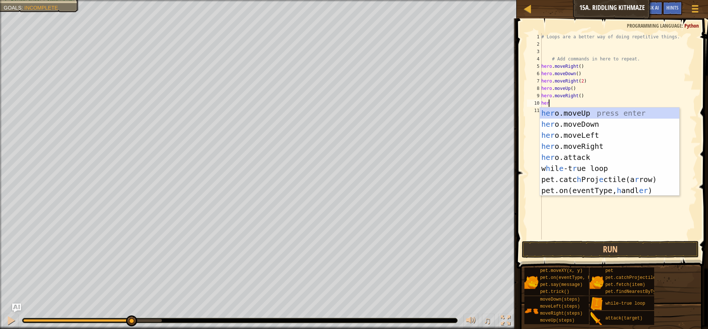
type textarea "hero"
click at [582, 120] on div "hero .moveUp press enter hero .moveDown press enter hero .moveLeft press enter …" at bounding box center [609, 158] width 139 height 100
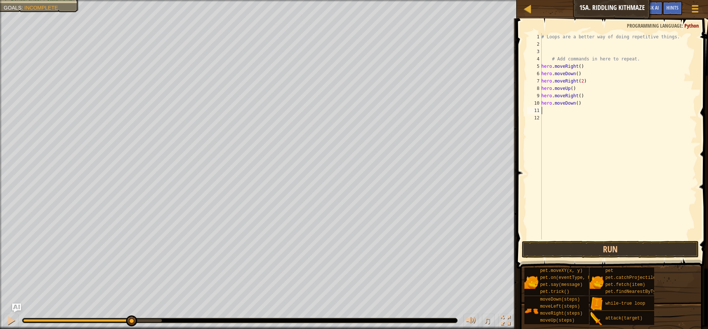
scroll to position [3, 0]
click at [569, 250] on button "Run" at bounding box center [610, 249] width 177 height 17
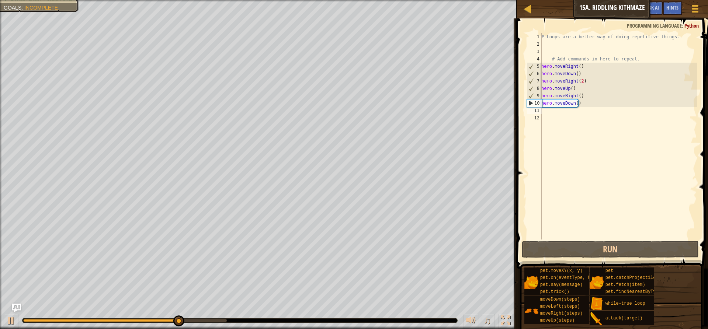
click at [552, 111] on div "# Loops are a better way of doing repetitive things. # Add commands in here to …" at bounding box center [618, 143] width 157 height 221
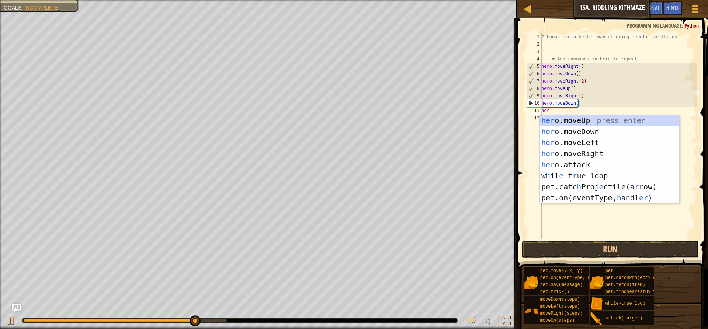
type textarea "hero"
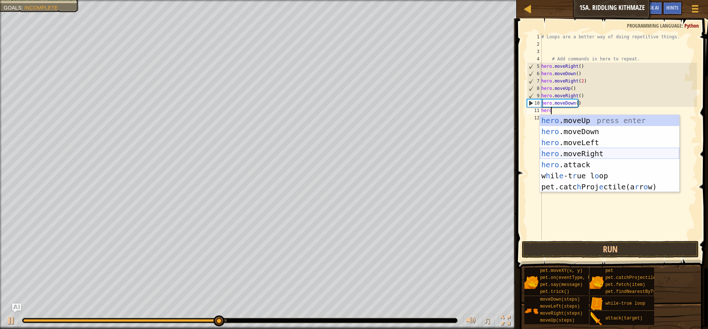
click at [585, 151] on div "hero .moveUp press enter hero .moveDown press enter hero .moveLeft press enter …" at bounding box center [609, 165] width 139 height 100
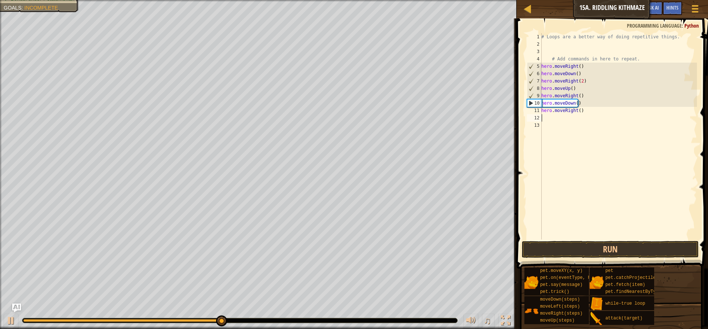
scroll to position [3, 0]
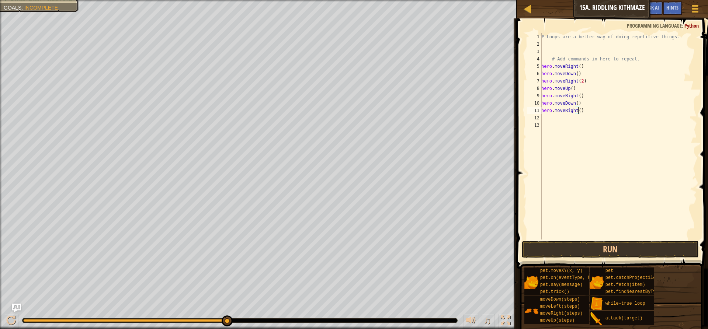
click at [577, 110] on div "# Loops are a better way of doing repetitive things. # Add commands in here to …" at bounding box center [618, 143] width 157 height 221
type textarea "hero.moveRight(1)"
click at [567, 244] on button "Run" at bounding box center [610, 249] width 177 height 17
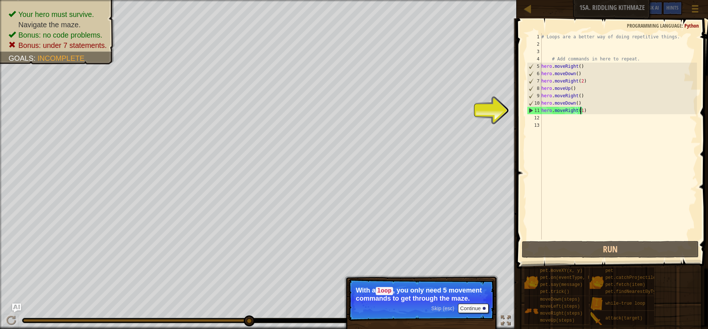
click at [548, 118] on div "# Loops are a better way of doing repetitive things. # Add commands in here to …" at bounding box center [618, 143] width 157 height 221
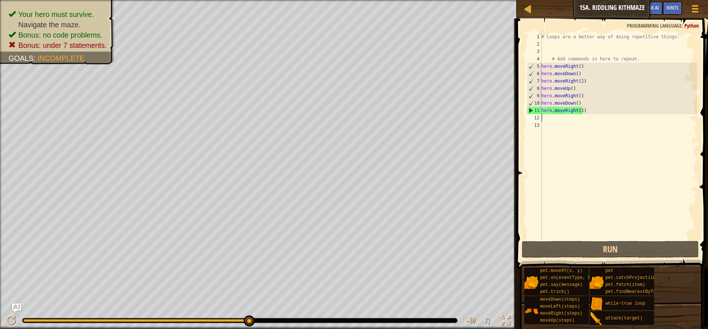
type textarea "l"
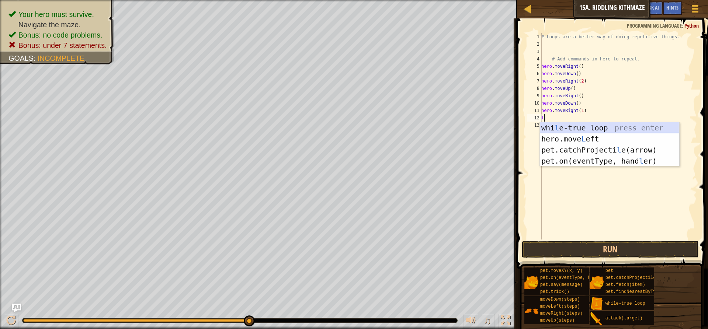
click at [560, 131] on div "whi l e-true loop press enter hero.move L eft press enter pet.catchProjecti l e…" at bounding box center [609, 155] width 139 height 66
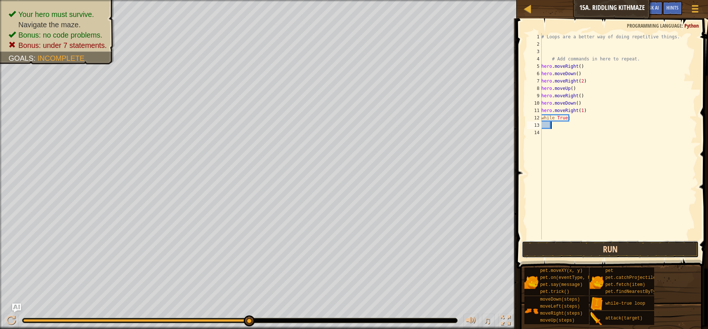
click at [603, 252] on button "Run" at bounding box center [610, 249] width 177 height 17
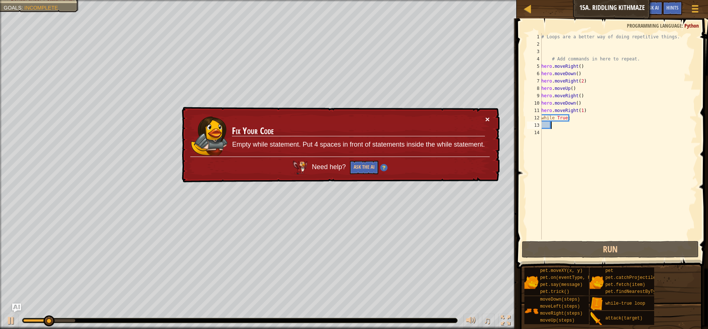
click at [487, 117] on button "×" at bounding box center [488, 119] width 4 height 8
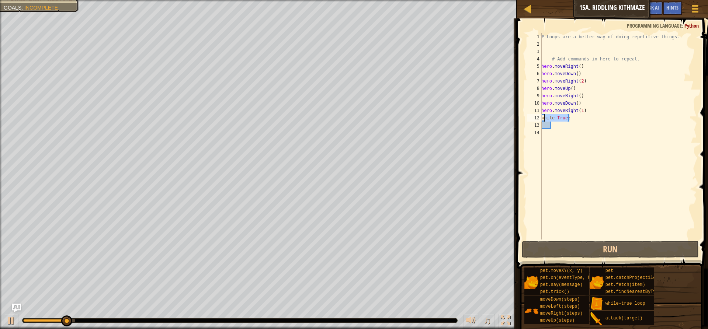
drag, startPoint x: 569, startPoint y: 118, endPoint x: 543, endPoint y: 121, distance: 26.0
click at [543, 121] on div "# Loops are a better way of doing repetitive things. # Add commands in here to …" at bounding box center [618, 143] width 157 height 221
type textarea "while True:"
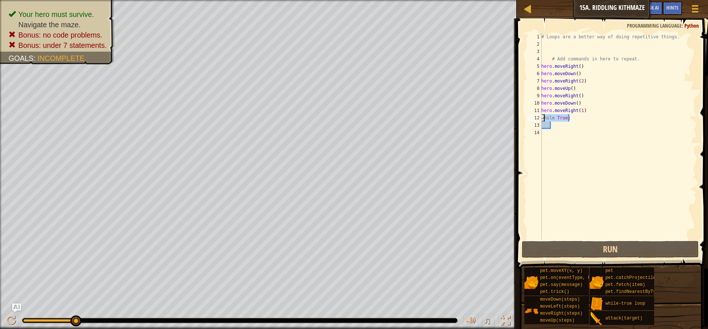
click at [542, 121] on div "# Loops are a better way of doing repetitive things. # Add commands in here to …" at bounding box center [618, 136] width 157 height 207
drag, startPoint x: 568, startPoint y: 119, endPoint x: 540, endPoint y: 121, distance: 28.5
click at [540, 121] on div "while True: 1 2 3 4 5 6 7 8 9 10 11 12 13 14 # Loops are a better way of doing …" at bounding box center [612, 136] width 172 height 207
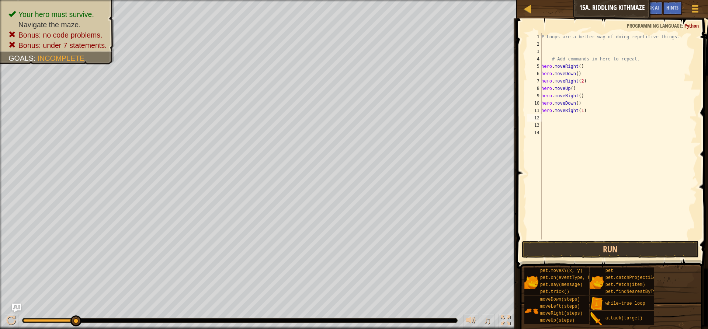
click at [545, 53] on div "# Loops are a better way of doing repetitive things. # Add commands in here to …" at bounding box center [618, 143] width 157 height 221
paste textarea "while True:"
type textarea "while True:loop"
click at [585, 247] on button "Run" at bounding box center [610, 249] width 177 height 17
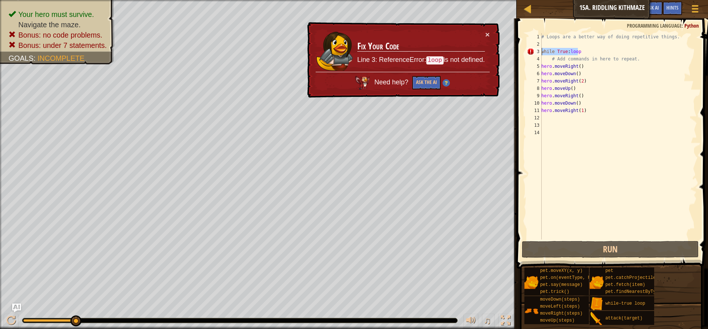
drag, startPoint x: 584, startPoint y: 53, endPoint x: 521, endPoint y: 52, distance: 62.7
click at [521, 52] on div "while True:loop 1 2 3 4 5 6 7 8 9 10 11 12 13 14 # Loops are a better way of do…" at bounding box center [612, 158] width 194 height 272
click at [554, 118] on div "# Loops are a better way of doing repetitive things. while True : loop # Add co…" at bounding box center [618, 143] width 157 height 221
paste textarea "while True:loop"
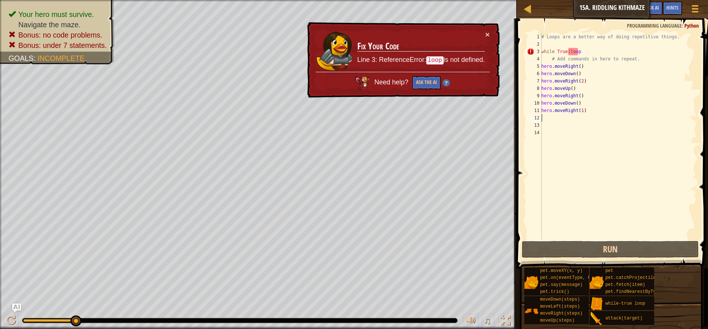
type textarea "while True:loop"
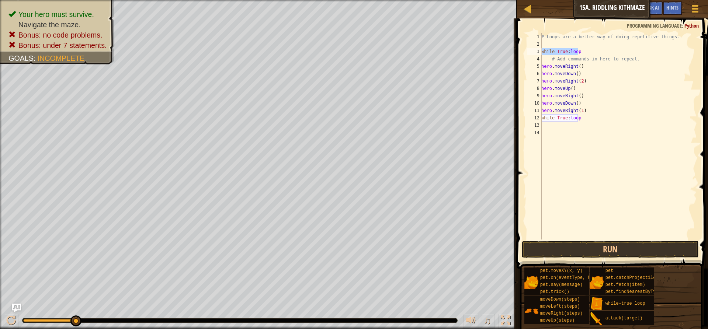
drag, startPoint x: 585, startPoint y: 50, endPoint x: 541, endPoint y: 54, distance: 44.1
click at [541, 54] on div "while True:loop 1 2 3 4 5 6 7 8 9 10 11 12 13 14 # Loops are a better way of do…" at bounding box center [612, 136] width 172 height 207
click at [600, 249] on button "Run" at bounding box center [610, 249] width 177 height 17
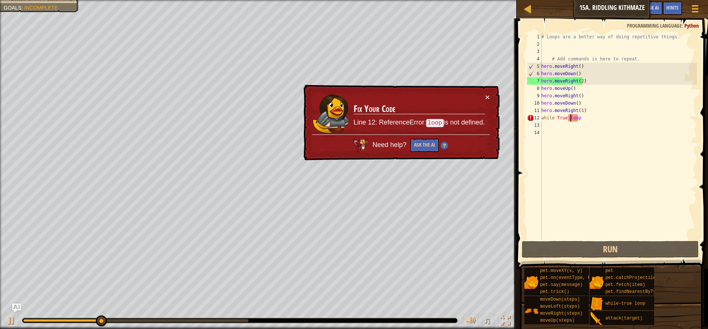
click at [570, 120] on div "# Loops are a better way of doing repetitive things. # Add commands in here to …" at bounding box center [618, 143] width 157 height 221
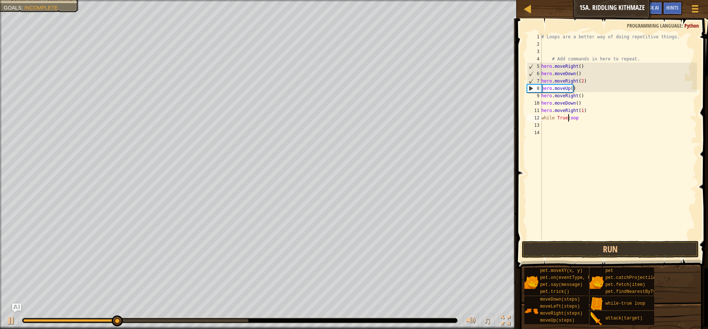
scroll to position [3, 2]
click at [571, 246] on button "Run" at bounding box center [610, 249] width 177 height 17
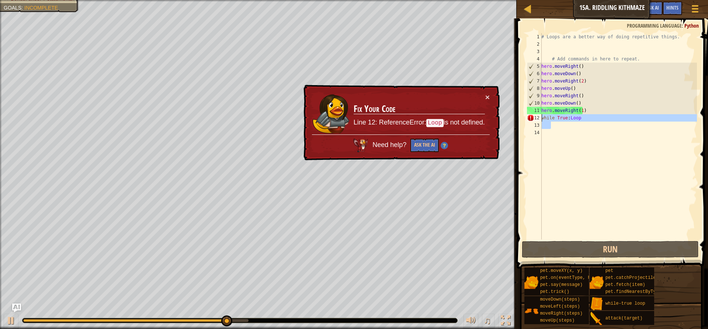
drag, startPoint x: 593, startPoint y: 125, endPoint x: 542, endPoint y: 113, distance: 52.9
click at [542, 120] on div "# Loops are a better way of doing repetitive things. # Add commands in here to …" at bounding box center [618, 143] width 157 height 221
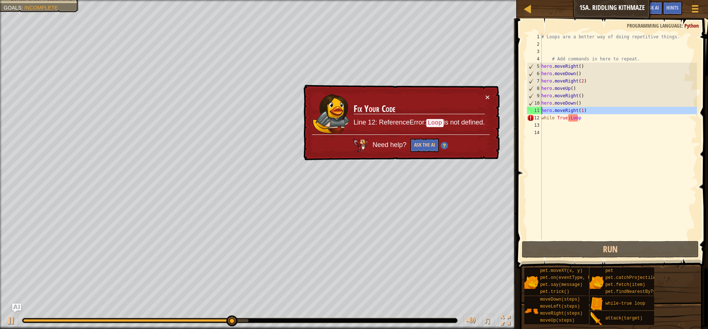
click at [541, 113] on div "11" at bounding box center [534, 110] width 15 height 7
drag, startPoint x: 597, startPoint y: 119, endPoint x: 531, endPoint y: 118, distance: 65.7
click at [531, 118] on div "hero.moveRight(1) 1 2 3 4 5 6 7 8 9 10 11 12 13 14 # Loops are a better way of …" at bounding box center [612, 136] width 172 height 207
type textarea "while True:Loop"
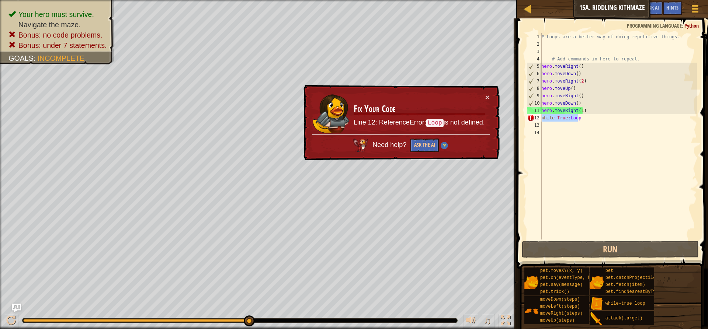
scroll to position [3, 0]
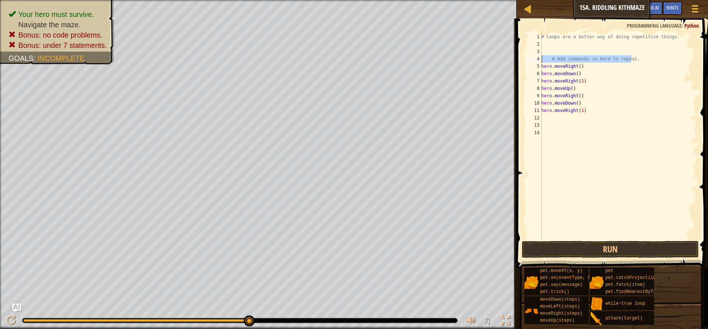
drag, startPoint x: 632, startPoint y: 59, endPoint x: 541, endPoint y: 59, distance: 90.8
click at [541, 59] on div "1 2 3 4 5 6 7 8 9 10 11 12 13 14 # Loops are a better way of doing repetitive t…" at bounding box center [612, 136] width 172 height 207
type textarea "# Add commands in here to repeat."
paste textarea "while True:Loop"
click at [613, 253] on button "Run" at bounding box center [610, 249] width 177 height 17
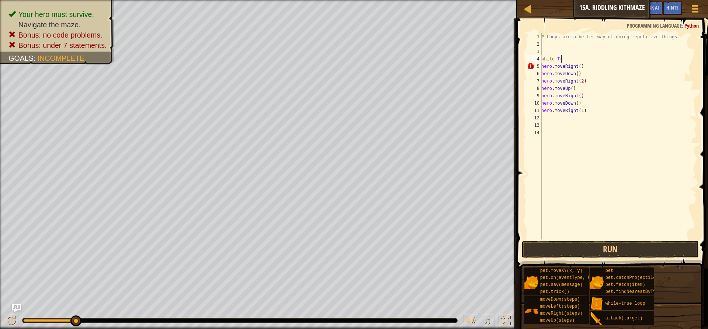
type textarea "w"
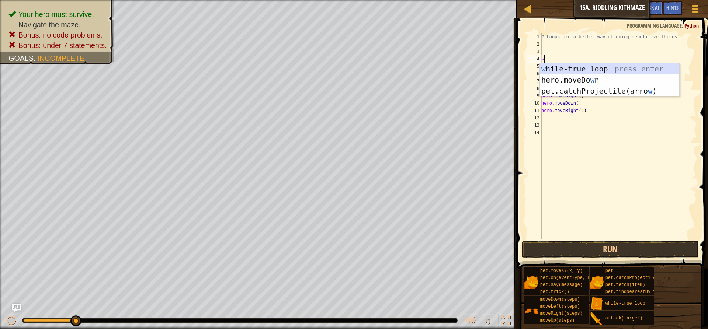
click at [612, 68] on div "w [PERSON_NAME]-true loop press enter hero.moveDo w n press enter pet.catchProj…" at bounding box center [609, 90] width 139 height 55
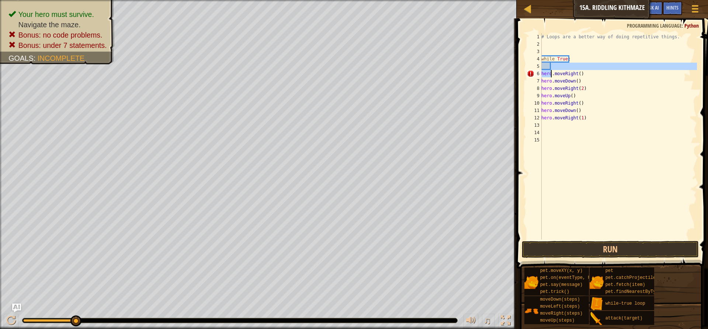
drag, startPoint x: 550, startPoint y: 72, endPoint x: 548, endPoint y: 76, distance: 4.8
click at [549, 76] on div "# Loops are a better way of doing repetitive things. while True : hero . moveRi…" at bounding box center [618, 143] width 157 height 221
click at [547, 76] on div "# Loops are a better way of doing repetitive things. while True : hero . moveRi…" at bounding box center [618, 136] width 157 height 207
type textarea "hero.moveRight()"
type textarea "hero.moveDown()"
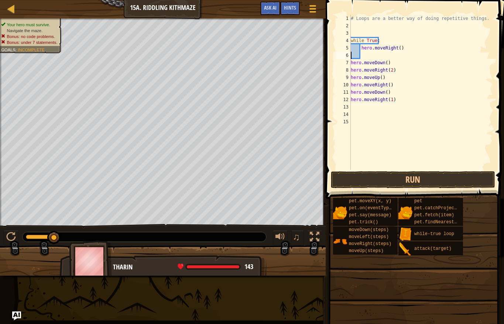
drag, startPoint x: 350, startPoint y: 57, endPoint x: 445, endPoint y: 65, distance: 95.2
click at [445, 65] on div "# Loops are a better way of doing repetitive things. while True : hero . moveRi…" at bounding box center [421, 100] width 144 height 170
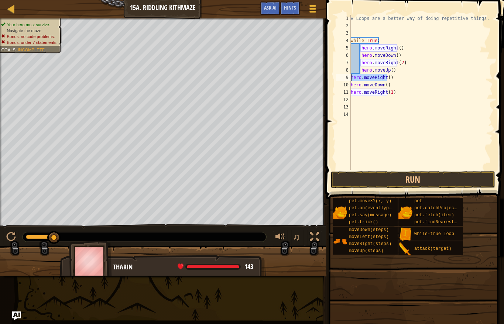
drag, startPoint x: 388, startPoint y: 78, endPoint x: 352, endPoint y: 76, distance: 36.6
click at [352, 76] on div "# Loops are a better way of doing repetitive things. while True : hero . moveRi…" at bounding box center [421, 100] width 144 height 170
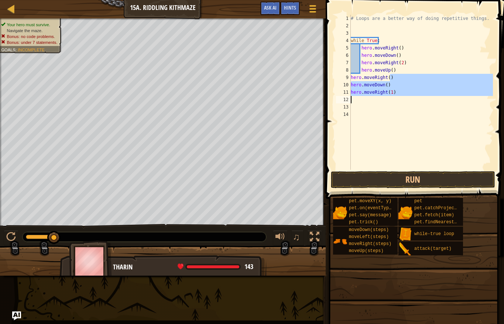
drag, startPoint x: 398, startPoint y: 76, endPoint x: 349, endPoint y: 97, distance: 52.9
click at [349, 97] on div "hero.moveRight() 1 2 3 4 5 6 7 8 9 10 11 12 13 14 # Loops are a better way of d…" at bounding box center [413, 92] width 158 height 155
type textarea "hero.moveRight()"
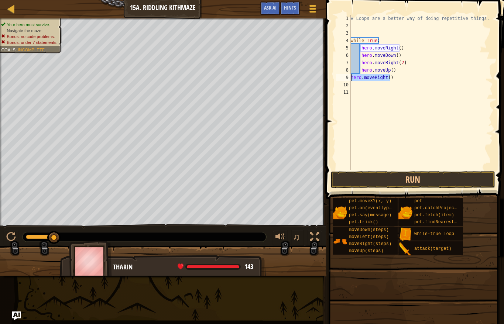
drag, startPoint x: 390, startPoint y: 78, endPoint x: 341, endPoint y: 79, distance: 49.4
click at [341, 79] on div "hero.moveRight() 1 2 3 4 5 6 7 8 9 10 11 # Loops are a better way of doing repe…" at bounding box center [413, 92] width 158 height 155
click at [391, 179] on button "Run" at bounding box center [413, 179] width 164 height 17
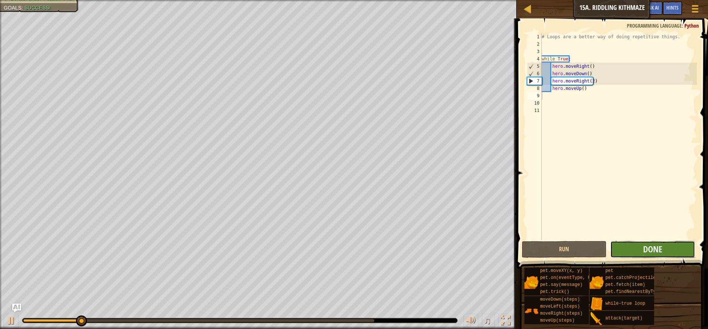
click at [674, 253] on button "Done" at bounding box center [653, 249] width 85 height 17
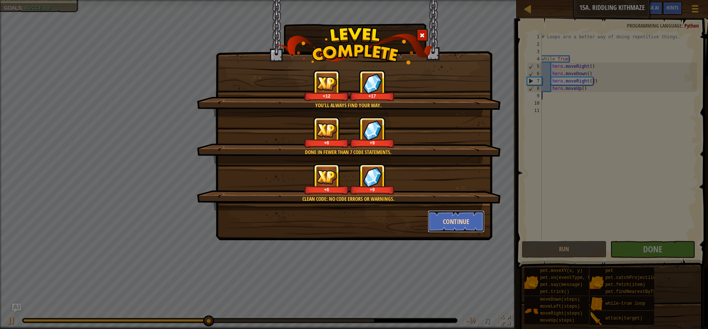
click at [450, 225] on button "Continue" at bounding box center [456, 222] width 57 height 22
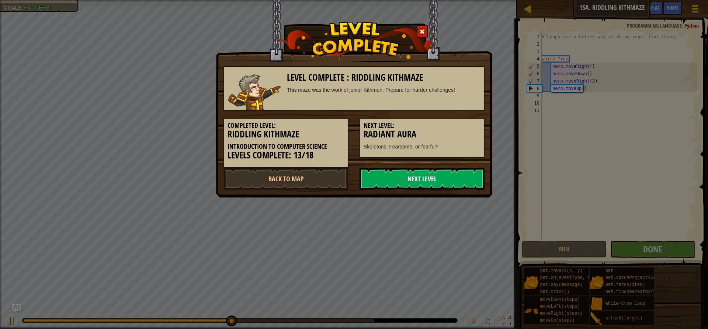
click at [438, 177] on link "Next Level" at bounding box center [422, 179] width 125 height 22
